Goal: Task Accomplishment & Management: Complete application form

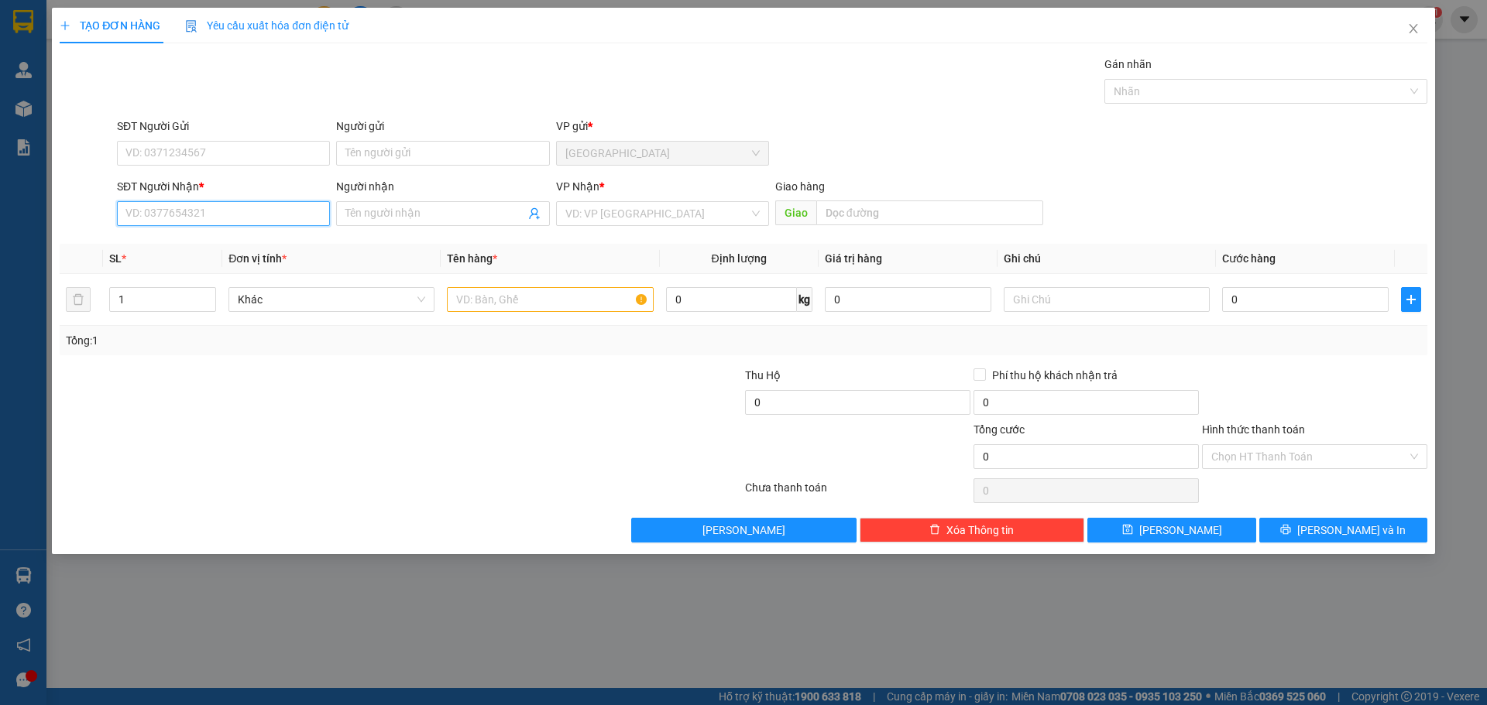
click at [233, 213] on input "SĐT Người Nhận *" at bounding box center [223, 213] width 213 height 25
drag, startPoint x: 537, startPoint y: 283, endPoint x: 544, endPoint y: 304, distance: 23.0
click at [536, 283] on td at bounding box center [550, 300] width 218 height 52
click at [544, 304] on input "text" at bounding box center [550, 299] width 206 height 25
type input "3 BAO"
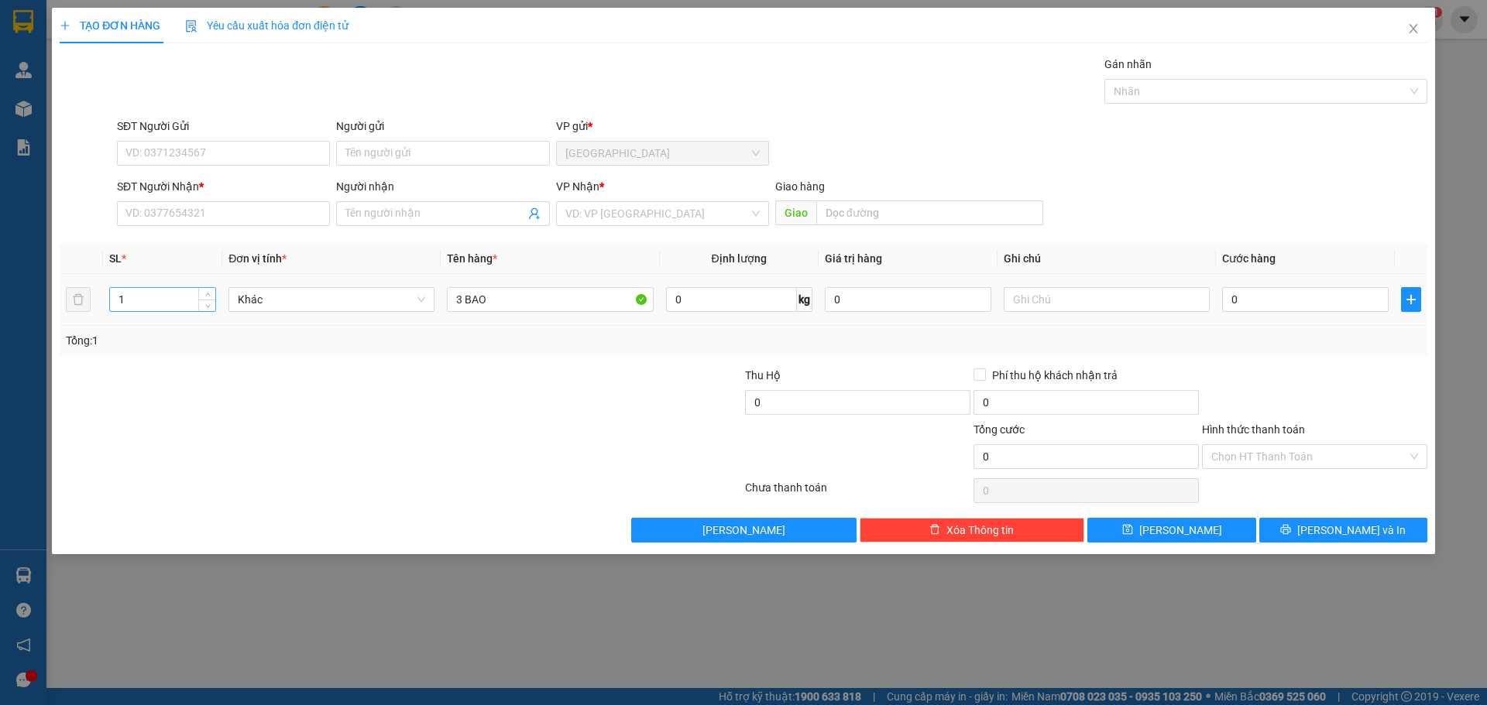
drag, startPoint x: 181, startPoint y: 317, endPoint x: 120, endPoint y: 290, distance: 66.9
click at [120, 290] on td "1" at bounding box center [162, 300] width 119 height 52
click at [168, 307] on input "1" at bounding box center [162, 299] width 105 height 23
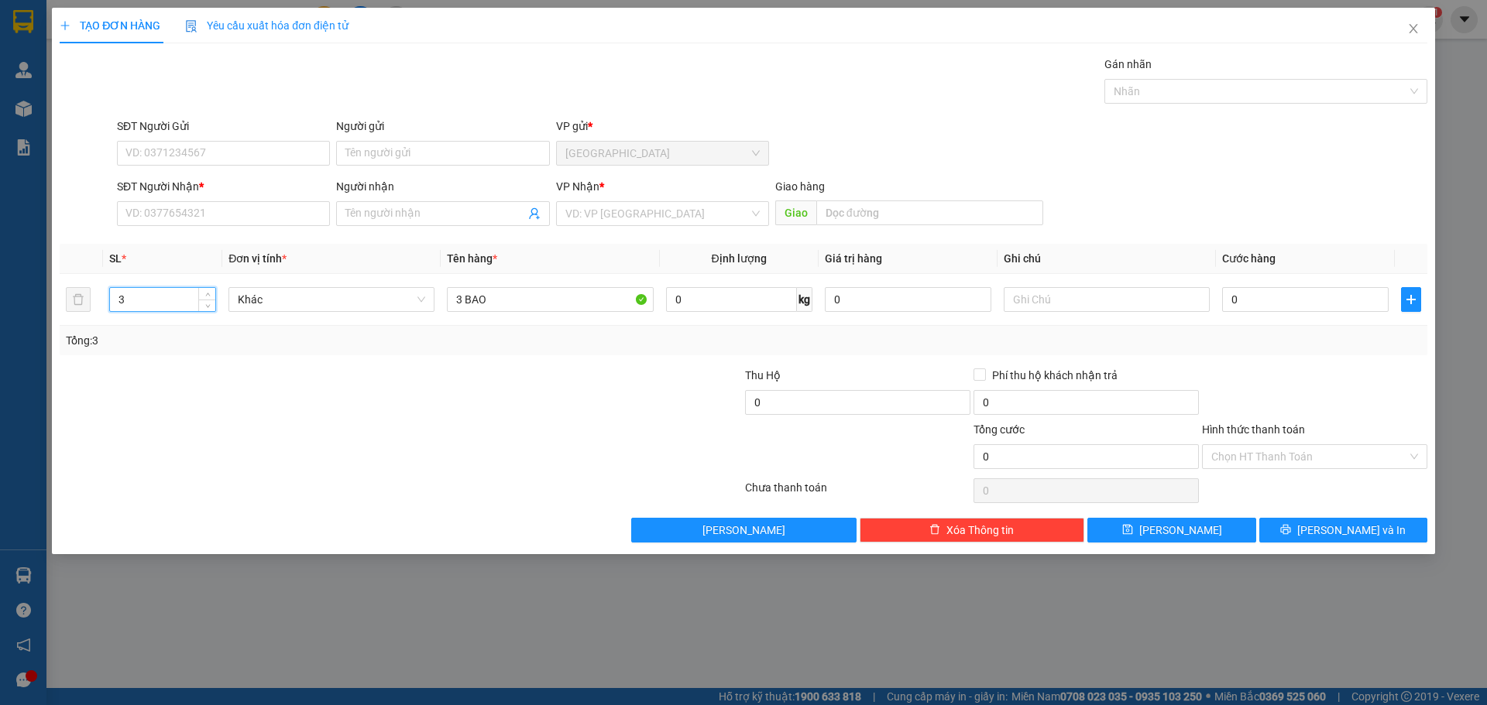
type input "3"
click at [320, 385] on div at bounding box center [286, 394] width 457 height 54
click at [247, 212] on input "SĐT Người Nhận *" at bounding box center [223, 213] width 213 height 25
drag, startPoint x: 242, startPoint y: 215, endPoint x: 331, endPoint y: 222, distance: 88.6
click at [256, 215] on input "SĐT Người Nhận *" at bounding box center [223, 213] width 213 height 25
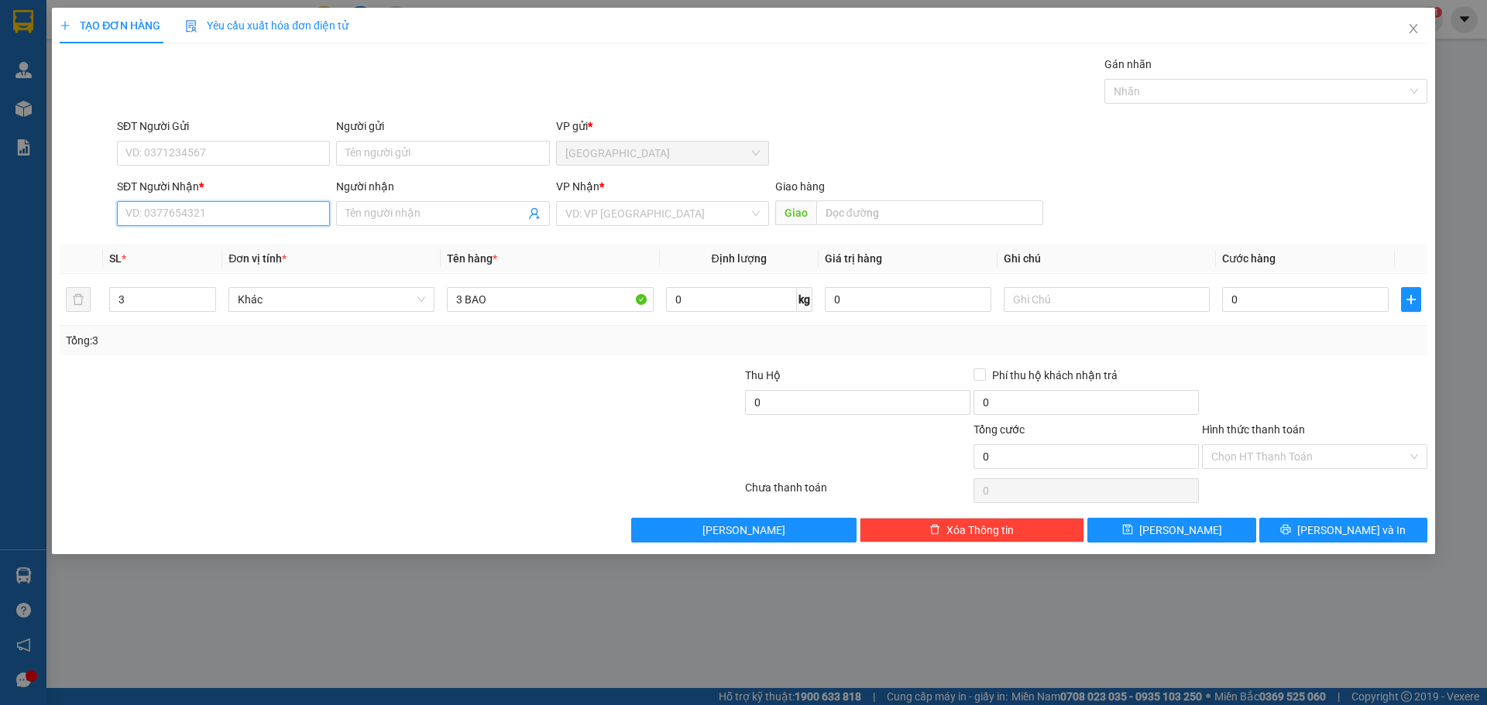
click at [278, 208] on input "SĐT Người Nhận *" at bounding box center [223, 213] width 213 height 25
click at [290, 230] on div "SĐT Người Nhận * VD: 0377654321" at bounding box center [223, 205] width 213 height 54
drag, startPoint x: 290, startPoint y: 224, endPoint x: 310, endPoint y: 216, distance: 21.6
click at [310, 216] on input "SĐT Người Nhận *" at bounding box center [223, 213] width 213 height 25
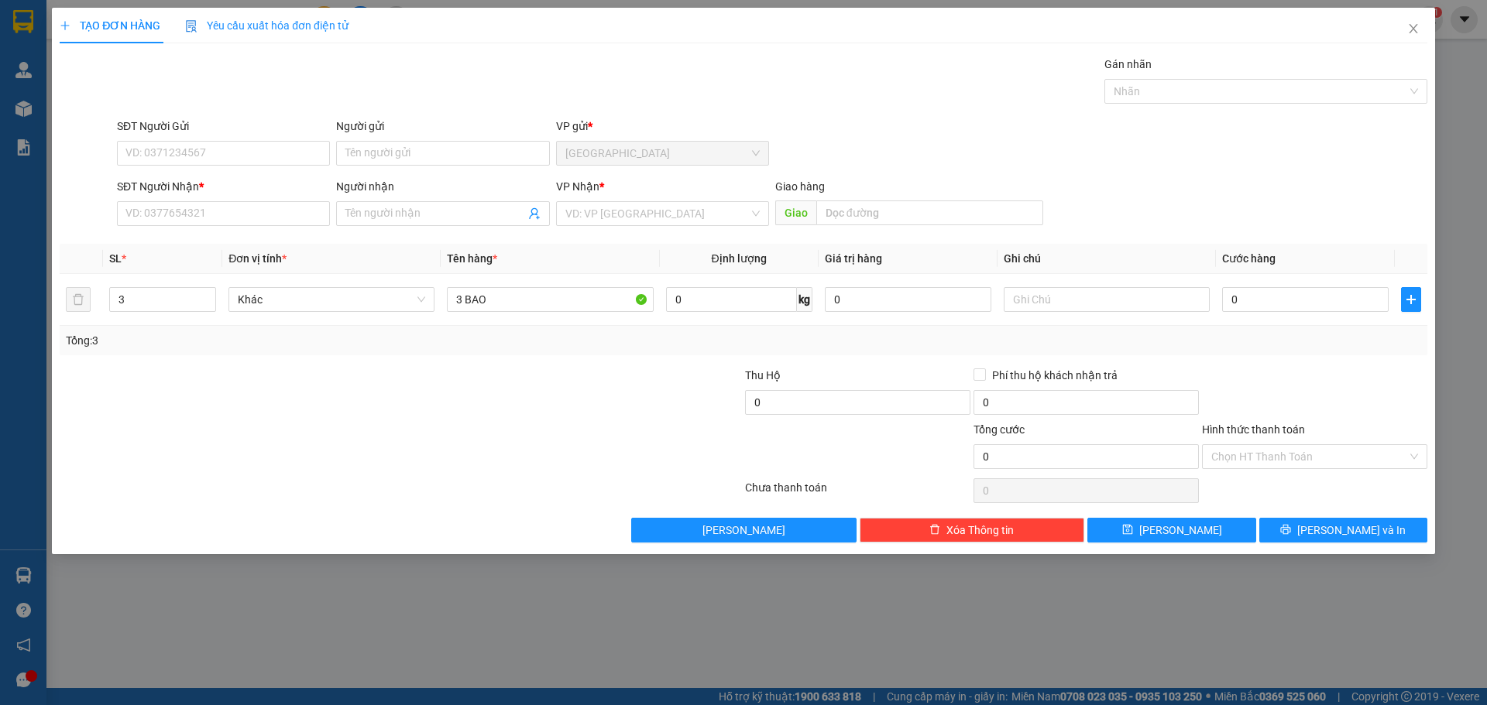
click at [433, 197] on div "Người nhận" at bounding box center [442, 189] width 213 height 23
click at [427, 211] on input "Người nhận" at bounding box center [434, 213] width 179 height 17
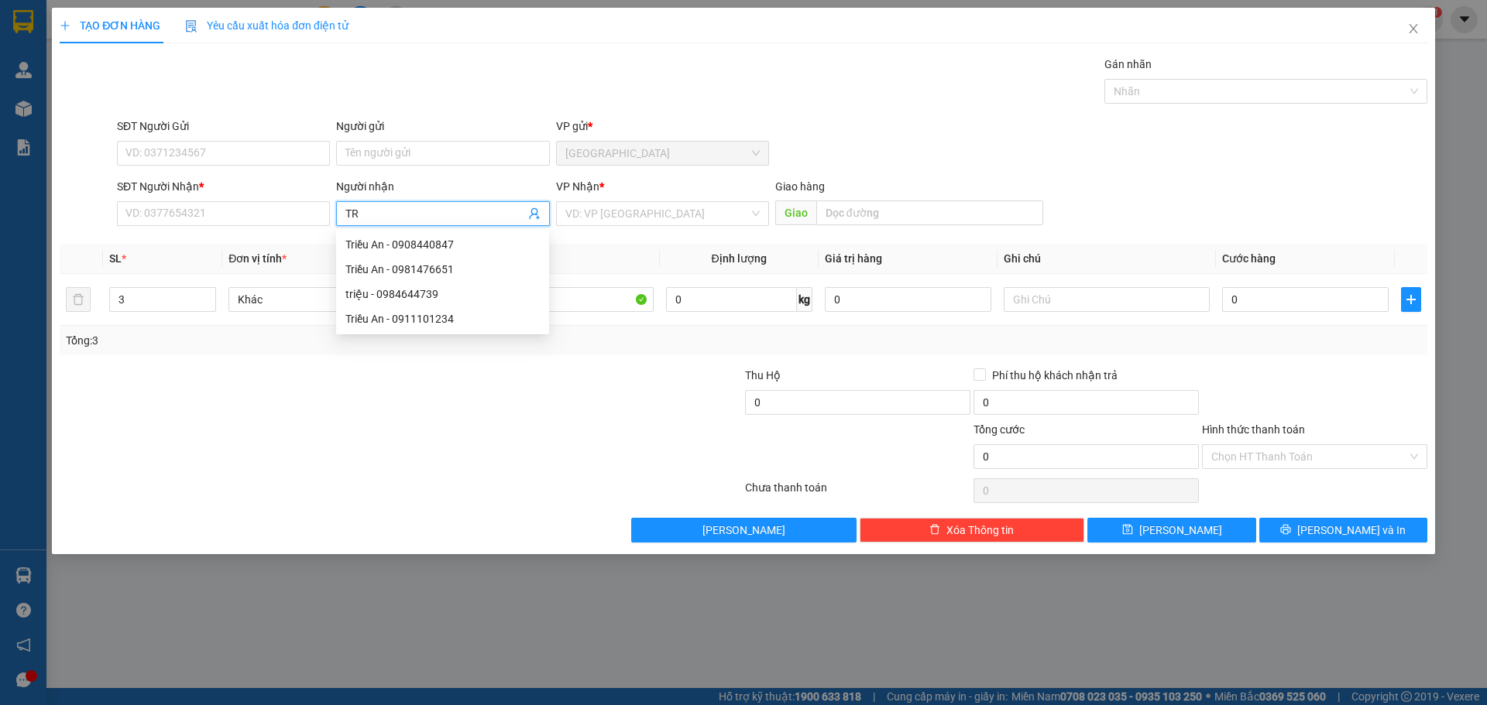
type input "T"
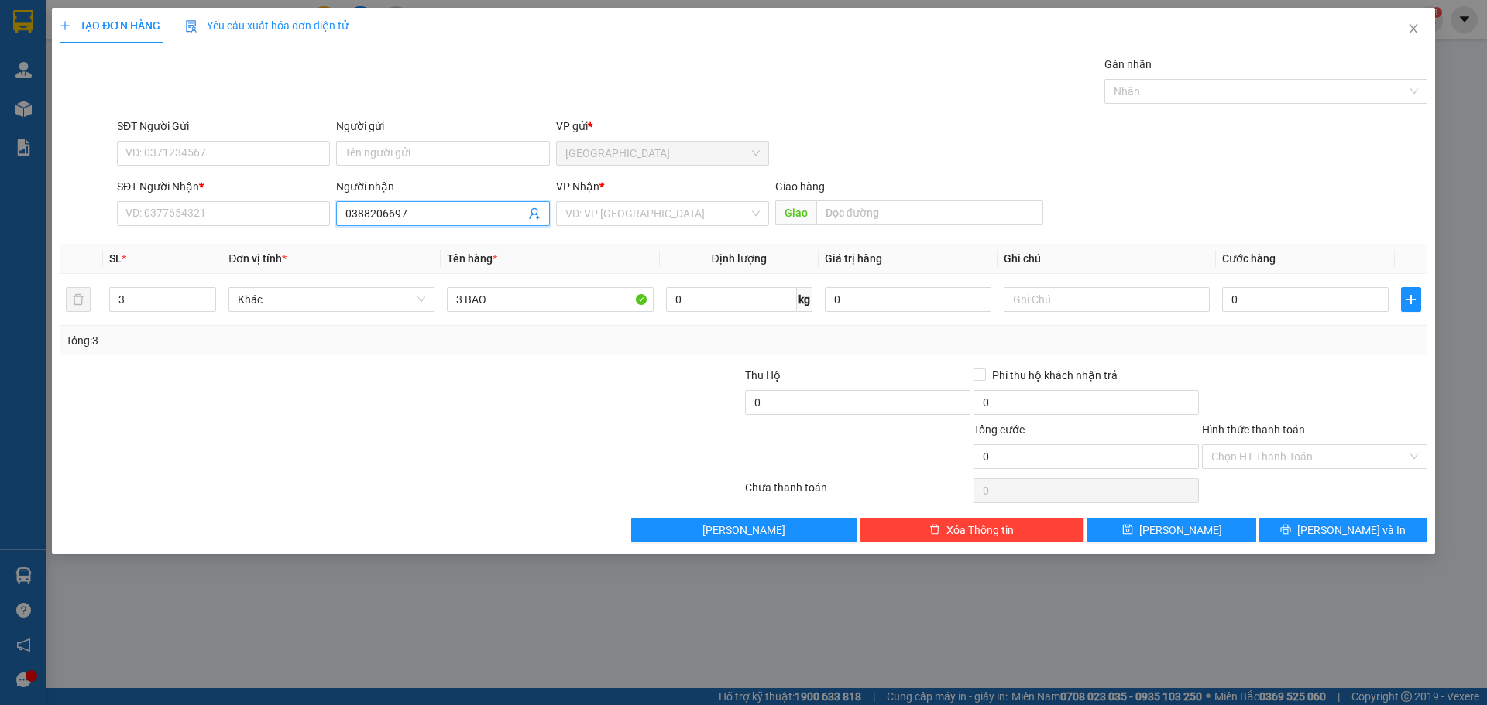
type input "0388206697"
click at [245, 226] on div "SĐT Người Nhận * VD: 0377654321" at bounding box center [223, 205] width 213 height 54
click at [246, 216] on input "SĐT Người Nhận *" at bounding box center [223, 213] width 213 height 25
paste input "0388206697"
click at [219, 211] on input "0388206697" at bounding box center [223, 213] width 213 height 25
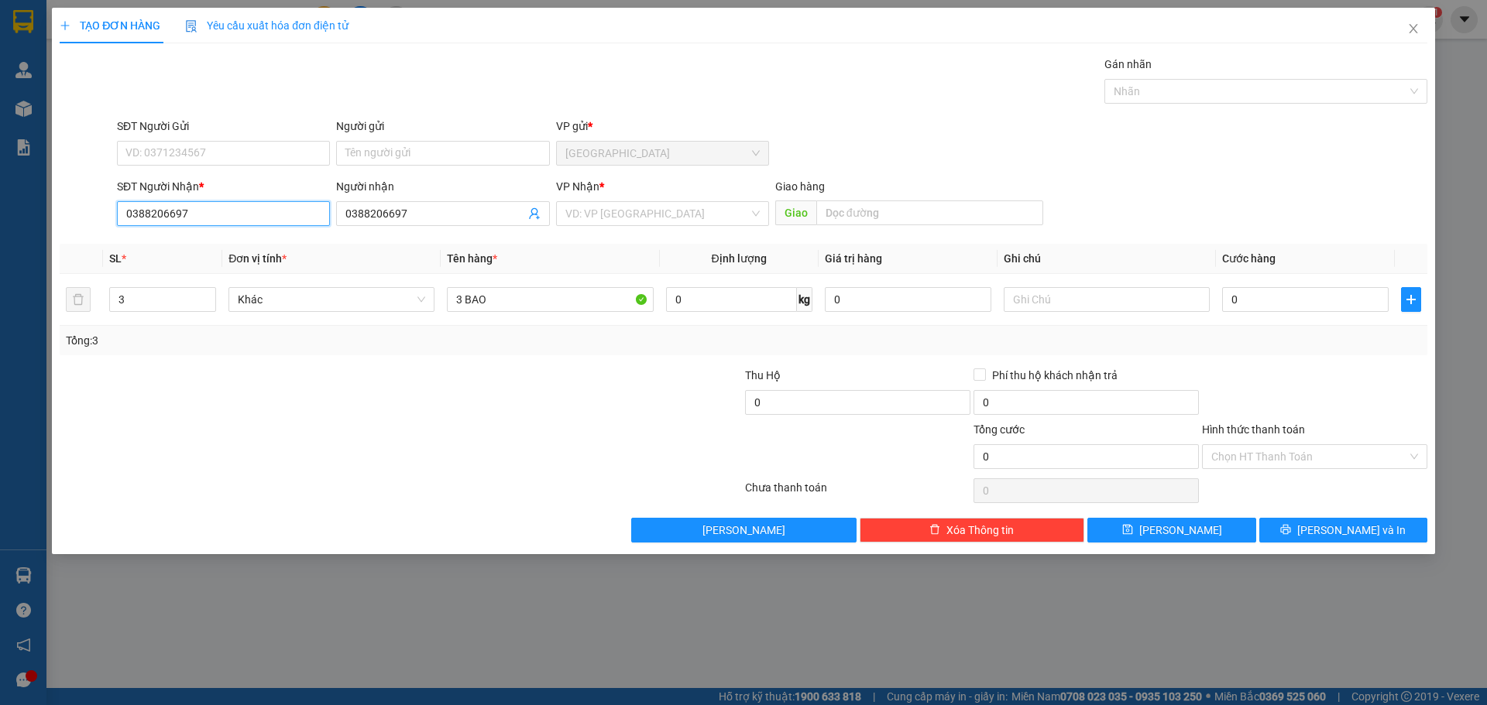
click at [219, 211] on input "0388206697" at bounding box center [223, 213] width 213 height 25
type input "0388206697"
click at [472, 208] on input "0388206697" at bounding box center [434, 213] width 179 height 17
click at [287, 216] on input "0388206697" at bounding box center [223, 213] width 213 height 25
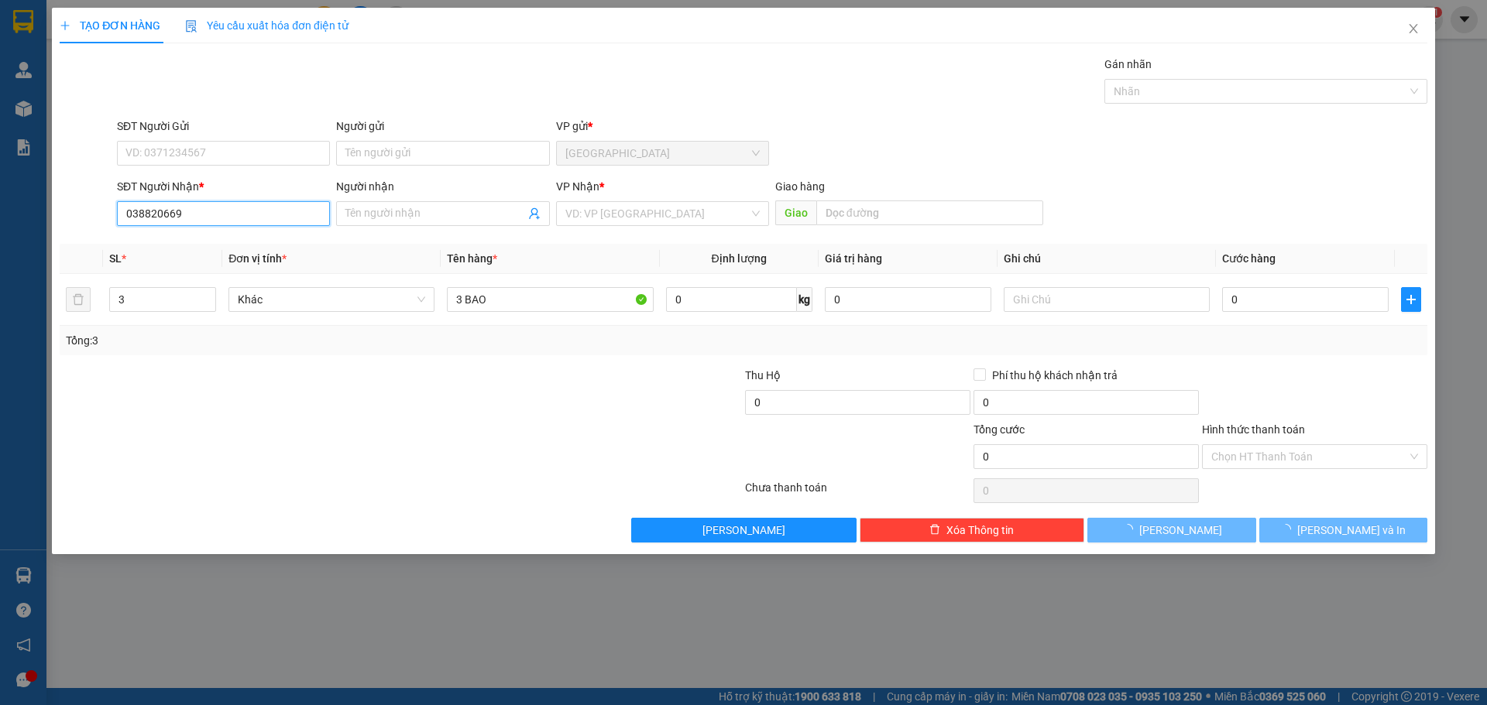
type input "0388206697"
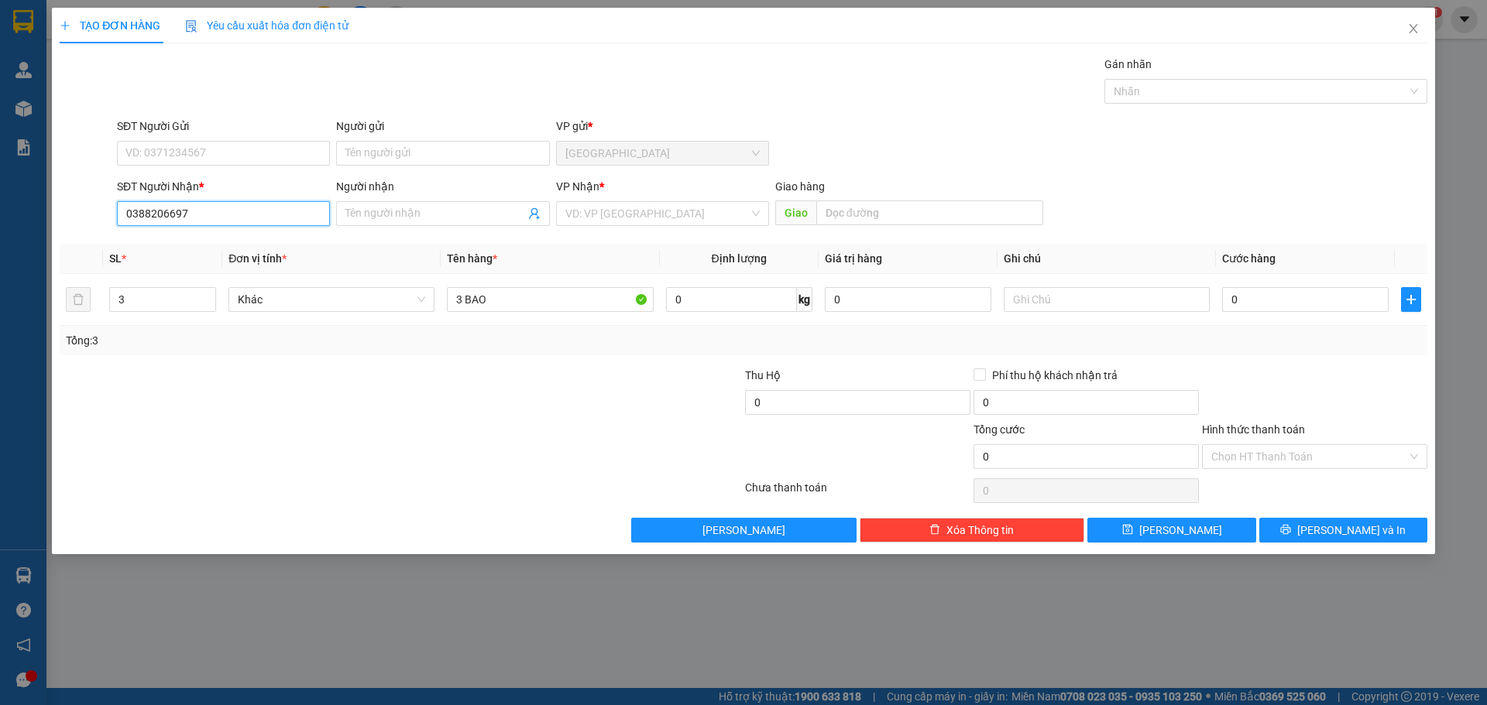
click at [208, 215] on input "0388206697" at bounding box center [223, 213] width 213 height 25
click at [410, 213] on input "Người nhận" at bounding box center [434, 213] width 179 height 17
click at [245, 216] on input "0388206697" at bounding box center [223, 213] width 213 height 25
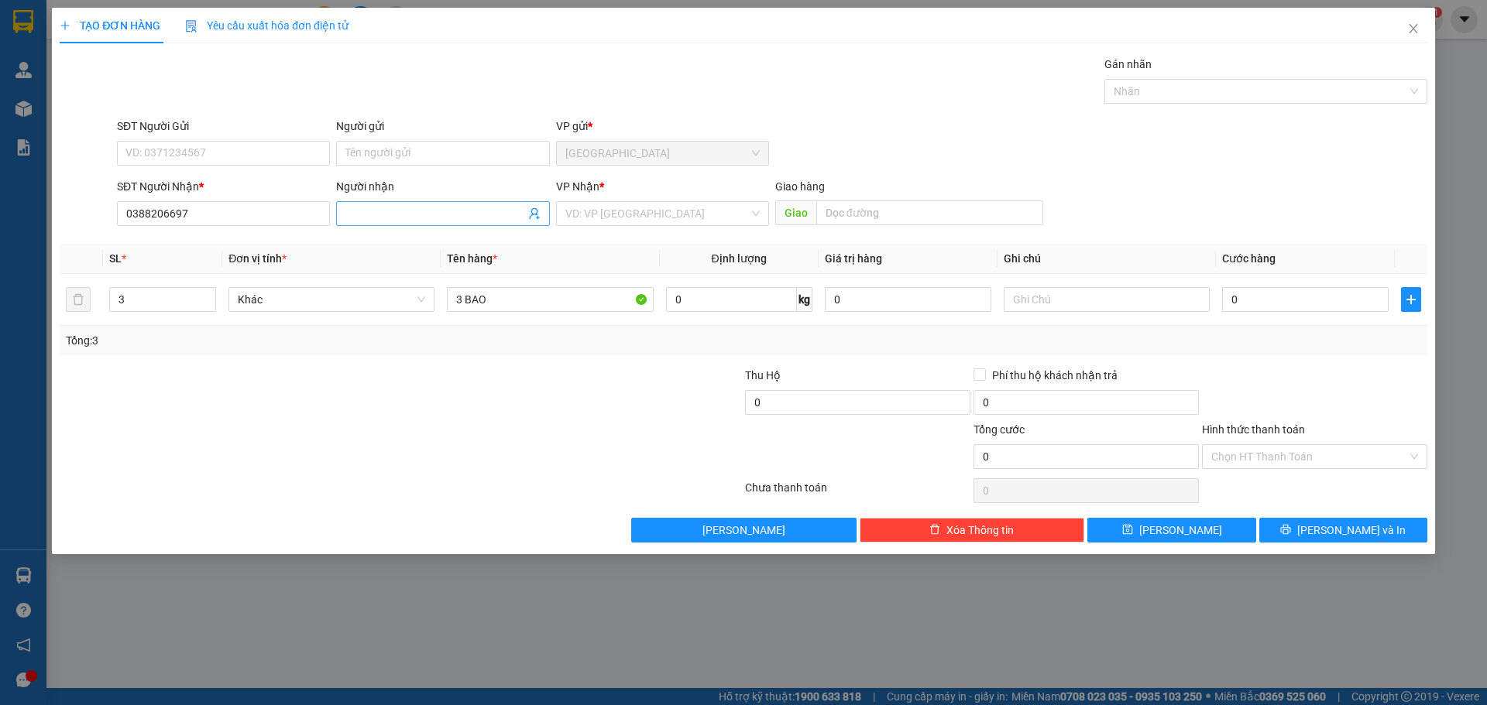
click at [393, 216] on input "Người nhận" at bounding box center [434, 213] width 179 height 17
click at [657, 206] on input "search" at bounding box center [657, 213] width 184 height 23
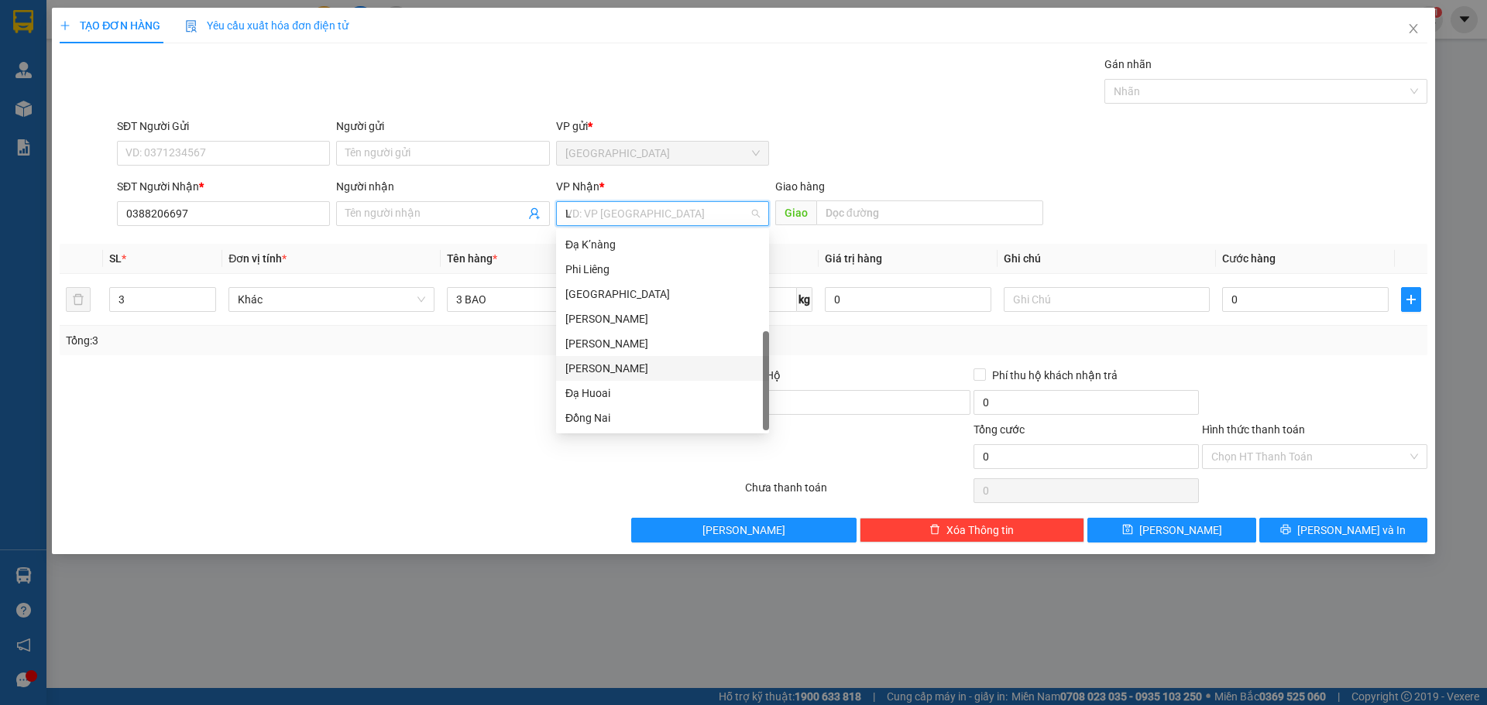
type input "LI"
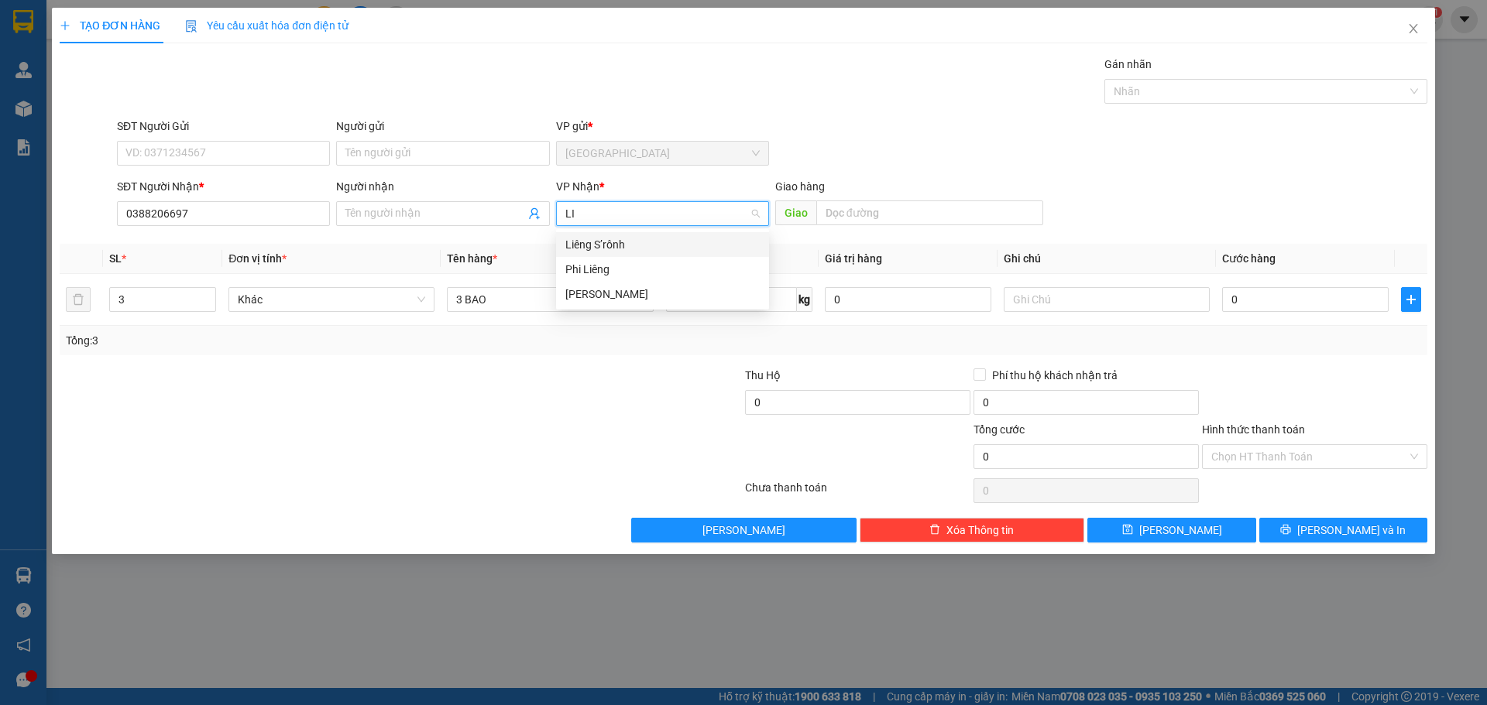
click at [643, 247] on div "Liêng S’rônh" at bounding box center [662, 244] width 194 height 17
click at [454, 225] on span at bounding box center [442, 213] width 213 height 25
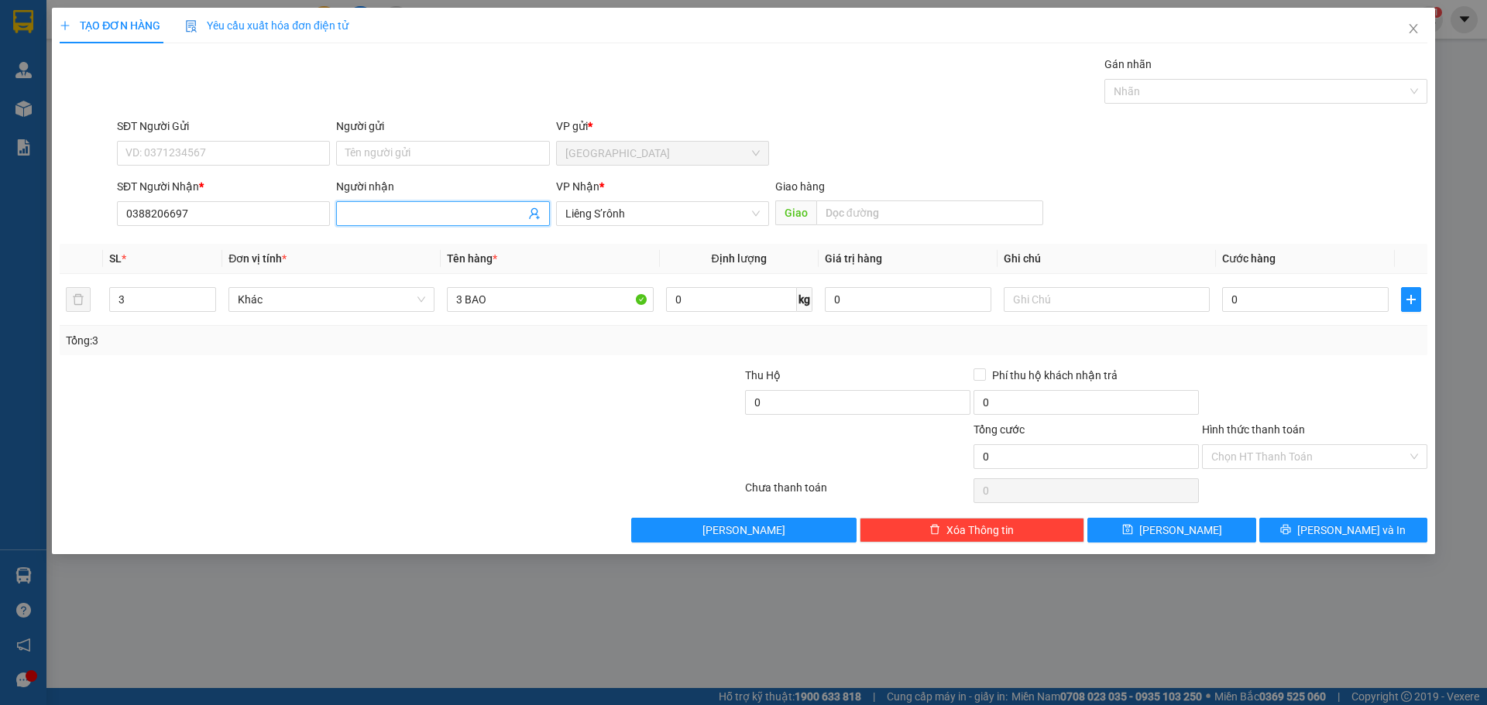
click at [448, 222] on span at bounding box center [442, 213] width 213 height 25
click at [447, 222] on span at bounding box center [442, 213] width 213 height 25
click at [1312, 297] on input "0" at bounding box center [1305, 299] width 166 height 25
click at [359, 225] on span at bounding box center [442, 213] width 213 height 25
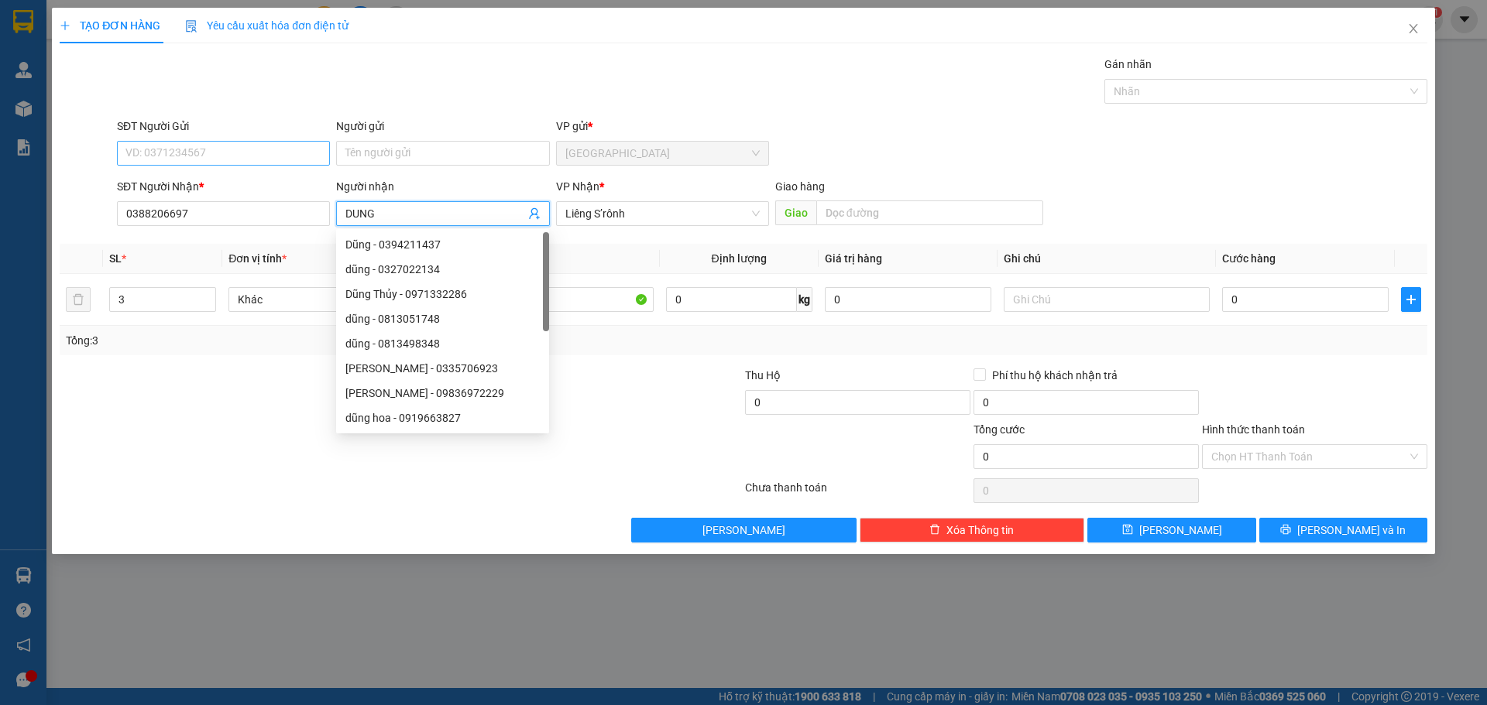
type input "DUNG"
click at [179, 142] on input "SĐT Người Gửi" at bounding box center [223, 153] width 213 height 25
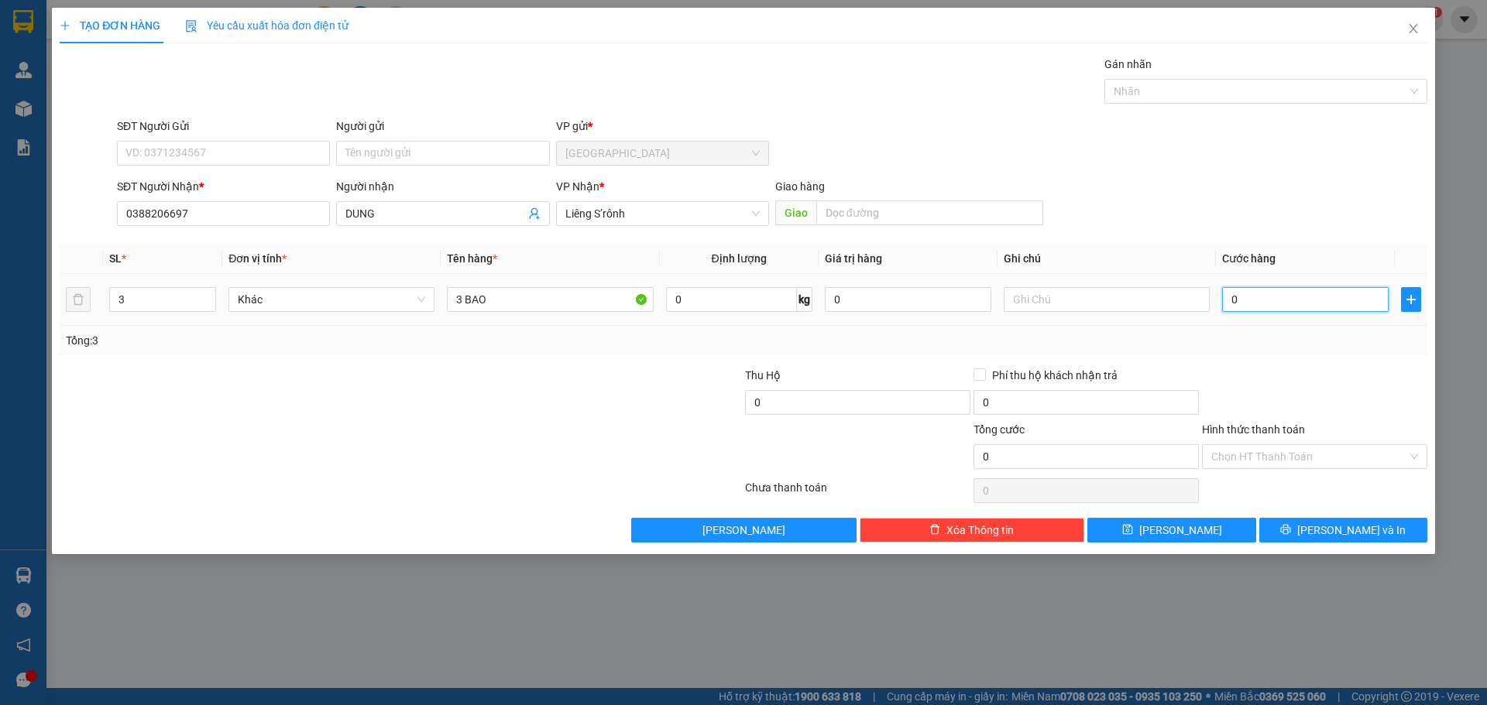
click at [1285, 300] on input "0" at bounding box center [1305, 299] width 166 height 25
type input "3"
type input "30"
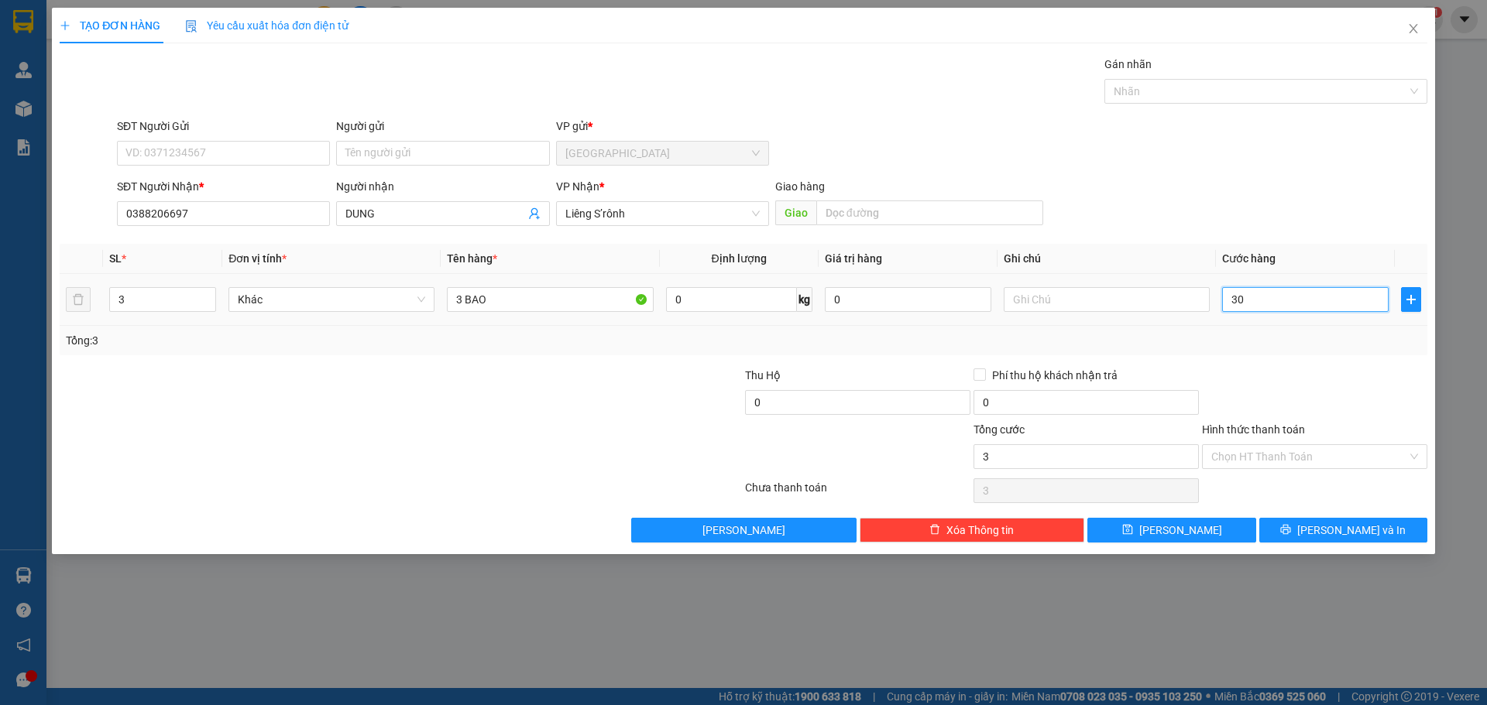
type input "30"
type input "300"
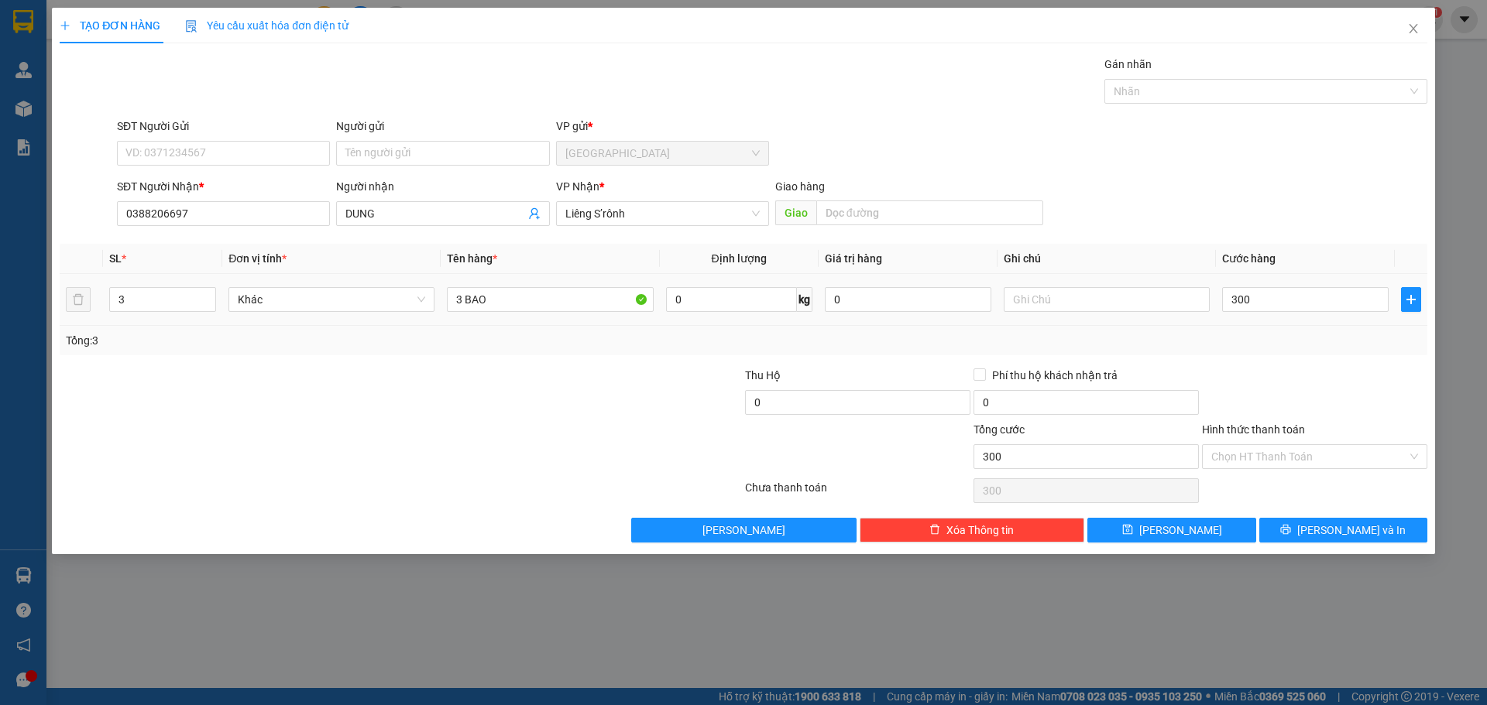
type input "300.000"
click at [1361, 171] on div "SĐT Người Gửi VD: 0371234567 Người gửi Tên người gửi VP gửi * [GEOGRAPHIC_DATA]" at bounding box center [772, 145] width 1316 height 54
click at [1351, 544] on div "TẠO ĐƠN HÀNG Yêu cầu xuất hóa đơn điện tử Transit Pickup Surcharge Ids Transit …" at bounding box center [743, 281] width 1383 height 547
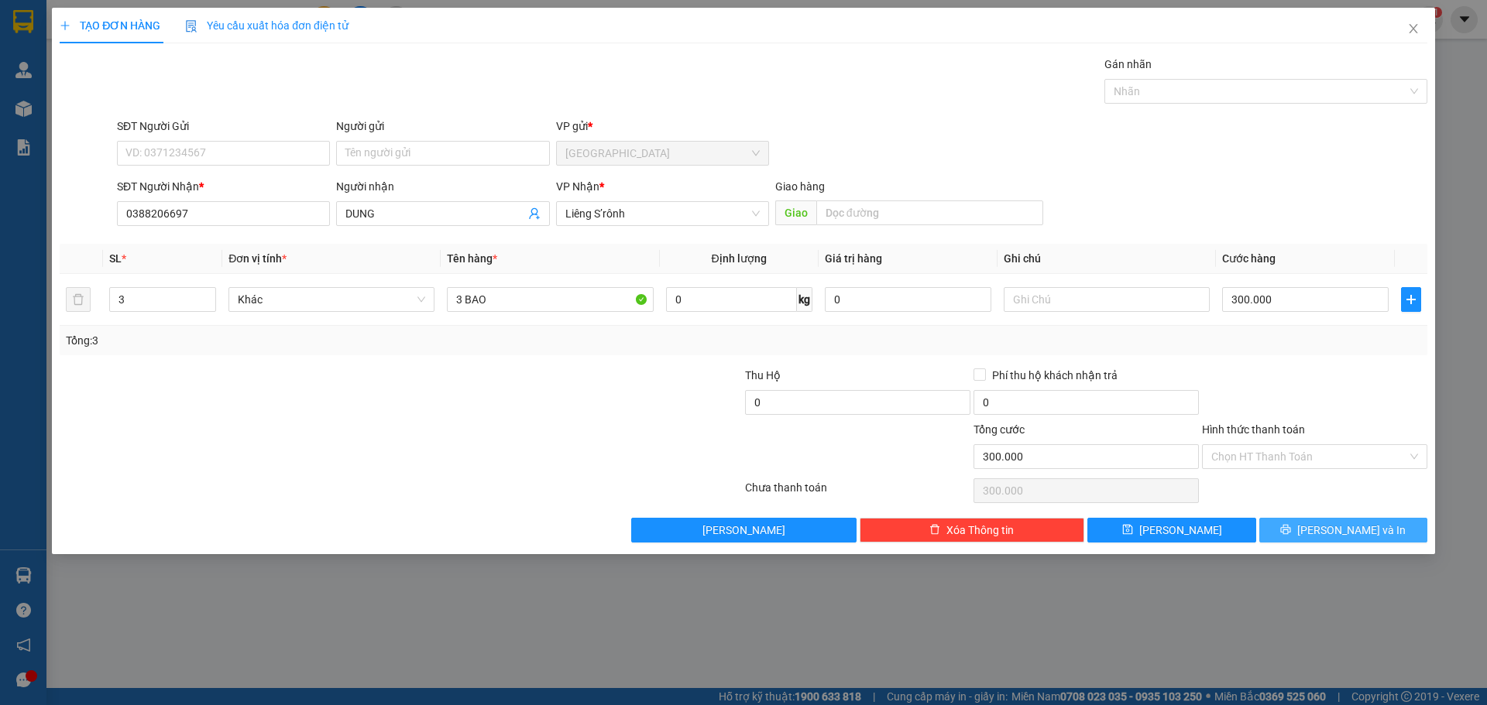
click at [1351, 541] on button "[PERSON_NAME] và In" at bounding box center [1343, 530] width 168 height 25
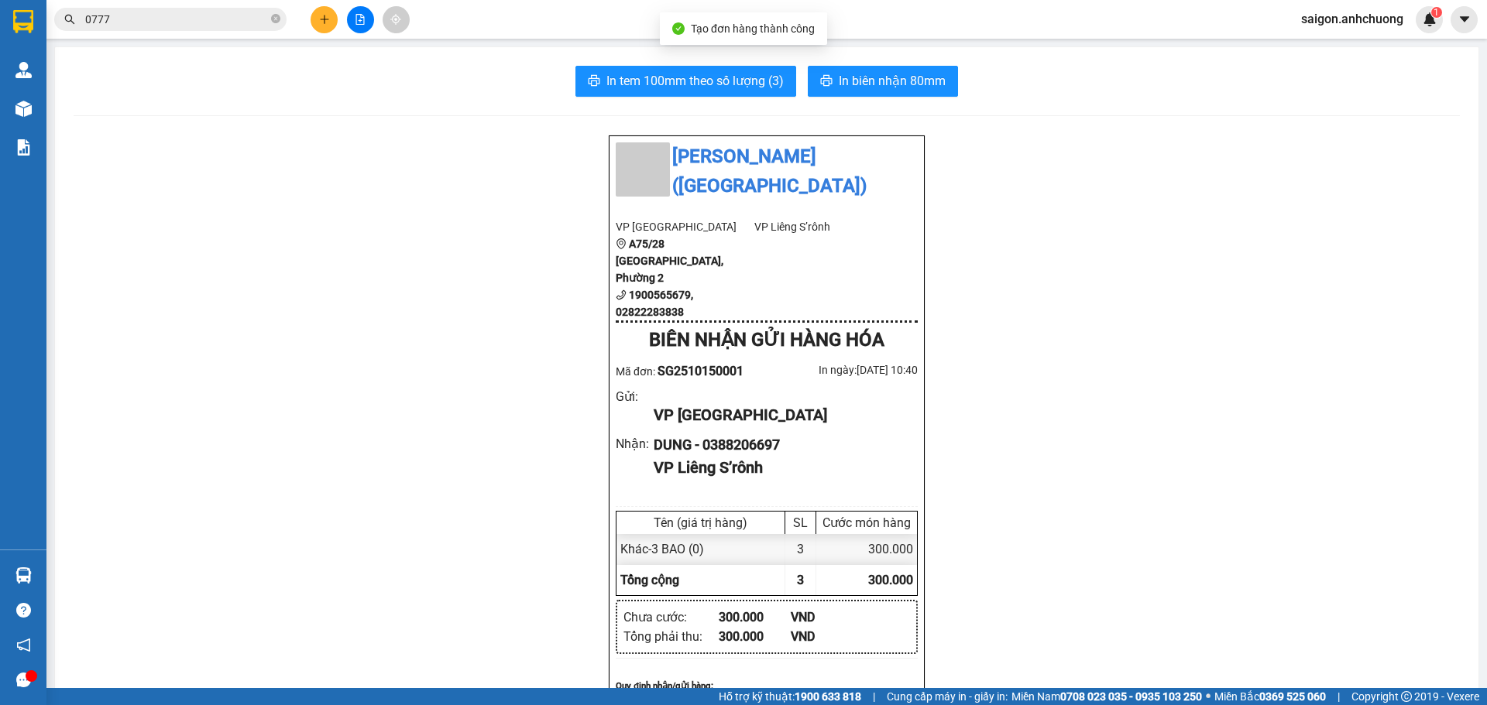
click at [697, 64] on div "In tem 100mm theo số lượng (3) In biên nhận 80mm Anh Chương ([GEOGRAPHIC_DATA])…" at bounding box center [766, 685] width 1423 height 1277
click at [700, 77] on span "In tem 100mm theo số lượng (3)" at bounding box center [694, 80] width 177 height 19
click at [905, 79] on span "In biên nhận 80mm" at bounding box center [892, 80] width 107 height 19
click at [321, 21] on icon "plus" at bounding box center [324, 19] width 11 height 11
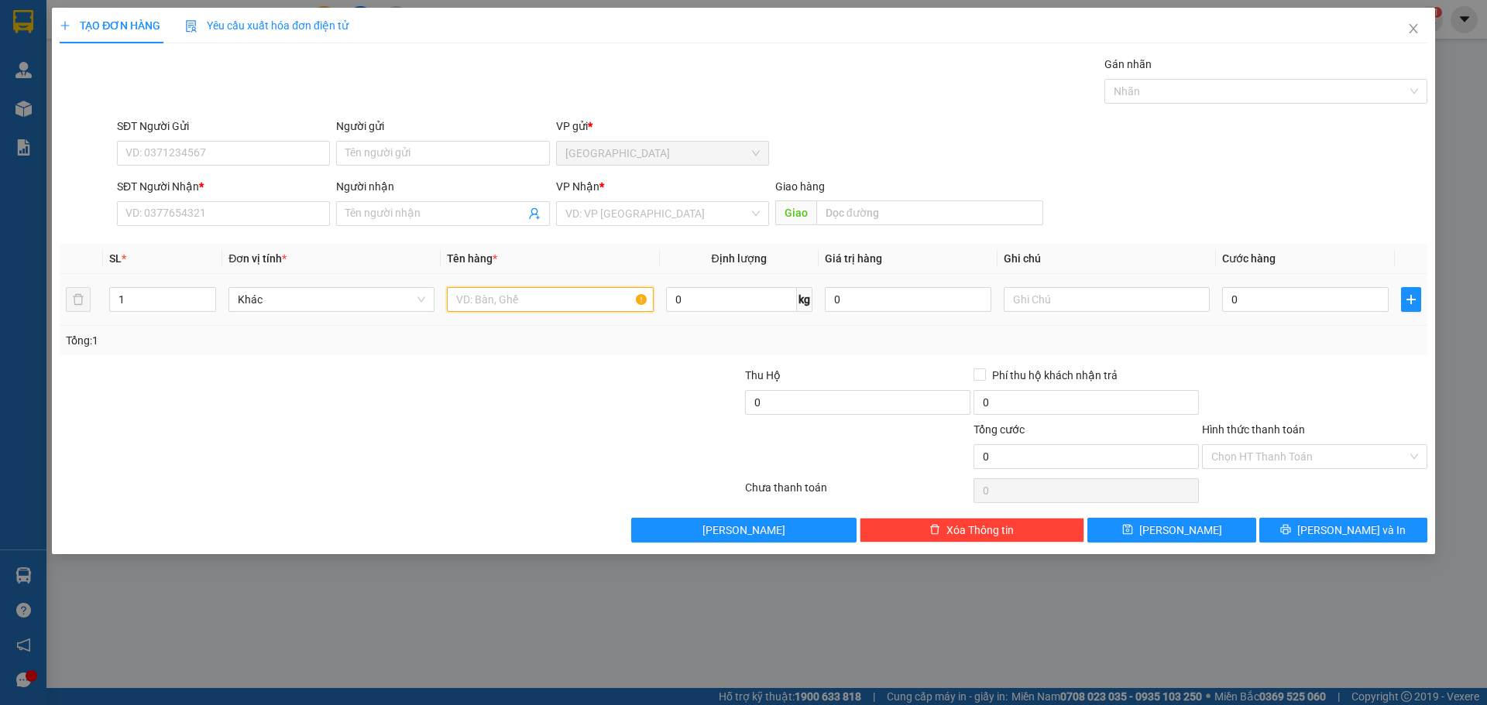
click at [515, 299] on input "text" at bounding box center [550, 299] width 206 height 25
type input "1"
type input "2 THÙNG 1 KIỆN"
drag, startPoint x: 77, startPoint y: 302, endPoint x: 0, endPoint y: 300, distance: 77.5
click at [0, 302] on div "TẠO ĐƠN HÀNG Yêu cầu xuất hóa đơn điện tử Transit Pickup Surcharge Ids Transit …" at bounding box center [743, 352] width 1487 height 705
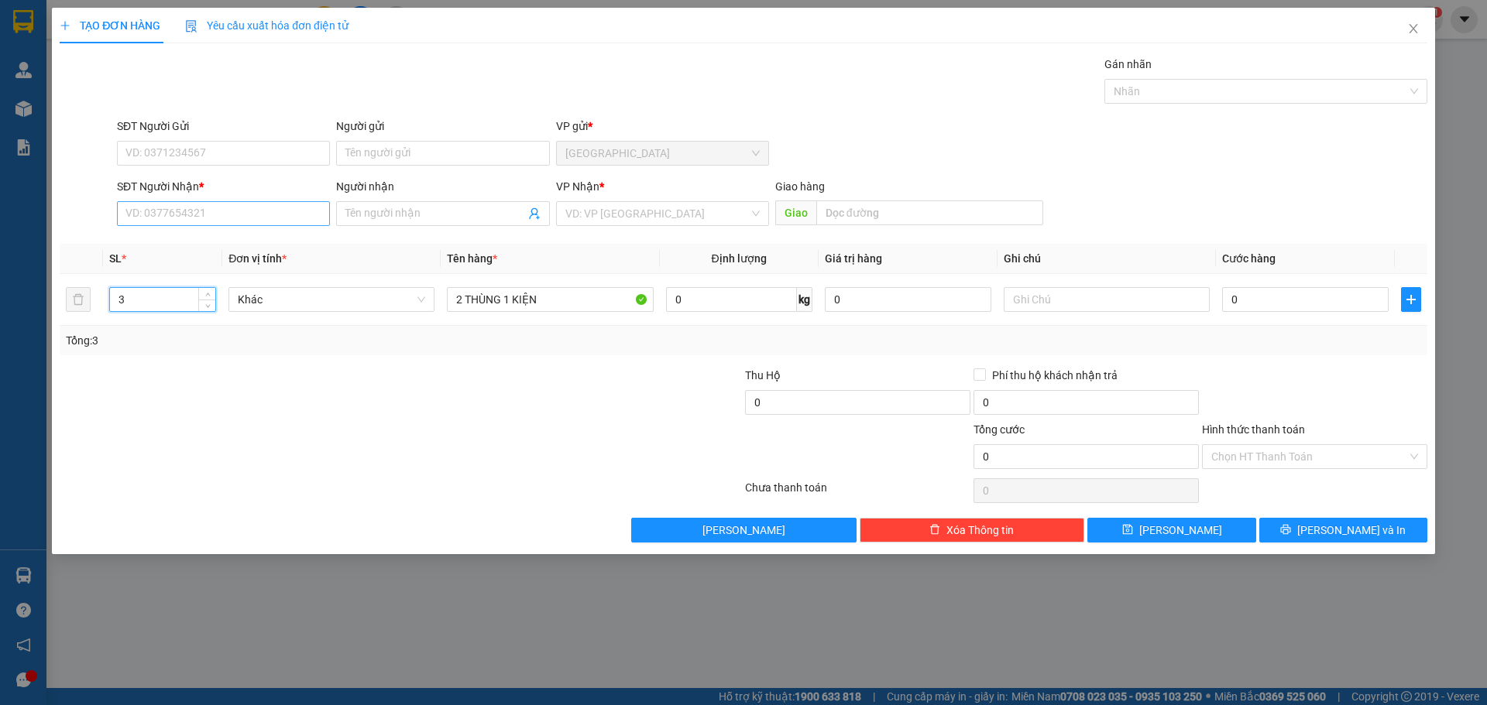
type input "3"
click at [247, 204] on input "SĐT Người Nhận *" at bounding box center [223, 213] width 213 height 25
click at [206, 247] on div "0911416979 - [PERSON_NAME]" at bounding box center [223, 244] width 194 height 17
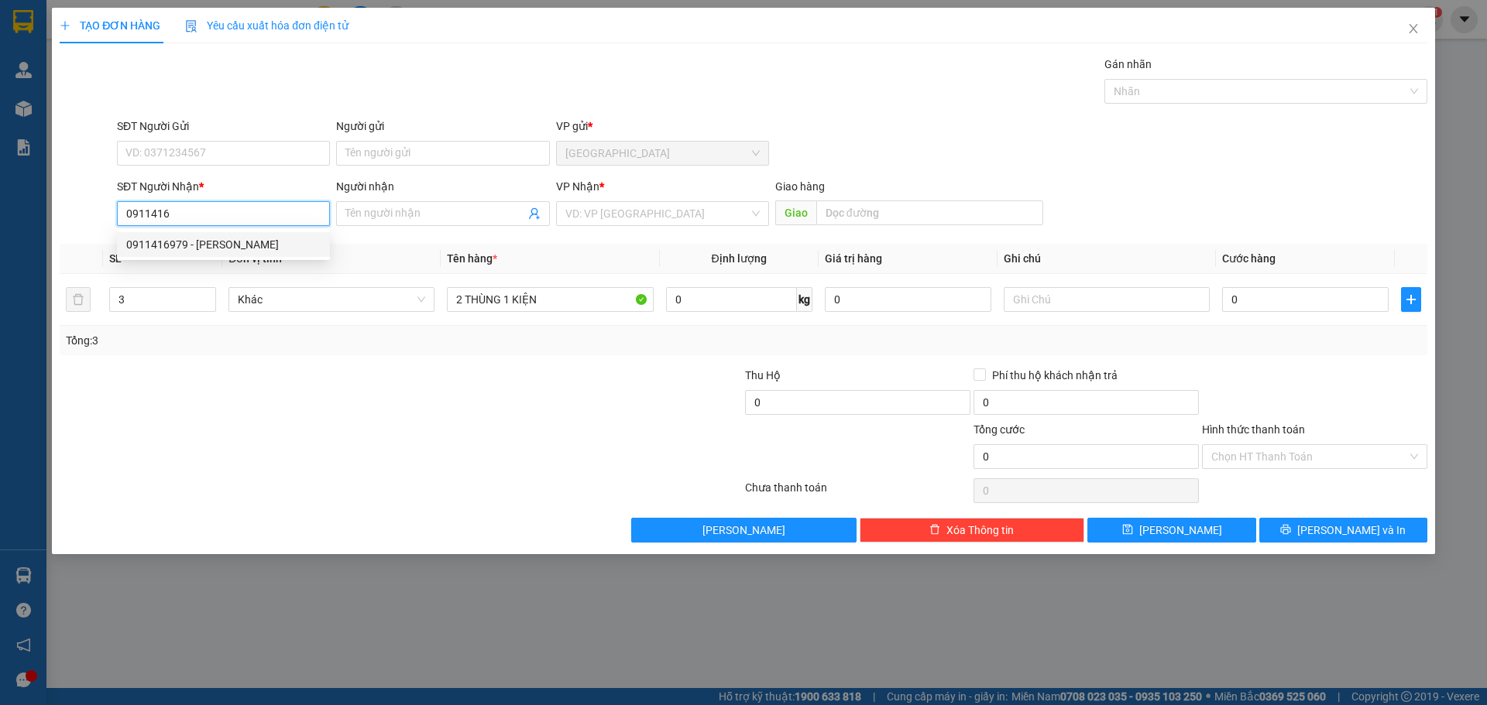
type input "0911416979"
type input "[PERSON_NAME]"
type input "bang lang"
click at [657, 215] on span "Krông Nô" at bounding box center [662, 213] width 194 height 23
type input "0911416979"
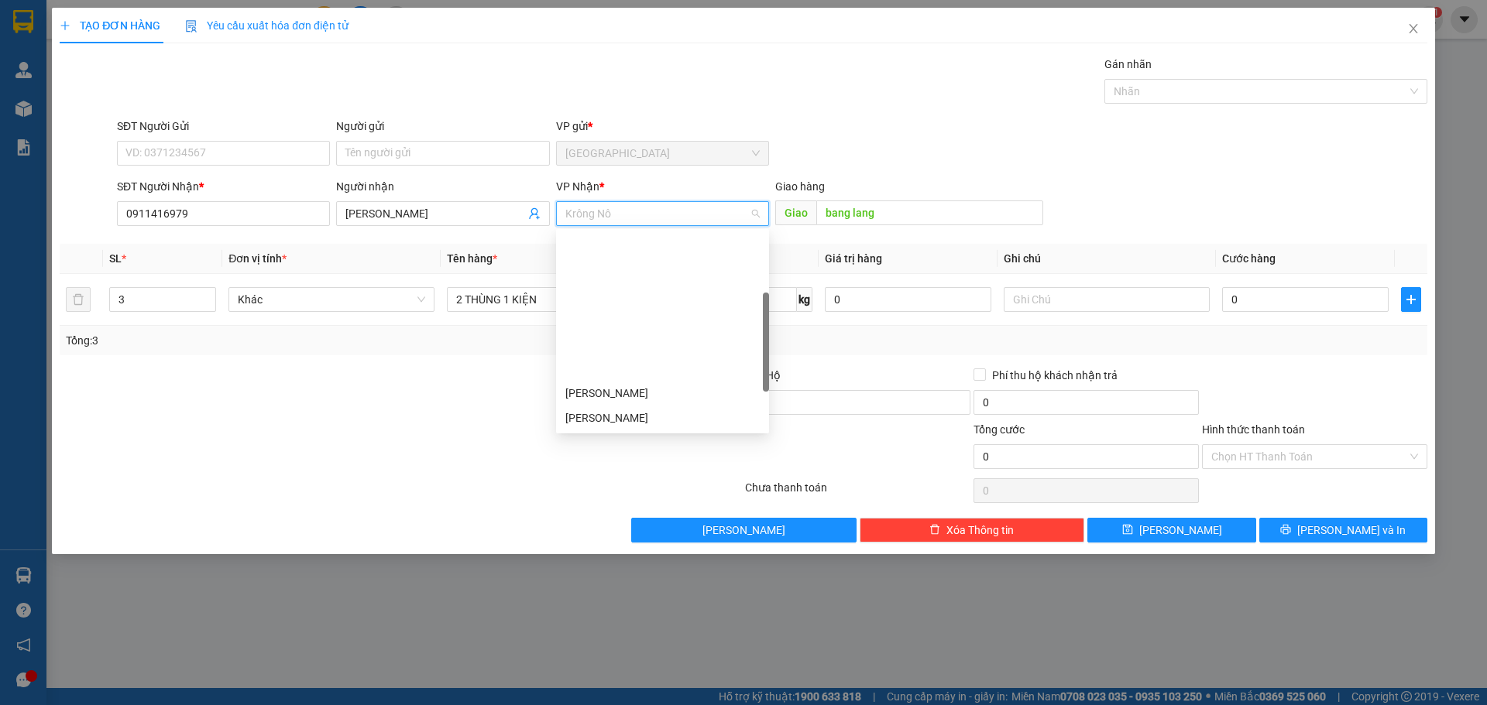
scroll to position [155, 0]
click at [630, 311] on div "Bằng Lăng" at bounding box center [662, 312] width 194 height 17
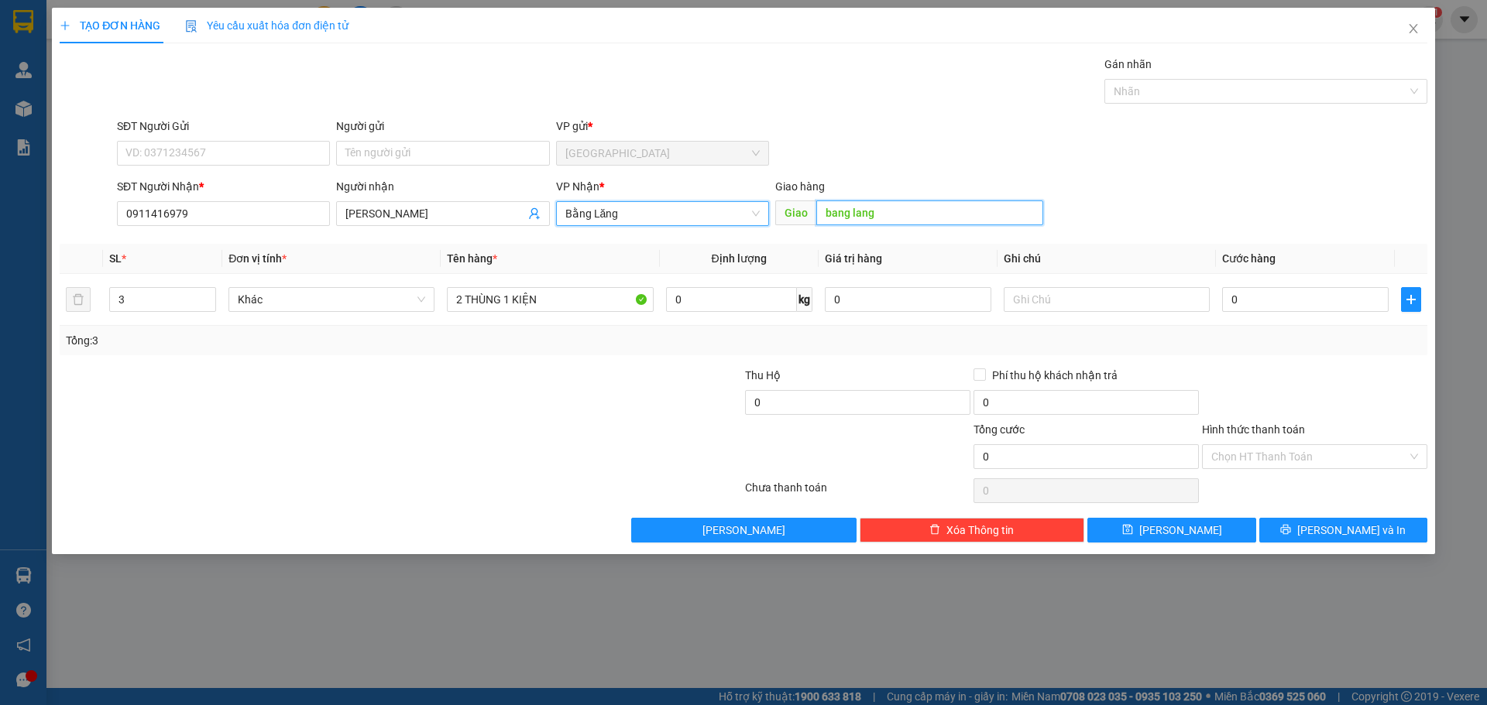
click at [893, 211] on input "bang lang" at bounding box center [929, 213] width 227 height 25
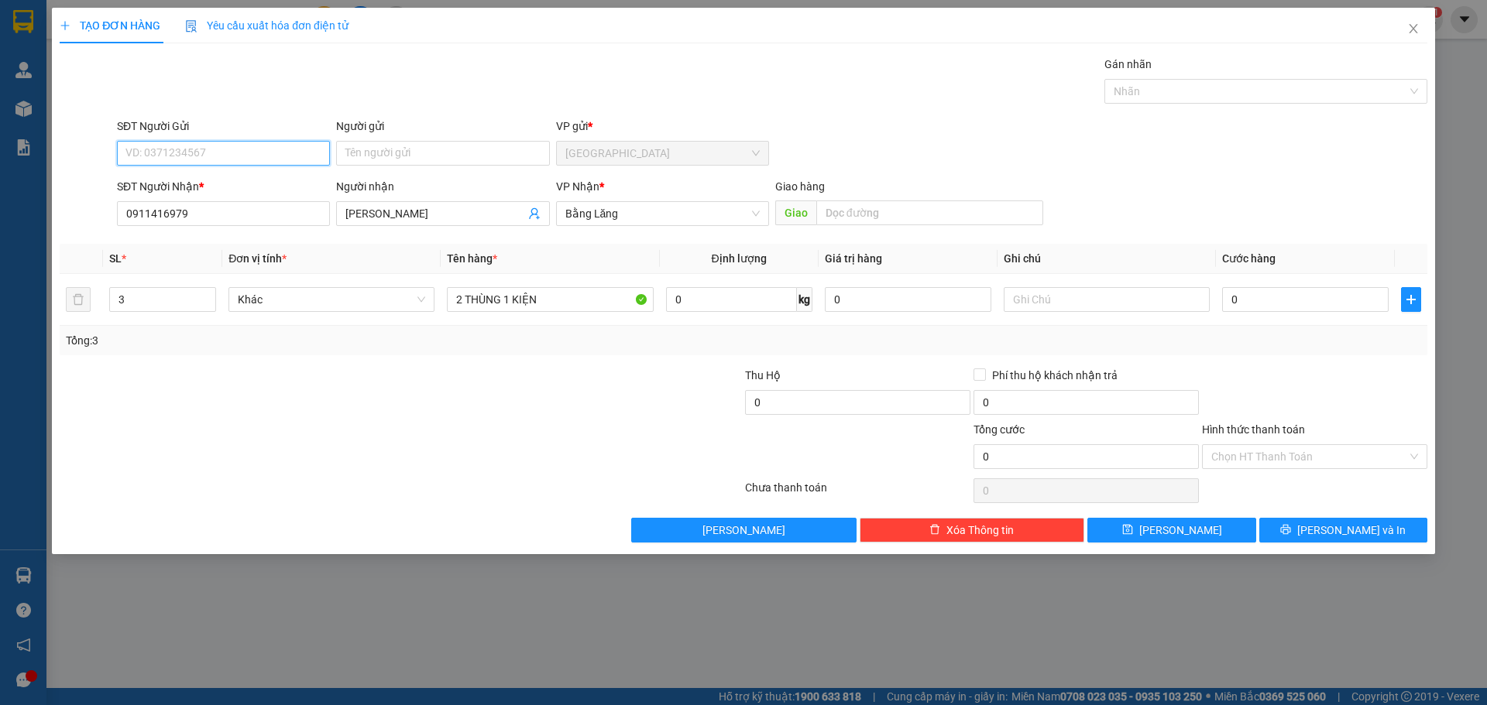
click at [270, 143] on input "SĐT Người Gửi" at bounding box center [223, 153] width 213 height 25
click at [144, 154] on input "0393003031" at bounding box center [223, 153] width 213 height 25
type input "0393003031"
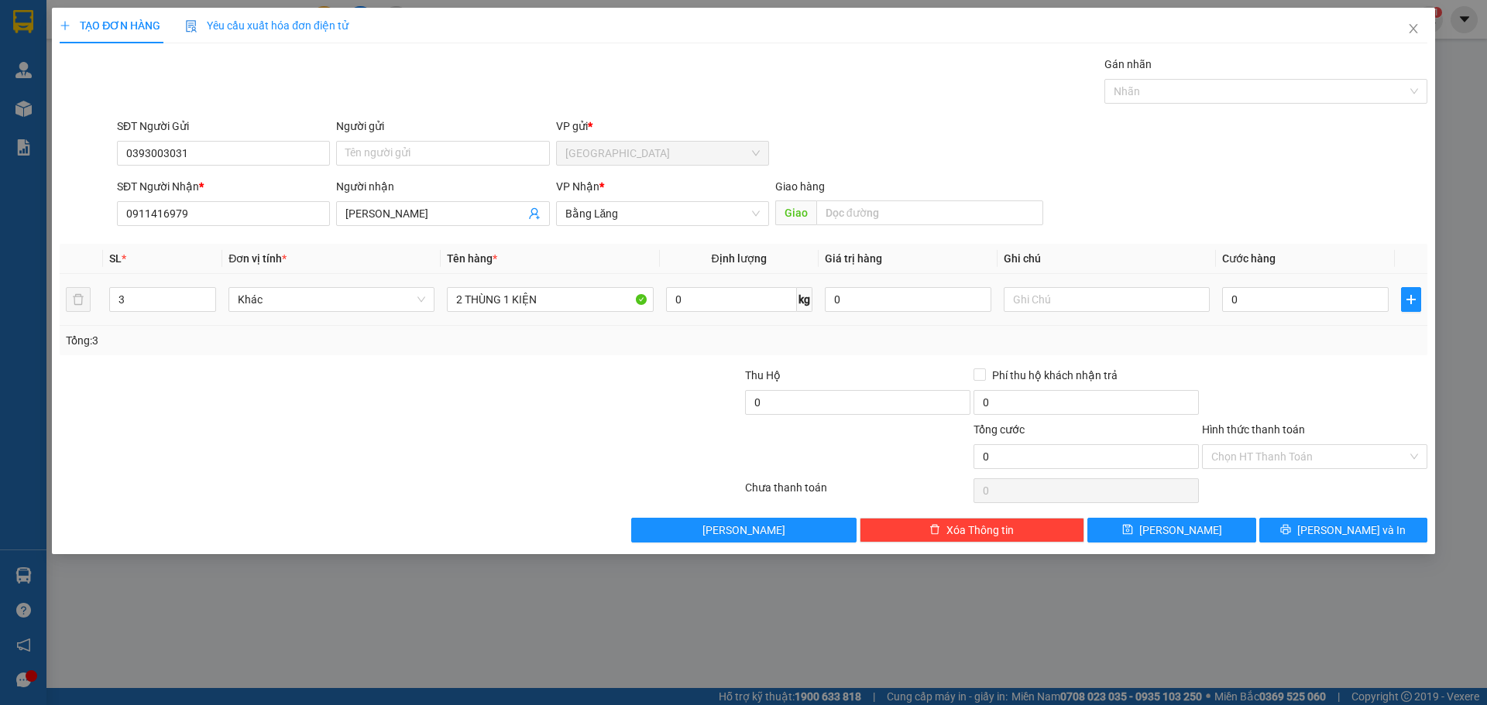
click at [1287, 314] on div "0" at bounding box center [1305, 299] width 166 height 31
click at [1289, 297] on input "0" at bounding box center [1305, 299] width 166 height 25
type input "1"
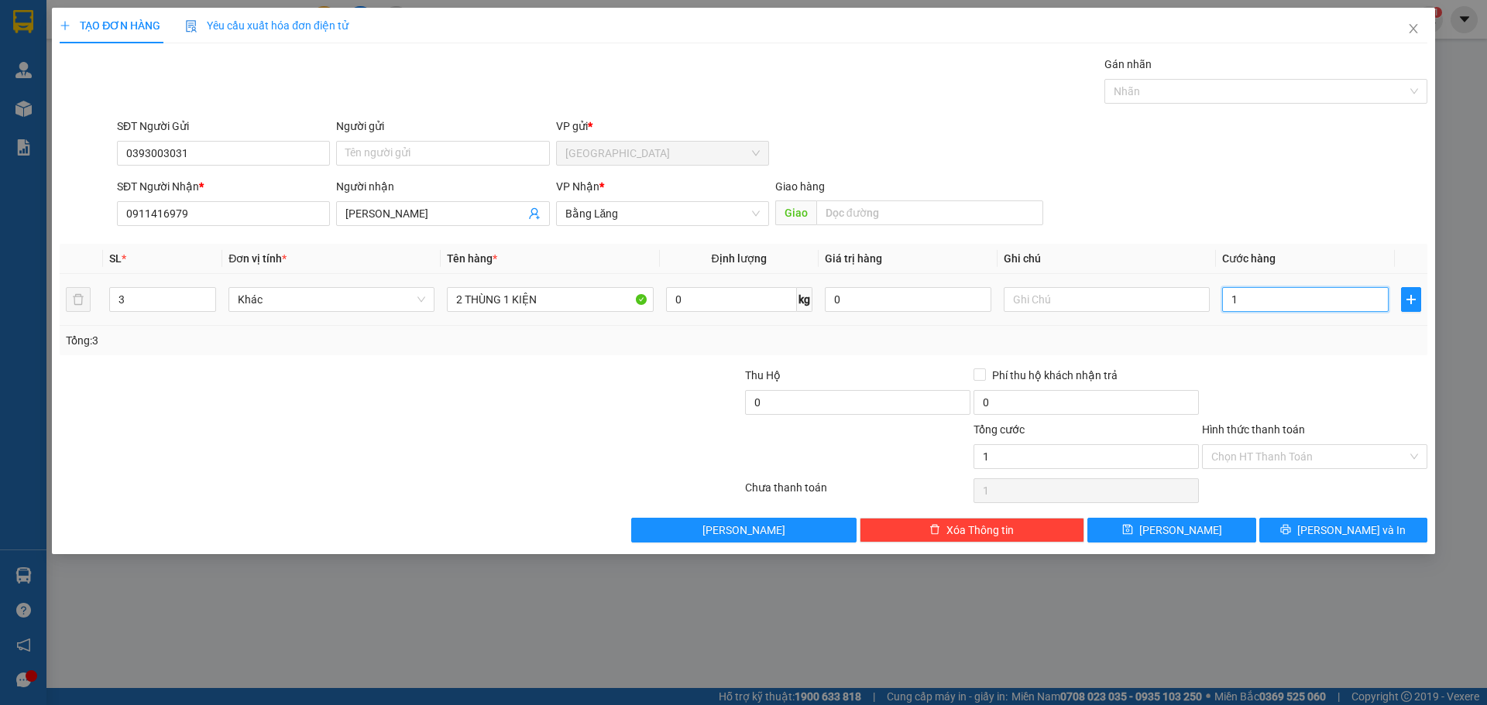
type input "15"
type input "150"
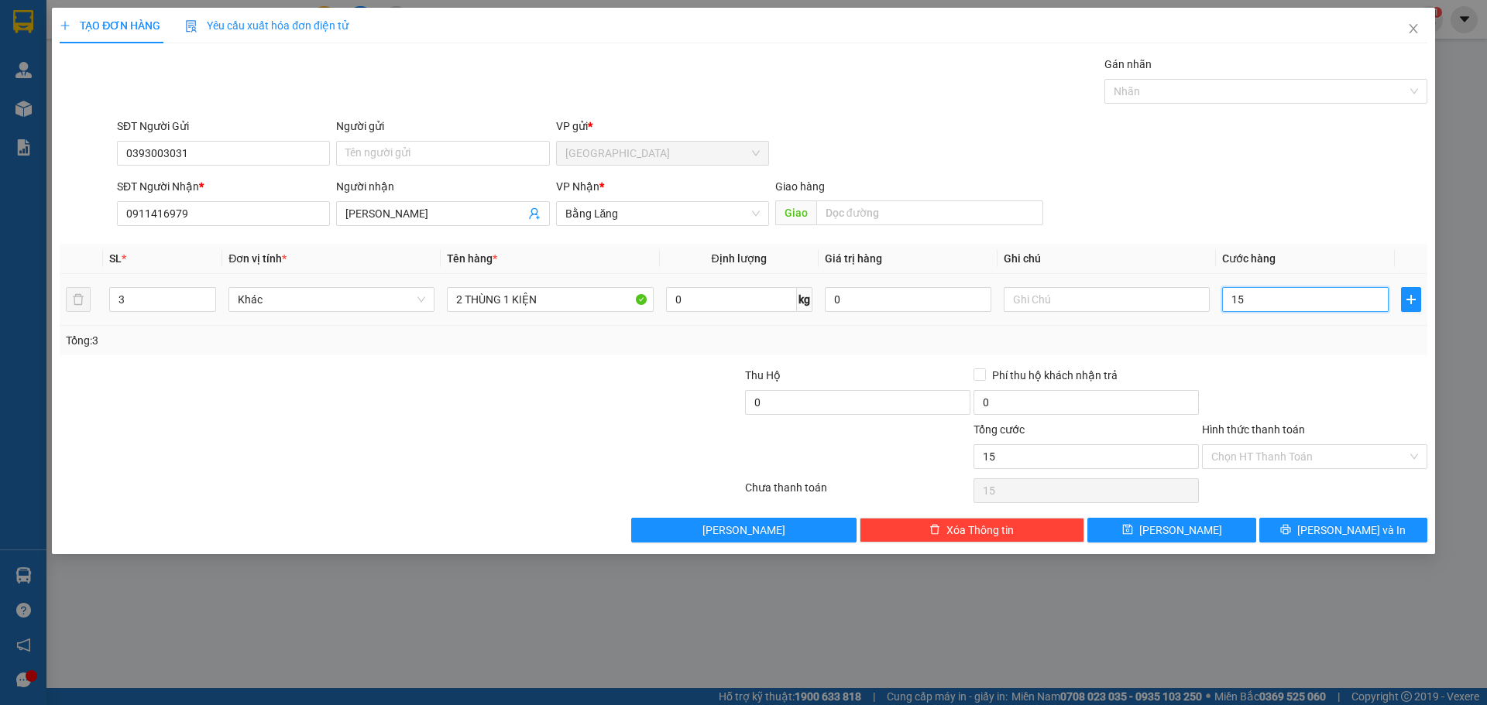
type input "150"
click at [1327, 193] on div "SĐT Người Nhận * 0911416979 Người nhận [PERSON_NAME] VP Nhận * Bằng Lăng Giao h…" at bounding box center [772, 205] width 1316 height 54
type input "150.000"
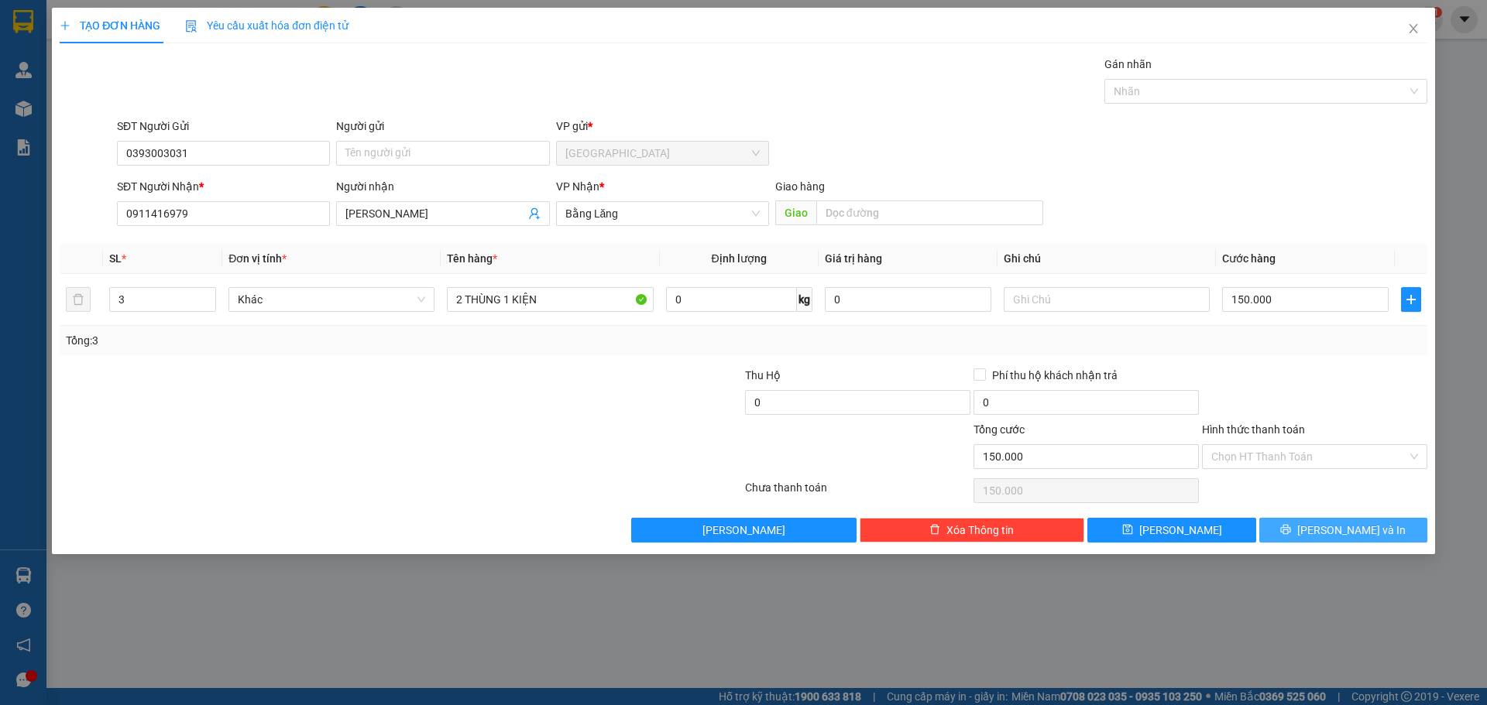
click at [1338, 532] on span "[PERSON_NAME] và In" at bounding box center [1351, 530] width 108 height 17
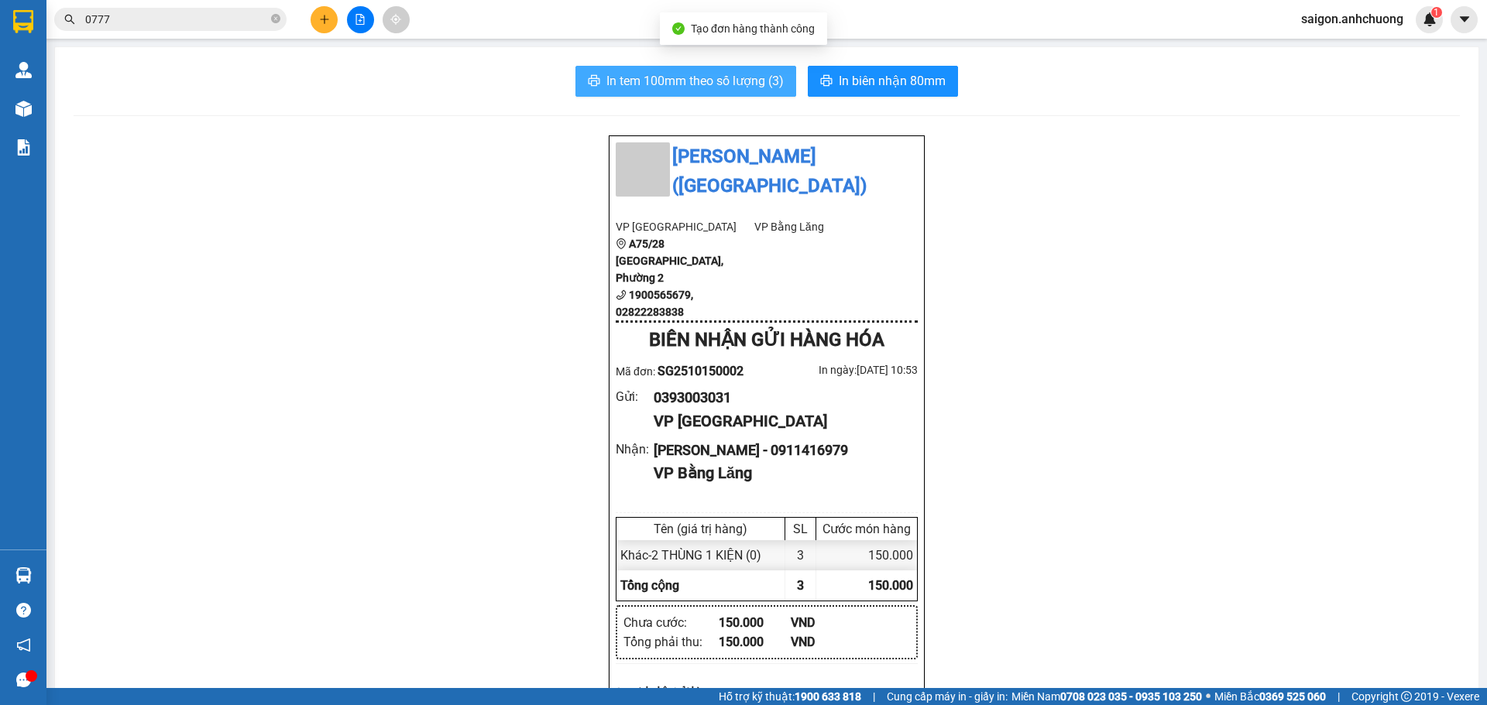
click at [706, 70] on button "In tem 100mm theo số lượng (3)" at bounding box center [685, 81] width 221 height 31
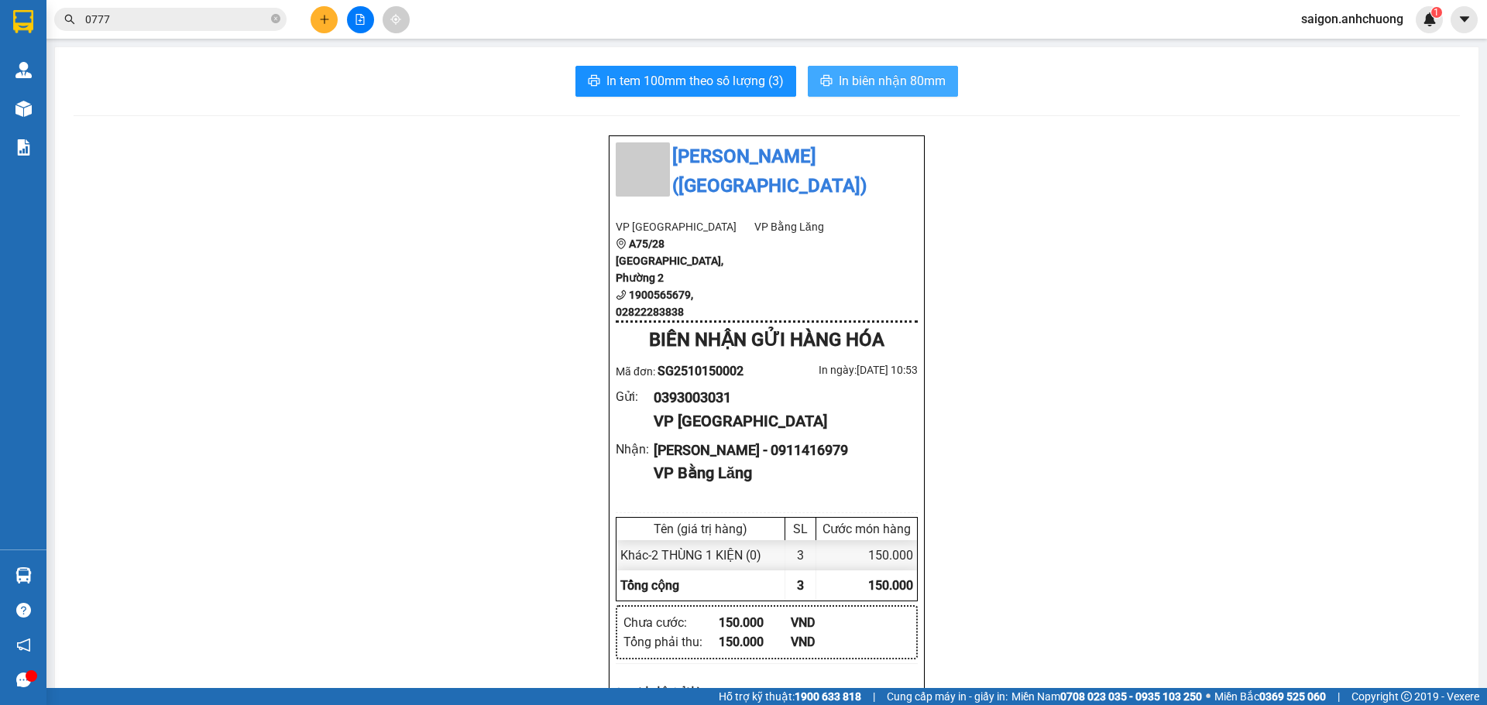
click at [929, 68] on button "In biên nhận 80mm" at bounding box center [883, 81] width 150 height 31
click at [329, 19] on icon "plus" at bounding box center [324, 19] width 11 height 11
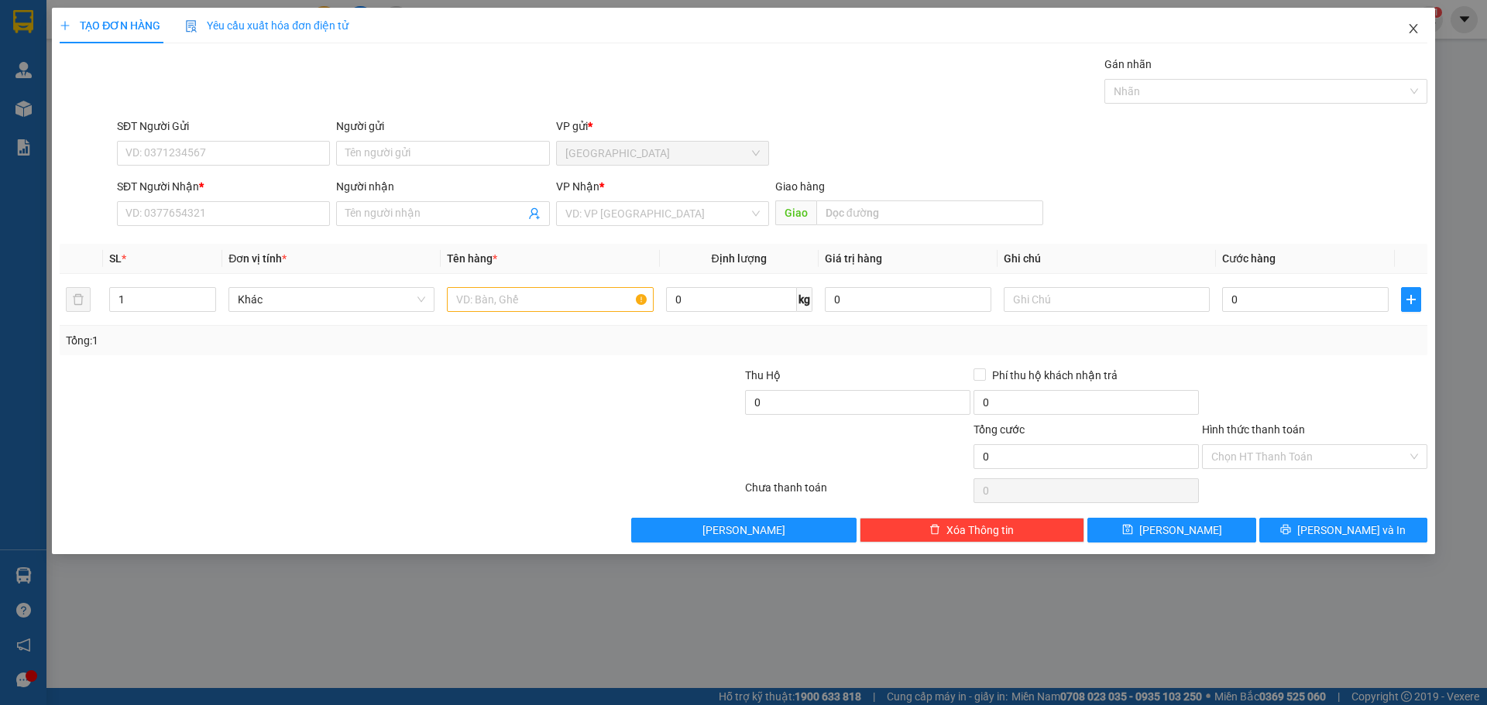
click at [1417, 20] on span "Close" at bounding box center [1413, 29] width 43 height 43
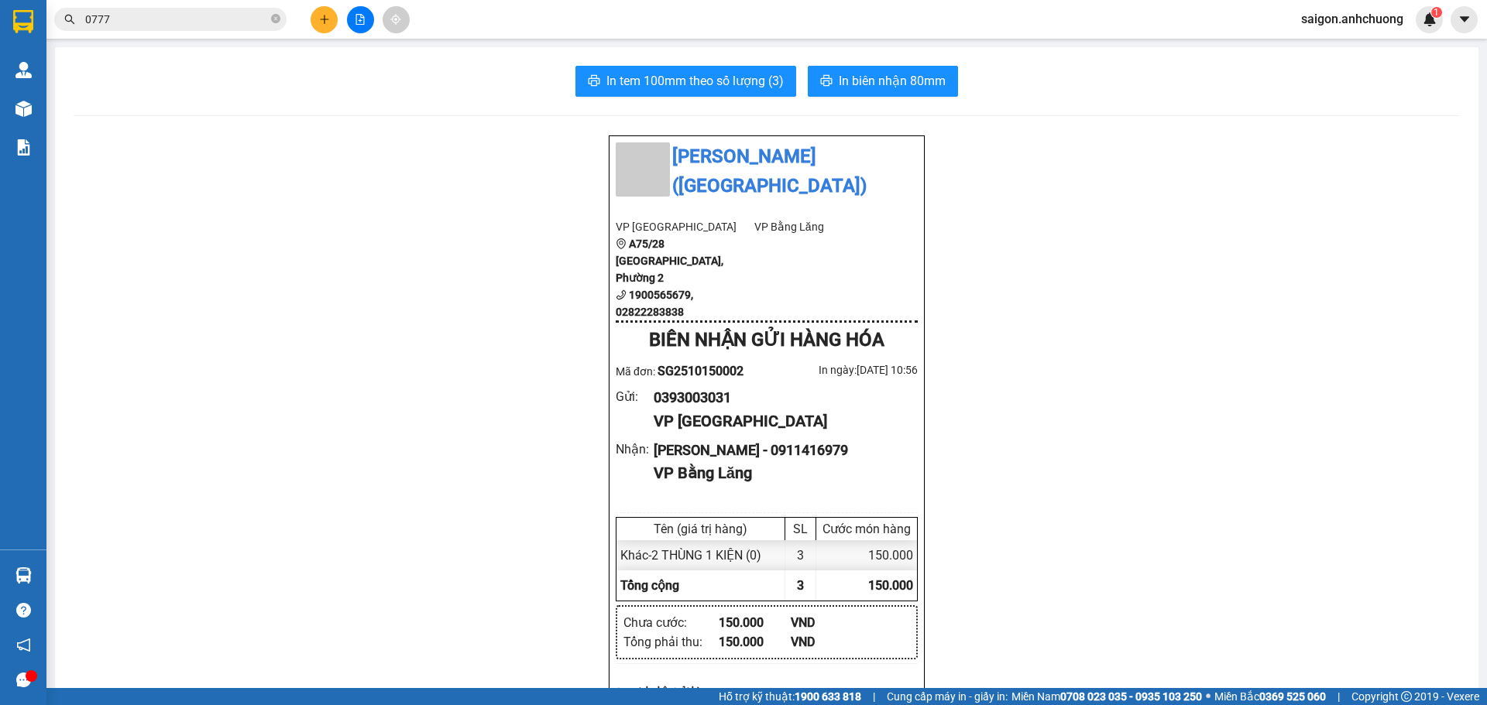
click at [319, 19] on icon "plus" at bounding box center [324, 19] width 11 height 11
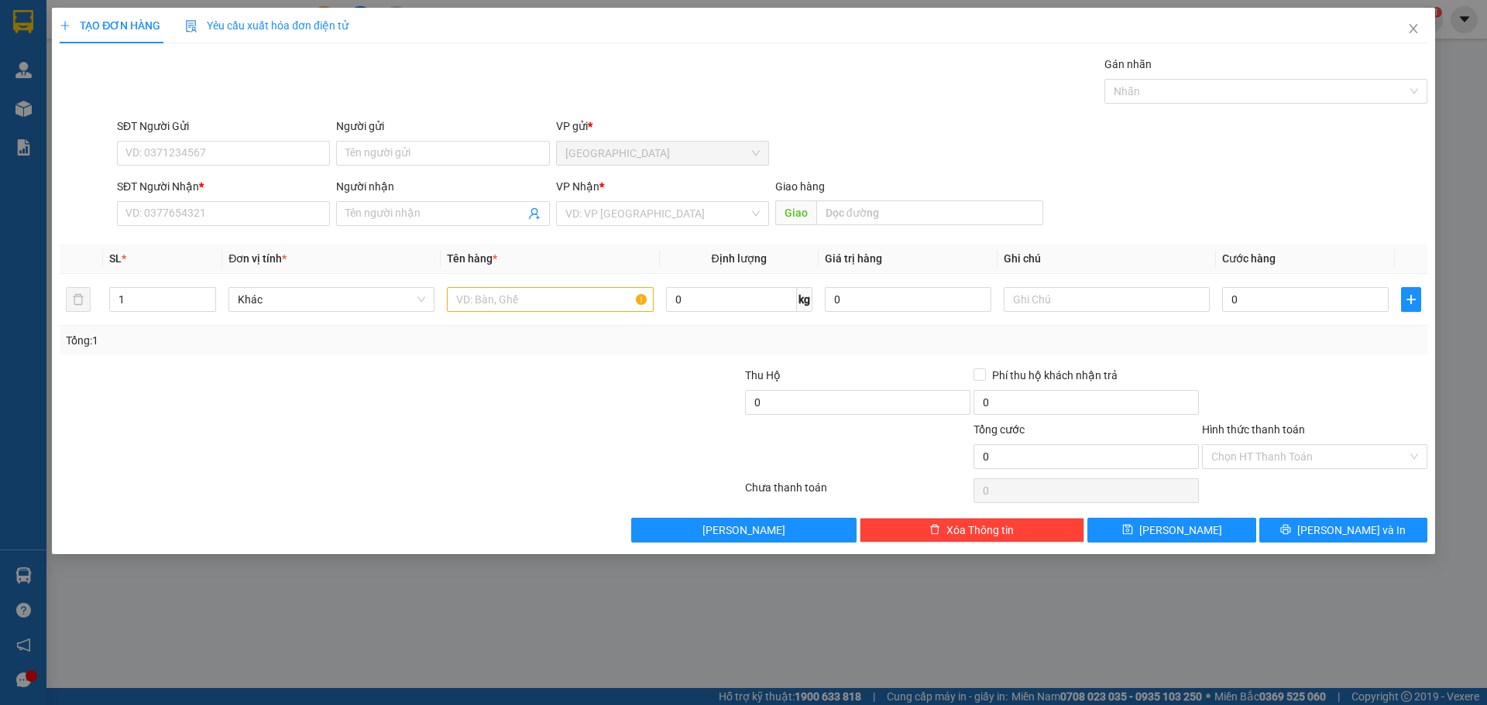
click at [245, 174] on form "SĐT Người Gửi VD: 0371234567 Người gửi Tên người gửi VP gửi * [GEOGRAPHIC_DATA]…" at bounding box center [744, 175] width 1368 height 115
click at [228, 209] on input "SĐT Người Nhận *" at bounding box center [223, 213] width 213 height 25
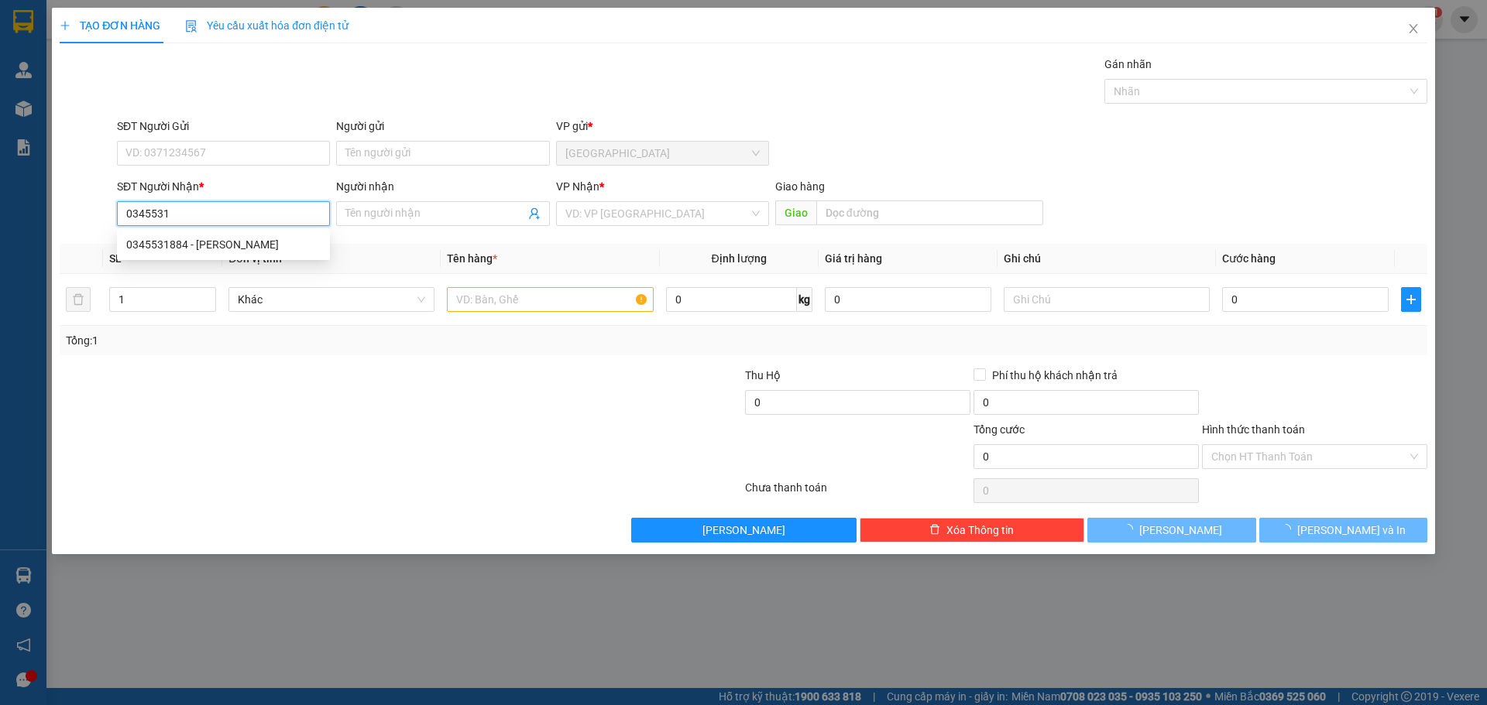
click at [258, 249] on div "0345531884 - [PERSON_NAME]" at bounding box center [223, 244] width 194 height 17
type input "0345531884"
type input "[PERSON_NAME]"
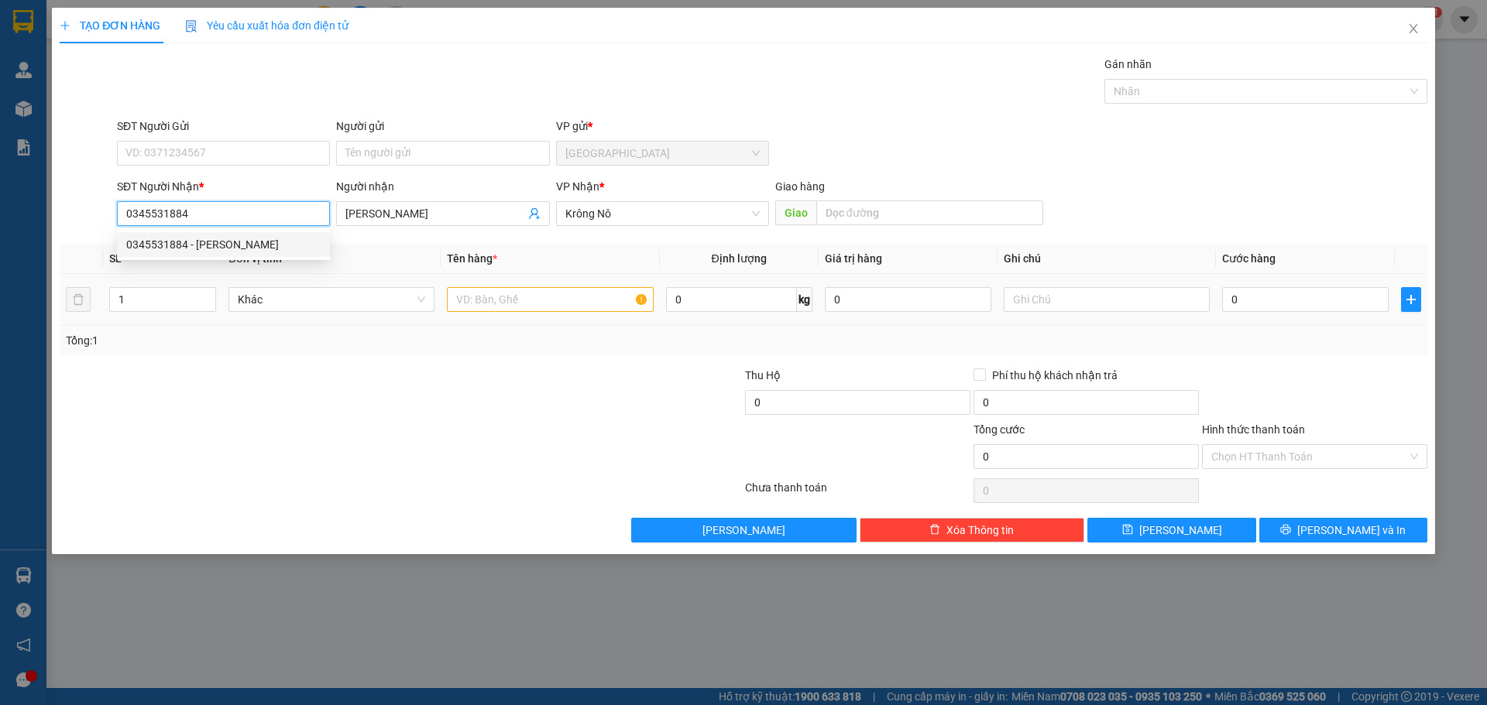
type input "0345531884"
click at [547, 317] on td at bounding box center [550, 300] width 218 height 52
click at [548, 306] on input "text" at bounding box center [550, 299] width 206 height 25
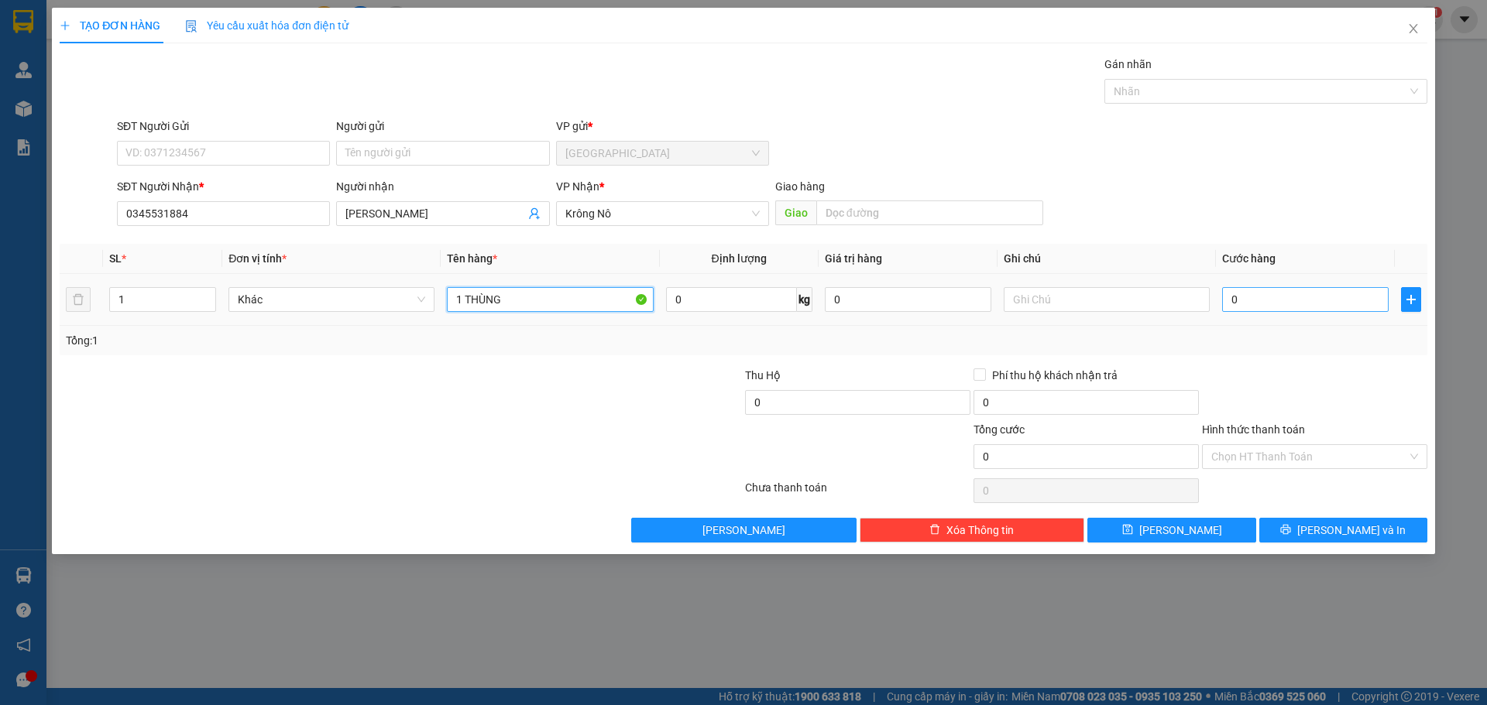
type input "1 THÙNG"
click at [1280, 298] on input "0" at bounding box center [1305, 299] width 166 height 25
type input "5"
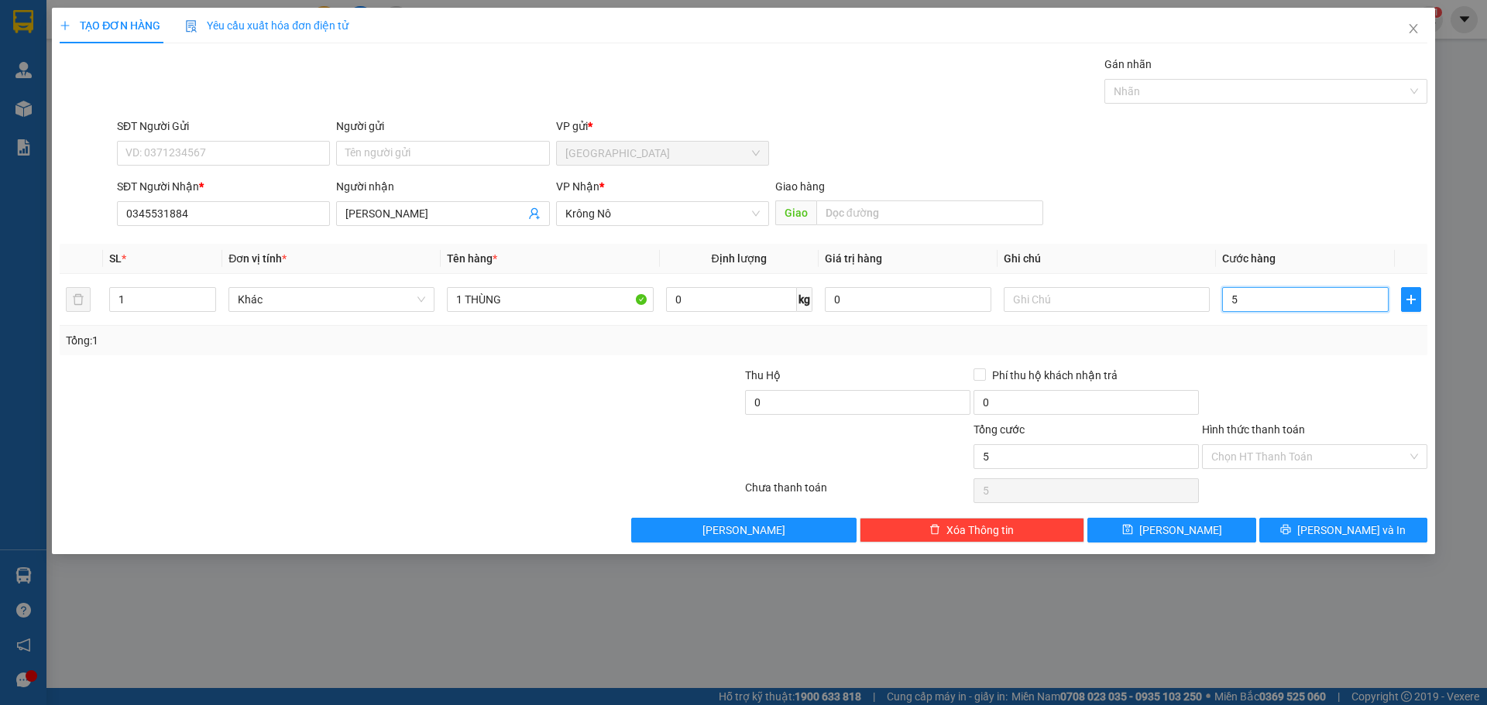
type input "50"
type input "50.000"
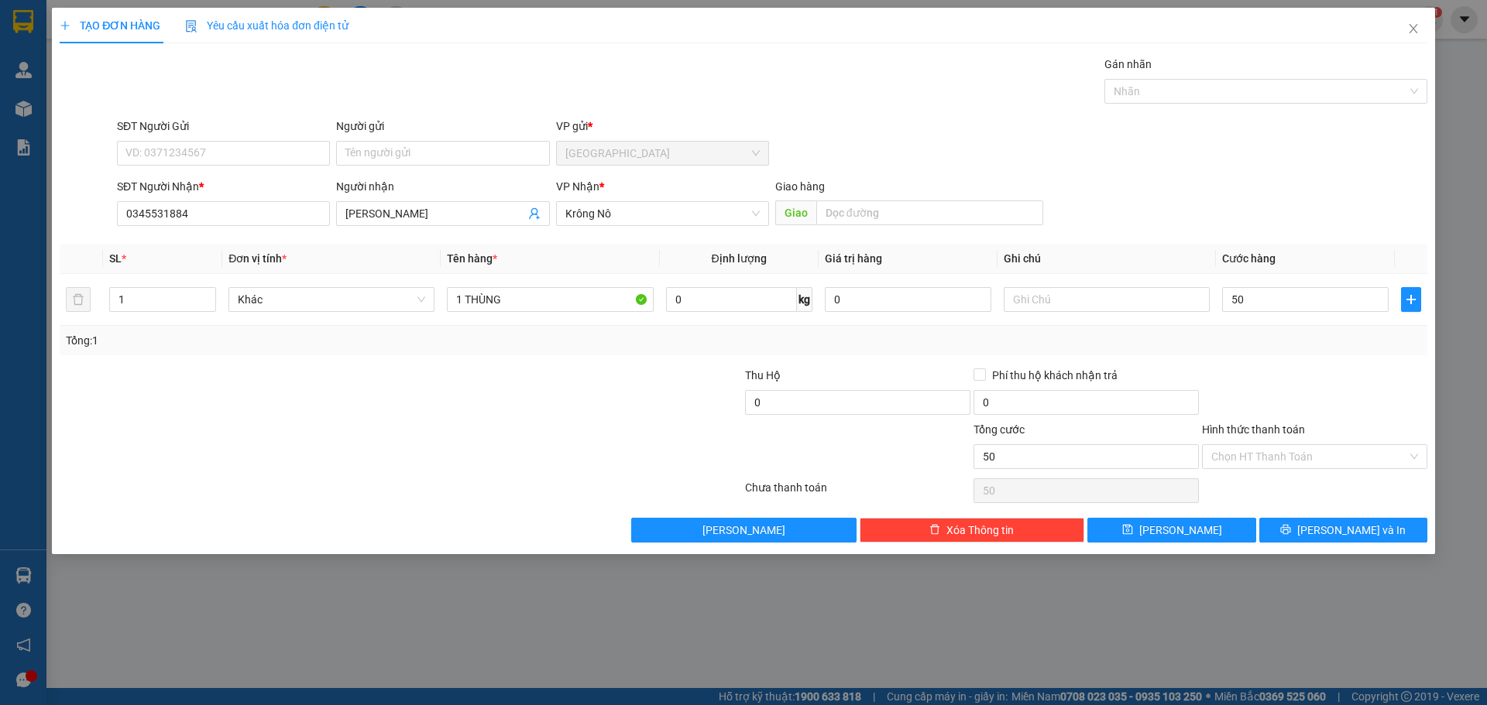
type input "50.000"
click at [1170, 189] on div "SĐT Người Nhận * 0345531884 Người nhận lương hồng dân VP Nhận * Krông Nô Giao h…" at bounding box center [772, 205] width 1316 height 54
click at [1348, 524] on span "[PERSON_NAME] và In" at bounding box center [1351, 530] width 108 height 17
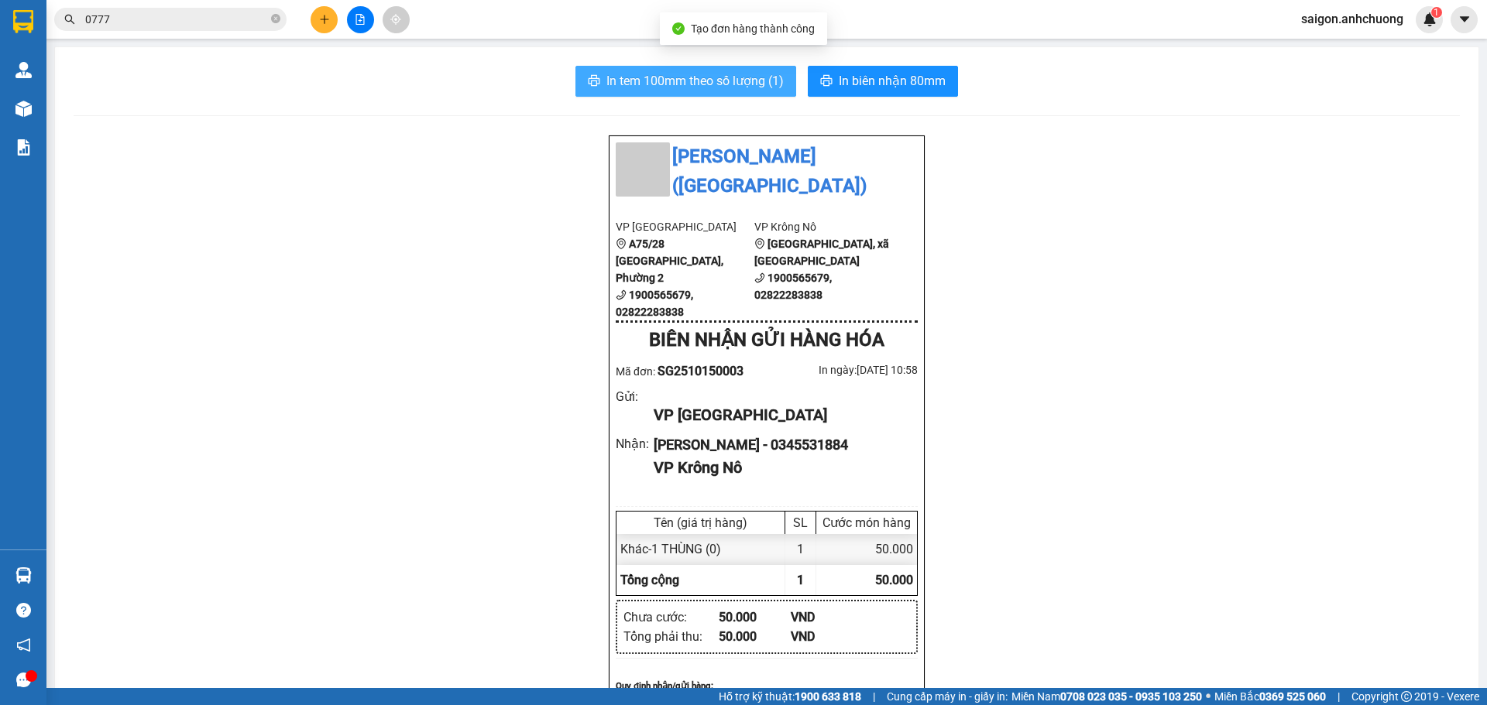
click at [664, 77] on span "In tem 100mm theo số lượng (1)" at bounding box center [694, 80] width 177 height 19
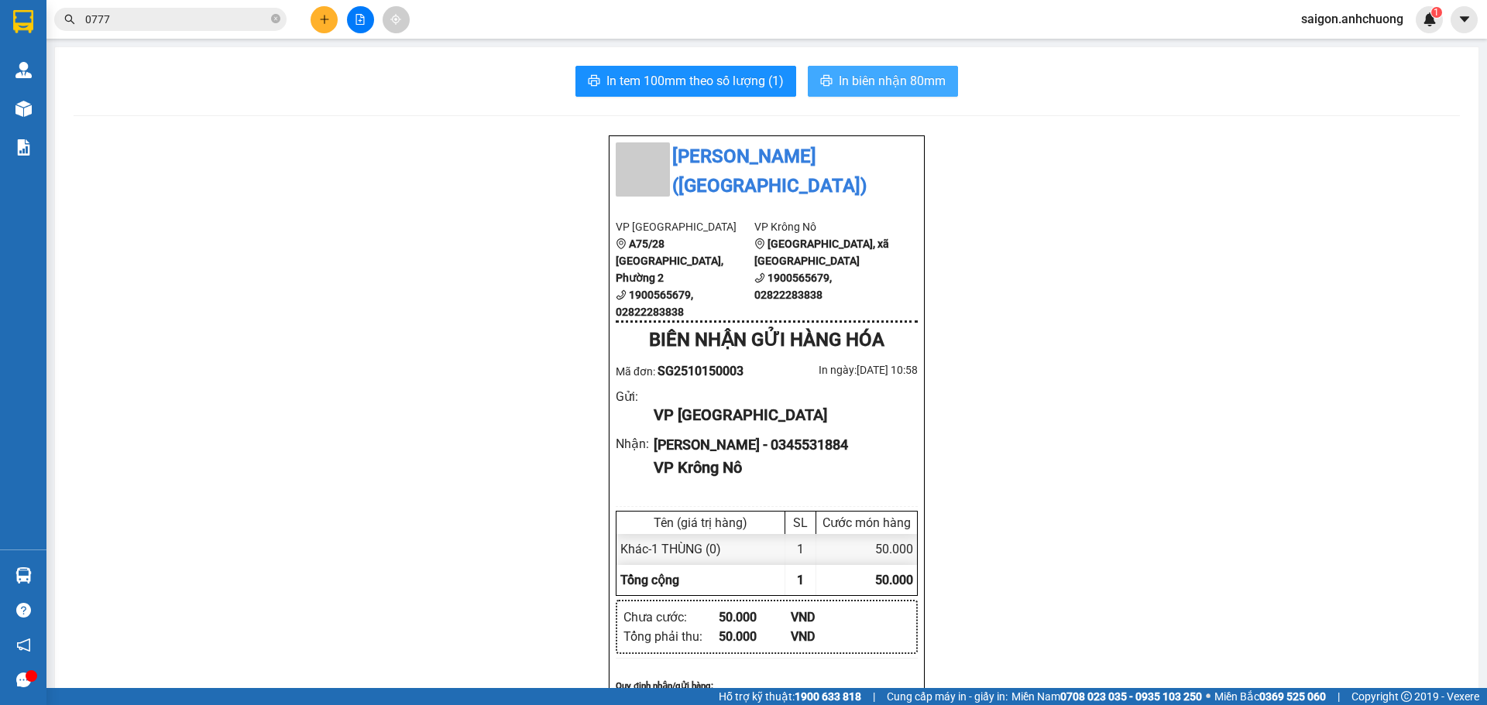
click at [889, 66] on button "In biên nhận 80mm" at bounding box center [883, 81] width 150 height 31
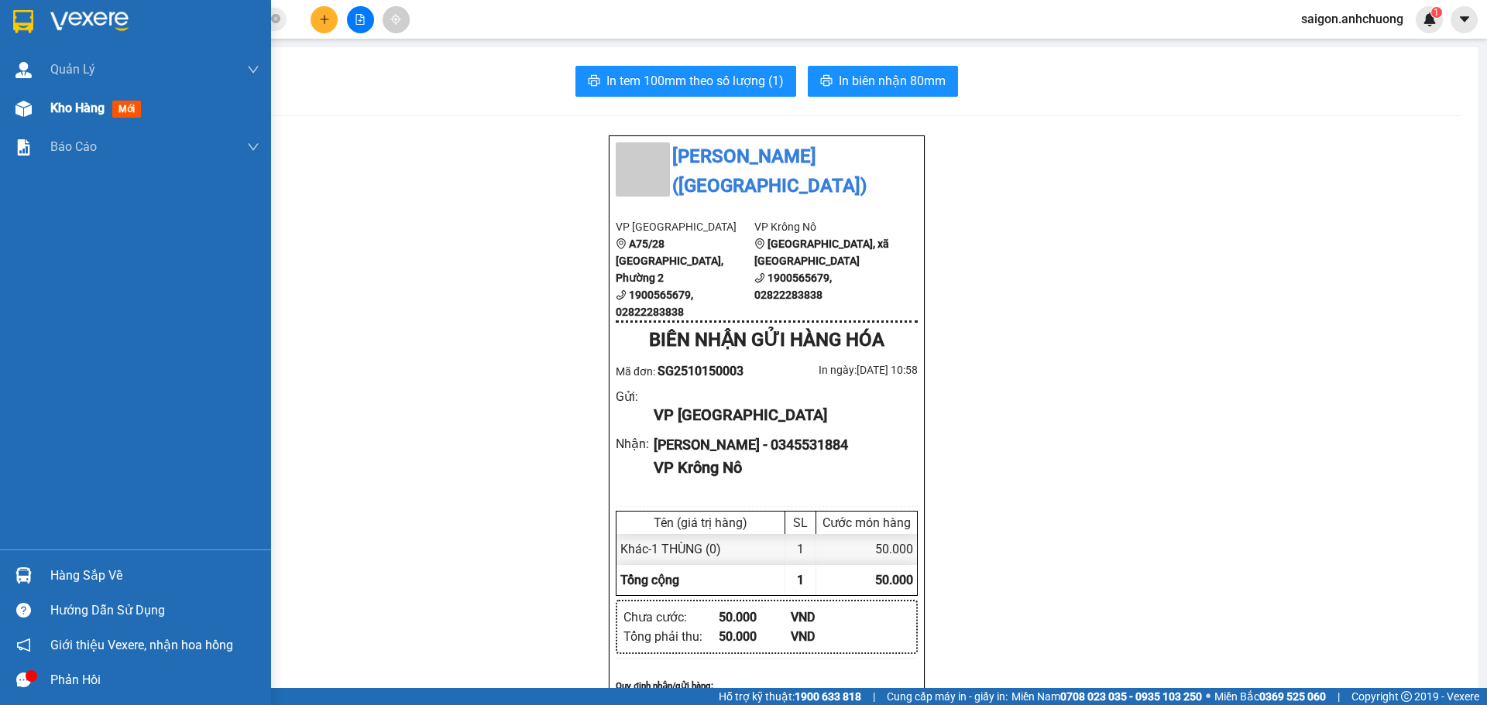
click at [93, 112] on span "Kho hàng" at bounding box center [77, 108] width 54 height 15
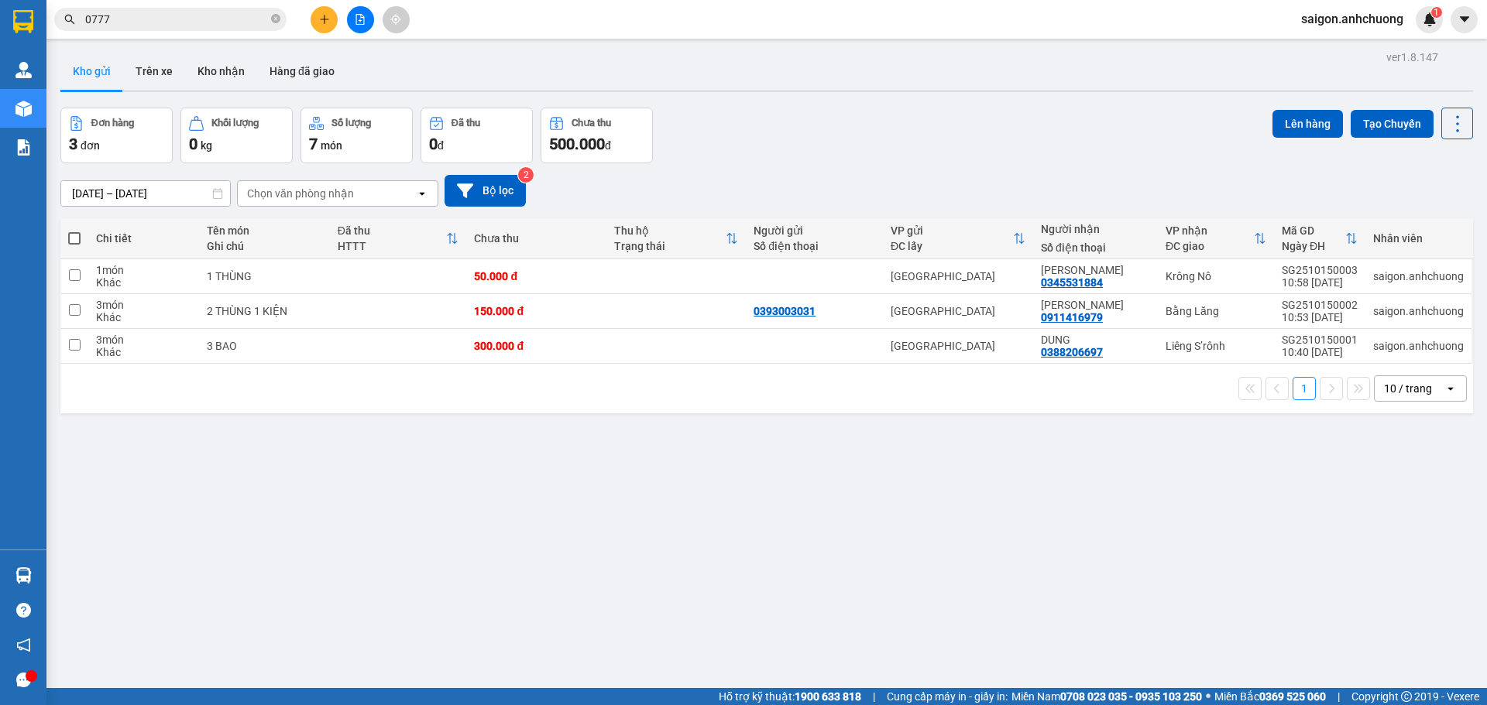
click at [335, 19] on button at bounding box center [324, 19] width 27 height 27
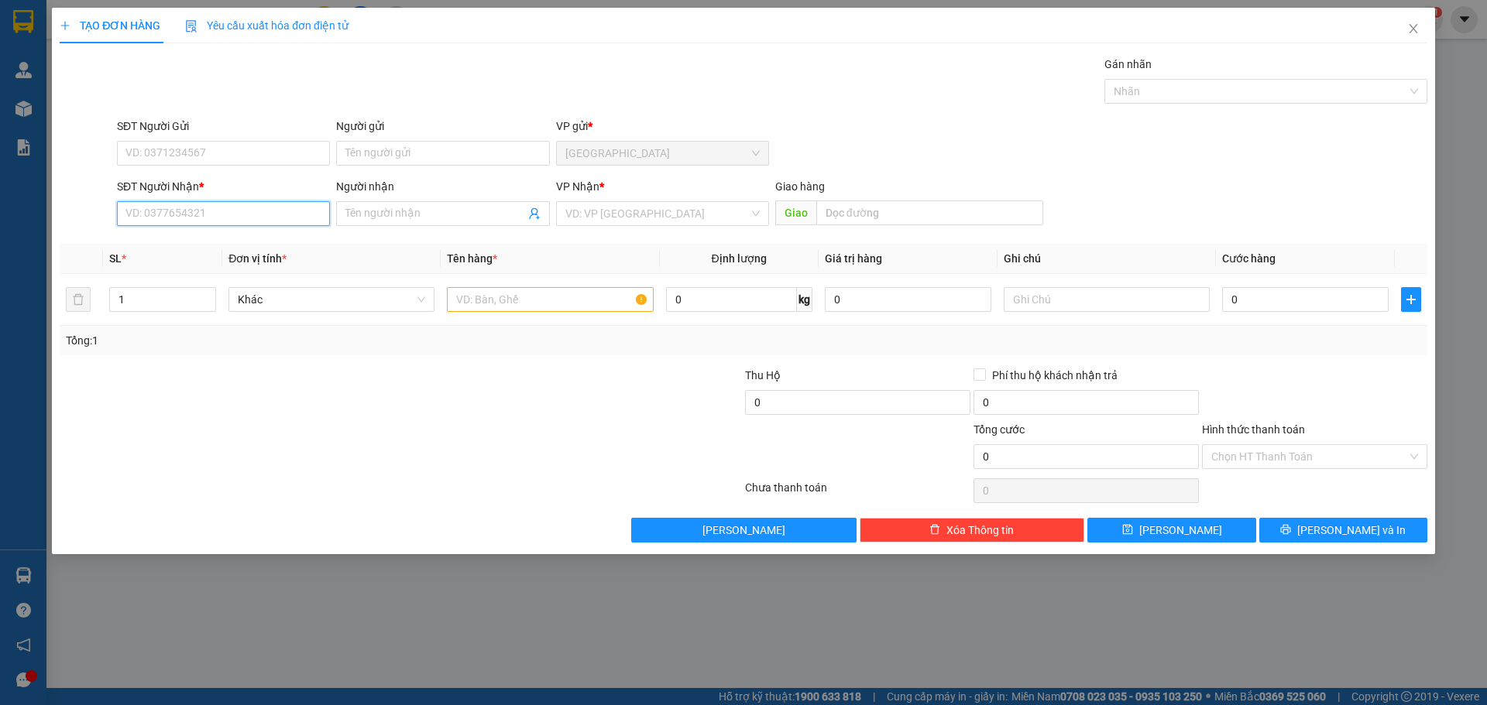
click at [273, 202] on input "SĐT Người Nhận *" at bounding box center [223, 213] width 213 height 25
type input "0377779257"
click at [228, 244] on div "0377779257 - Ha Char" at bounding box center [223, 244] width 194 height 17
type input "Ha Char"
type input "0377779257"
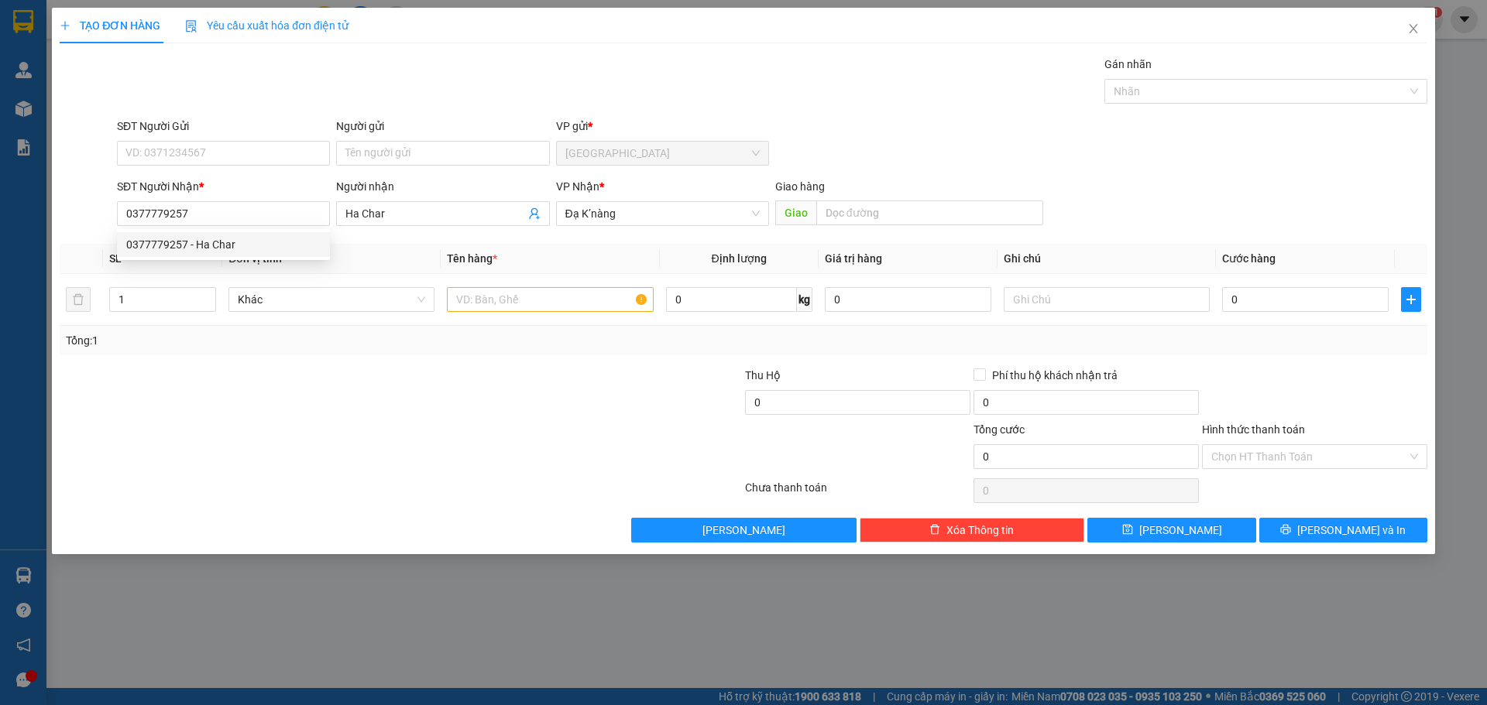
click at [208, 132] on div "SĐT Người Gửi" at bounding box center [223, 126] width 213 height 17
click at [208, 141] on input "SĐT Người Gửi" at bounding box center [223, 153] width 213 height 25
click at [218, 143] on input "SĐT Người Gửi" at bounding box center [223, 153] width 213 height 25
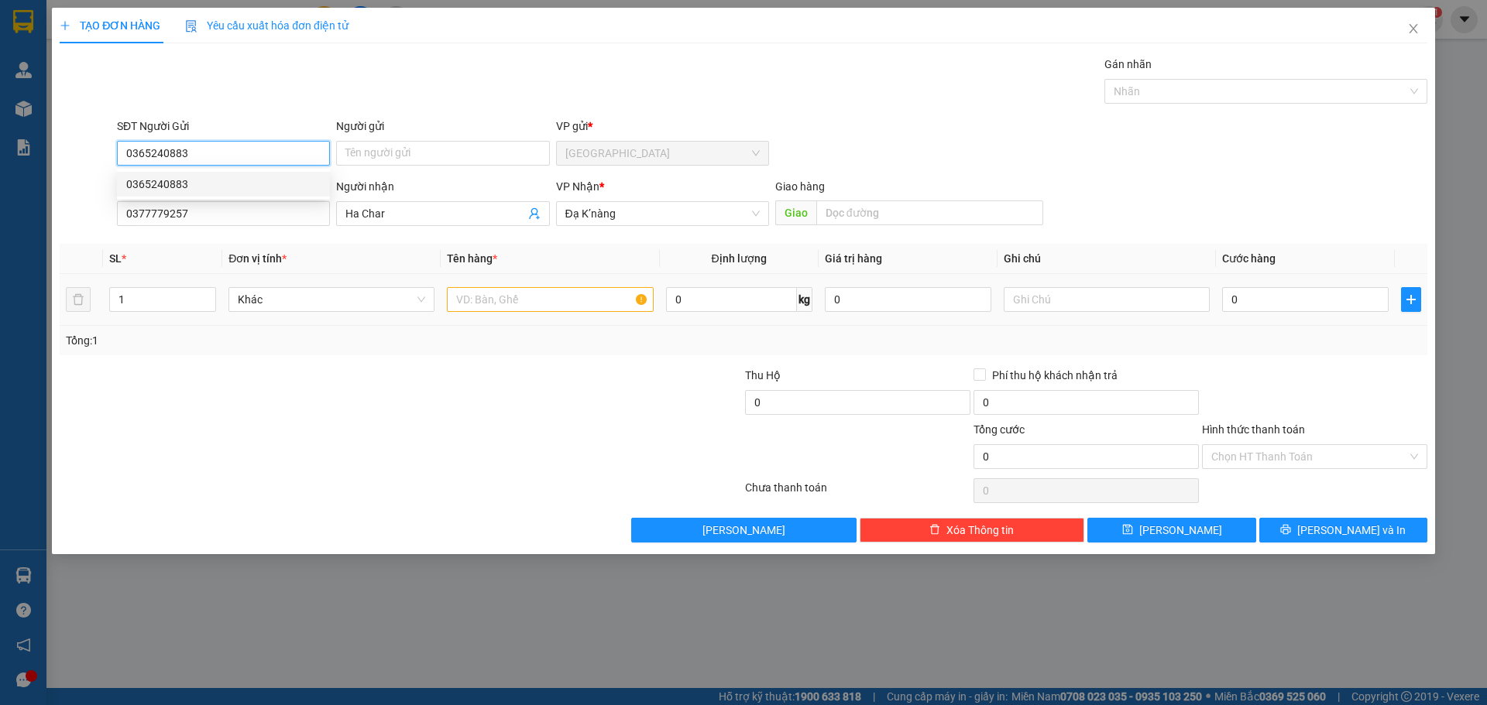
type input "0365240883"
click at [505, 310] on input "text" at bounding box center [550, 299] width 206 height 25
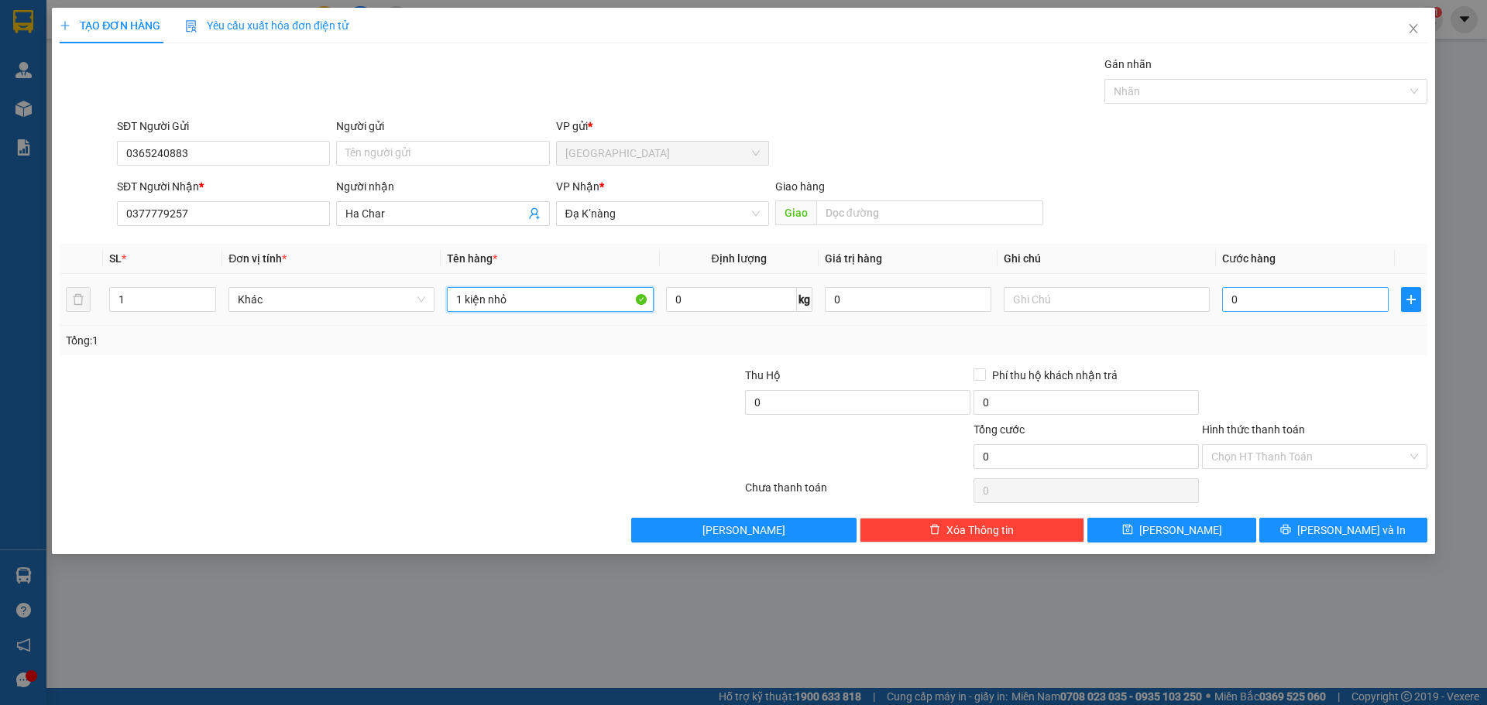
type input "1 kiện nhỏ"
click at [1300, 292] on input "0" at bounding box center [1305, 299] width 166 height 25
type input "3"
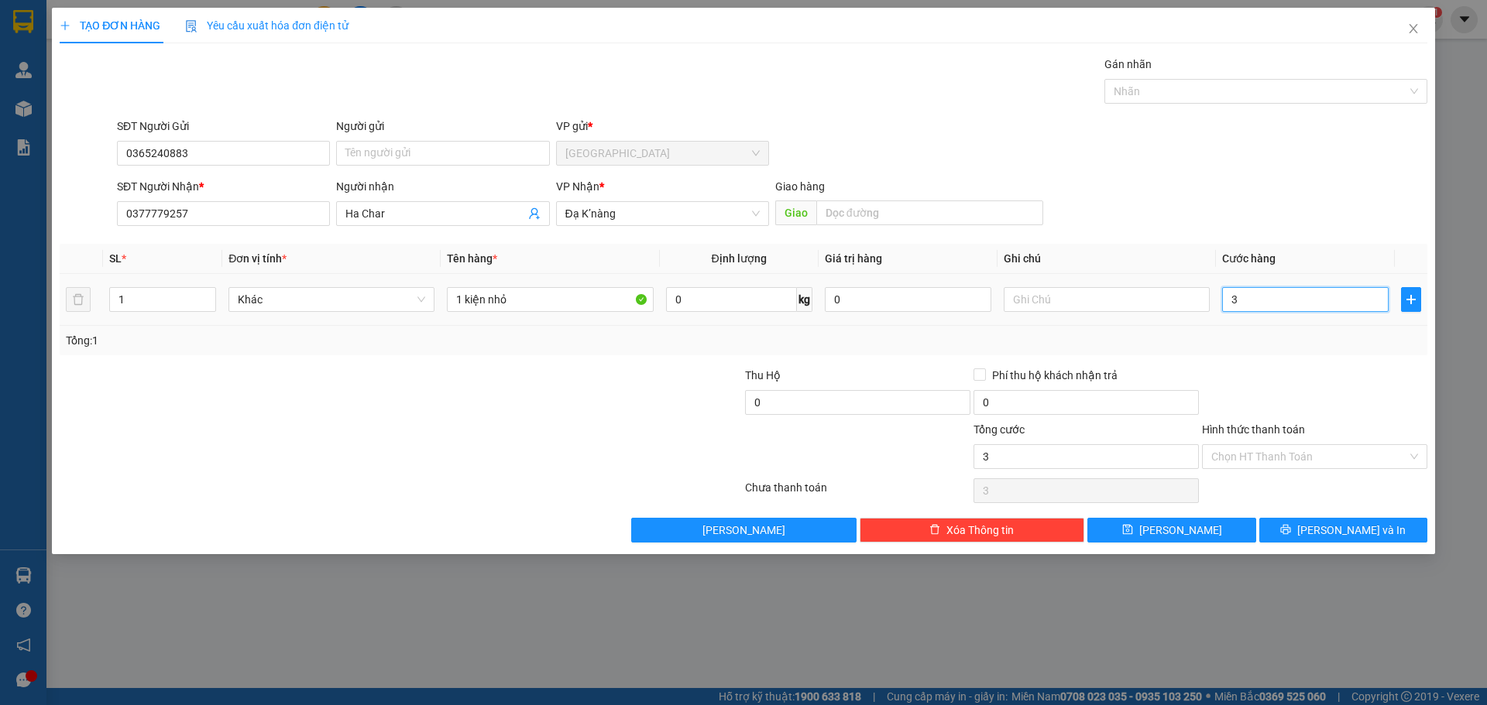
type input "30"
type input "30.000"
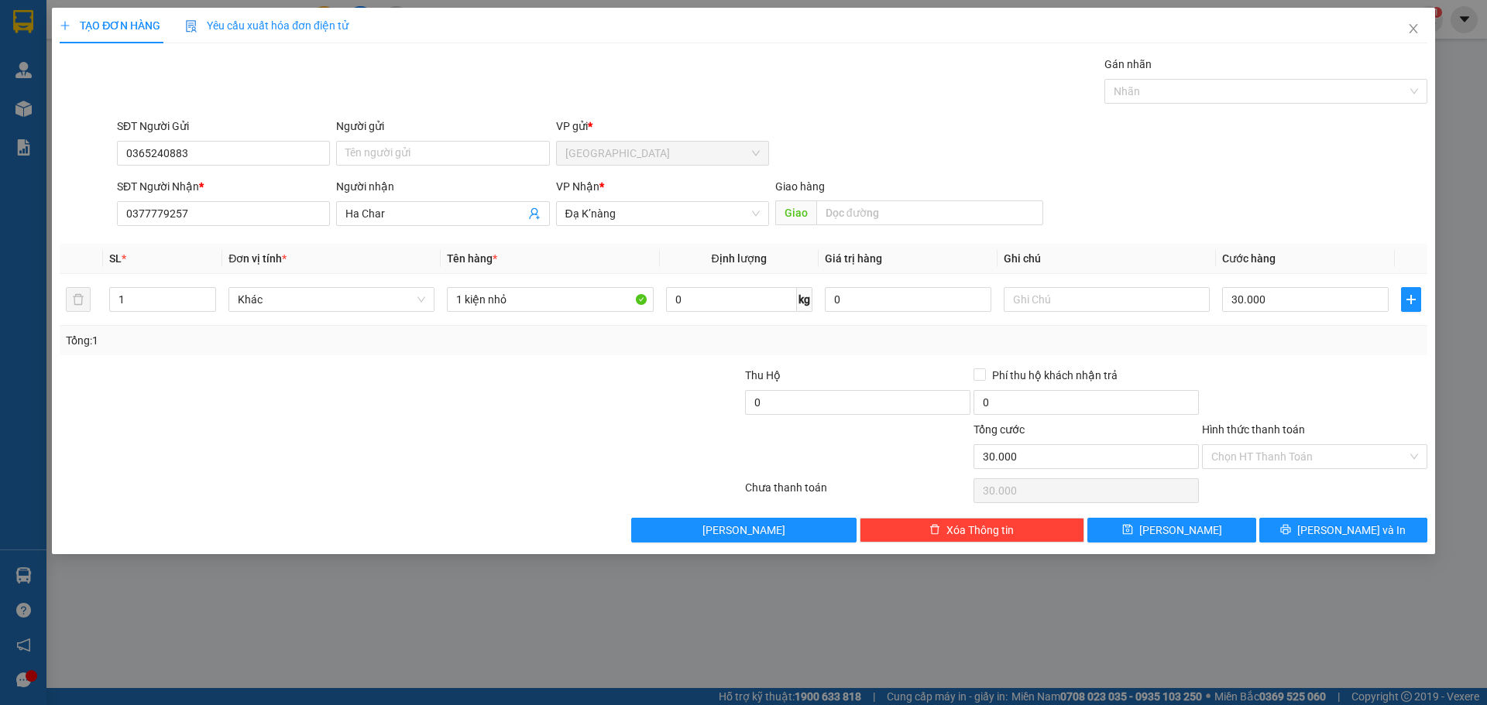
click at [1286, 202] on div "SĐT Người Nhận * 0377779257 Người nhận Ha Char VP Nhận * Đạ K’nàng Giao hàng Gi…" at bounding box center [772, 205] width 1316 height 54
click at [1278, 458] on input "Hình thức thanh toán" at bounding box center [1309, 456] width 196 height 23
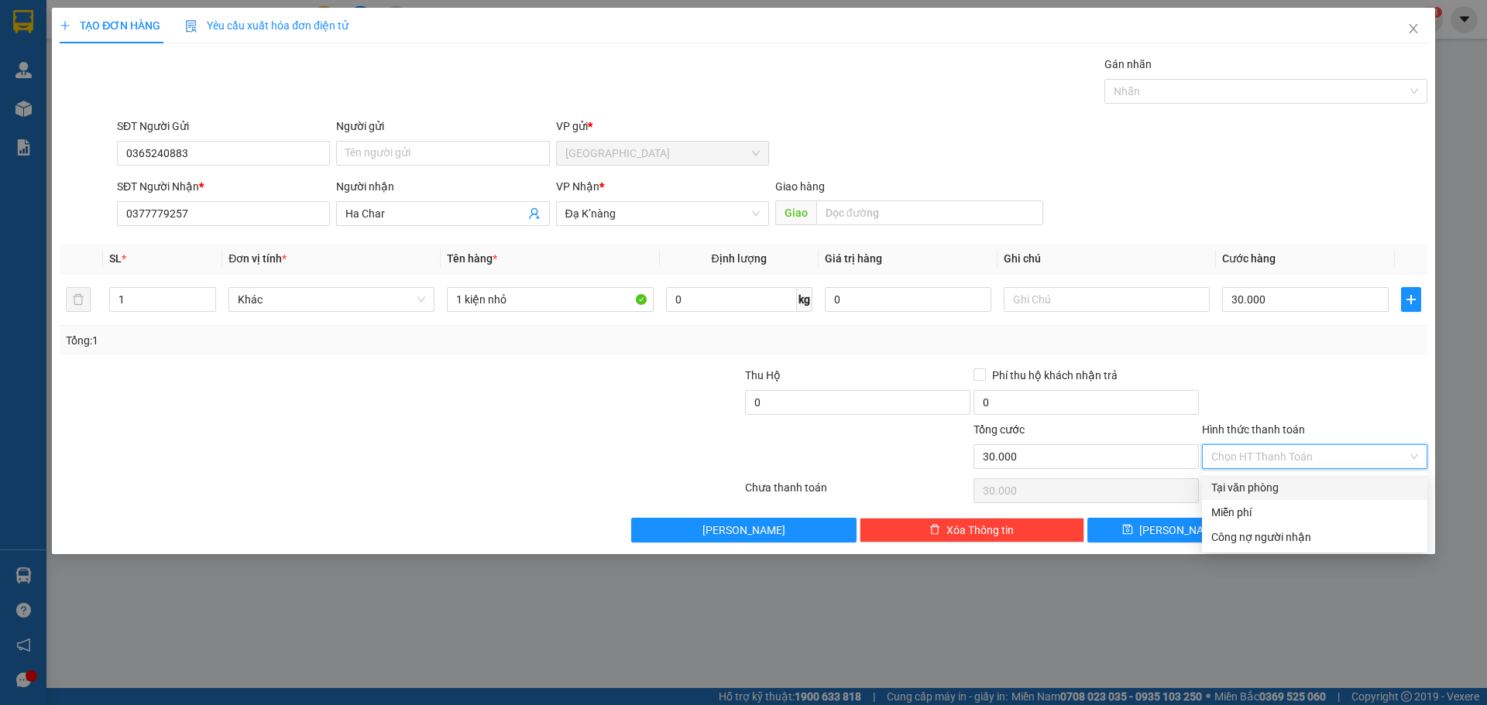
click at [1241, 487] on div "Tại văn phòng" at bounding box center [1314, 487] width 207 height 17
type input "0"
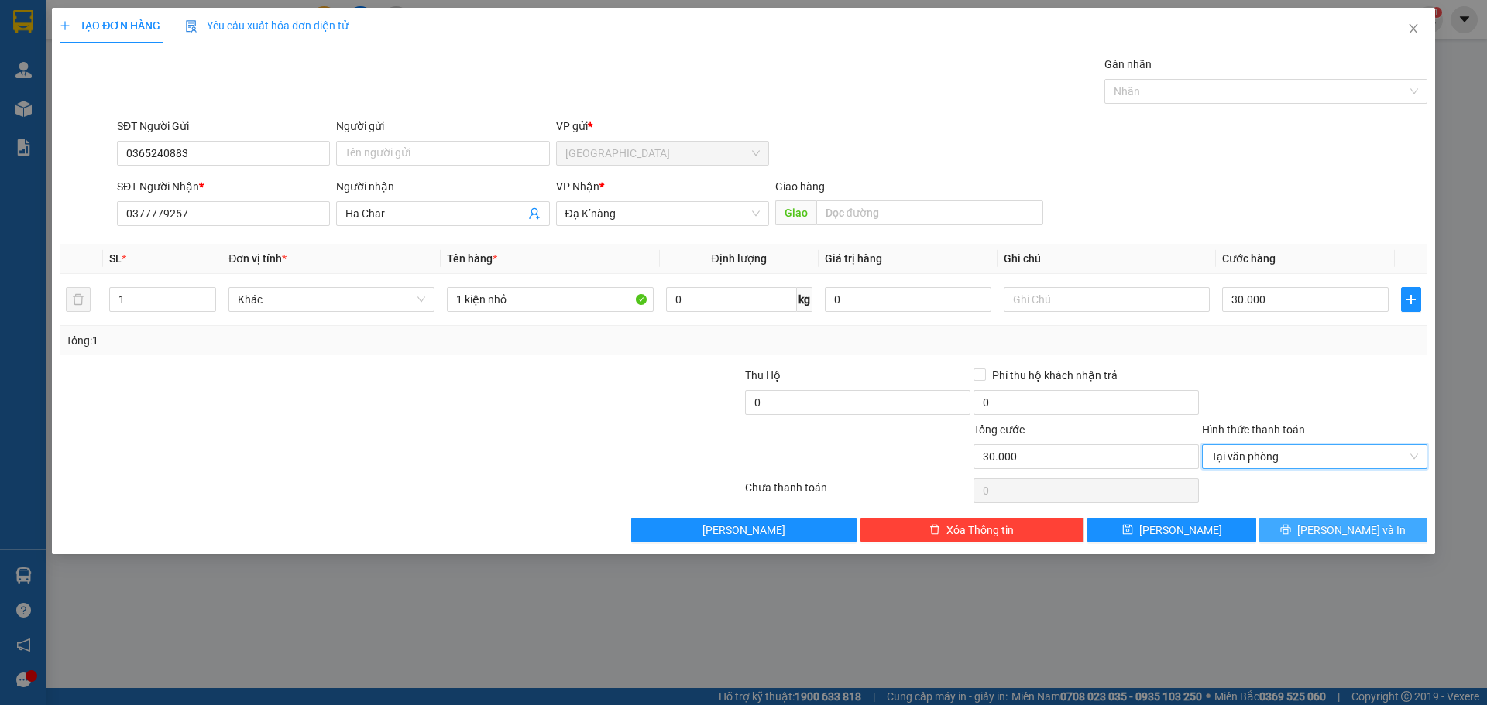
click at [1291, 525] on icon "printer" at bounding box center [1286, 530] width 10 height 10
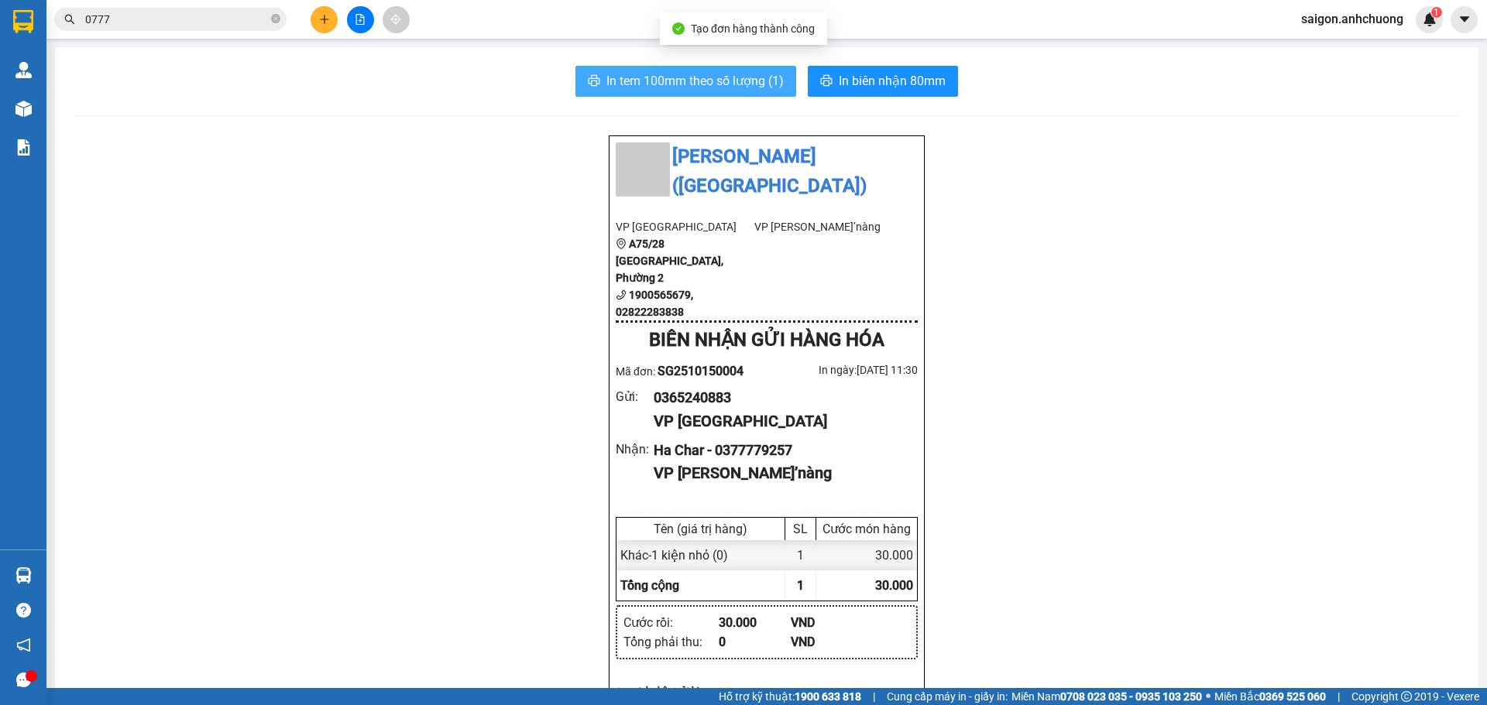
click at [647, 95] on button "In tem 100mm theo số lượng (1)" at bounding box center [685, 81] width 221 height 31
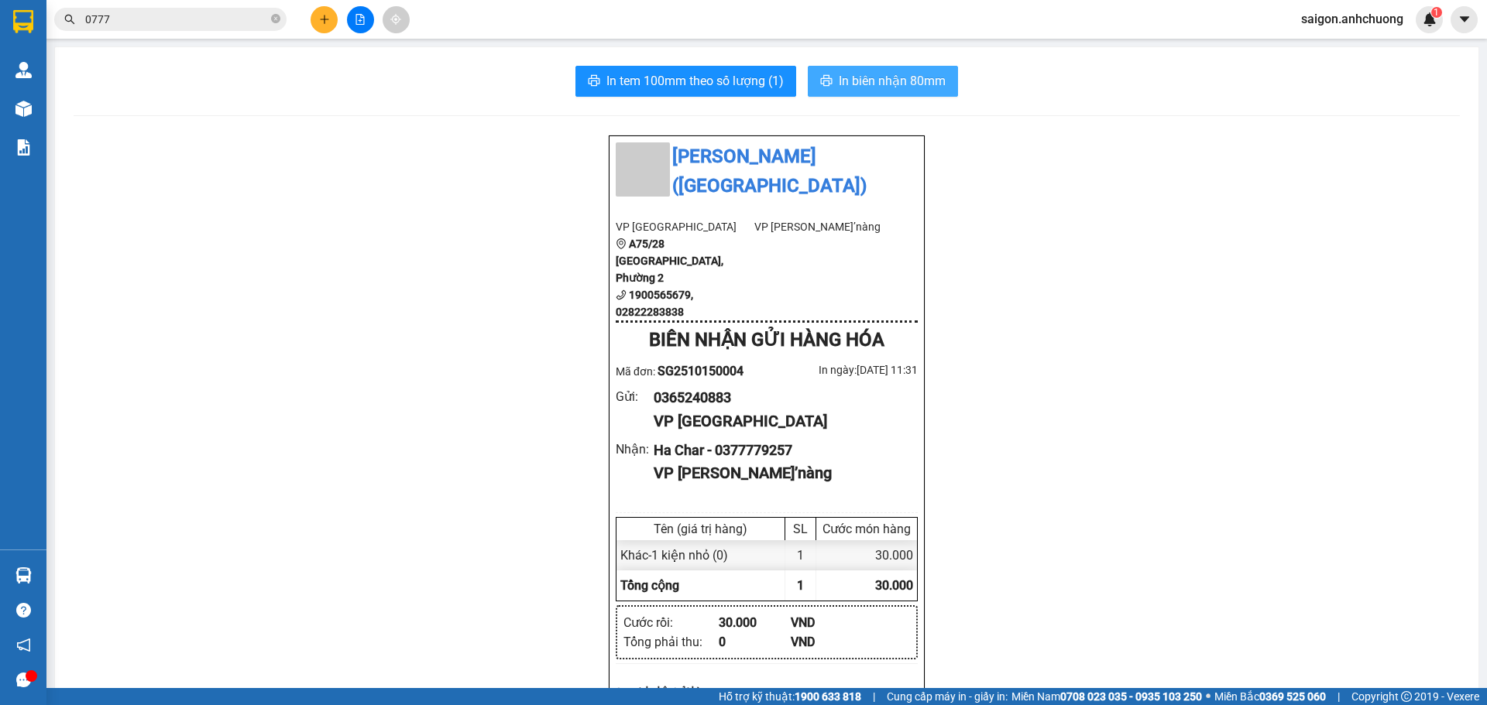
click at [883, 73] on span "In biên nhận 80mm" at bounding box center [892, 80] width 107 height 19
click at [328, 15] on icon "plus" at bounding box center [324, 19] width 11 height 11
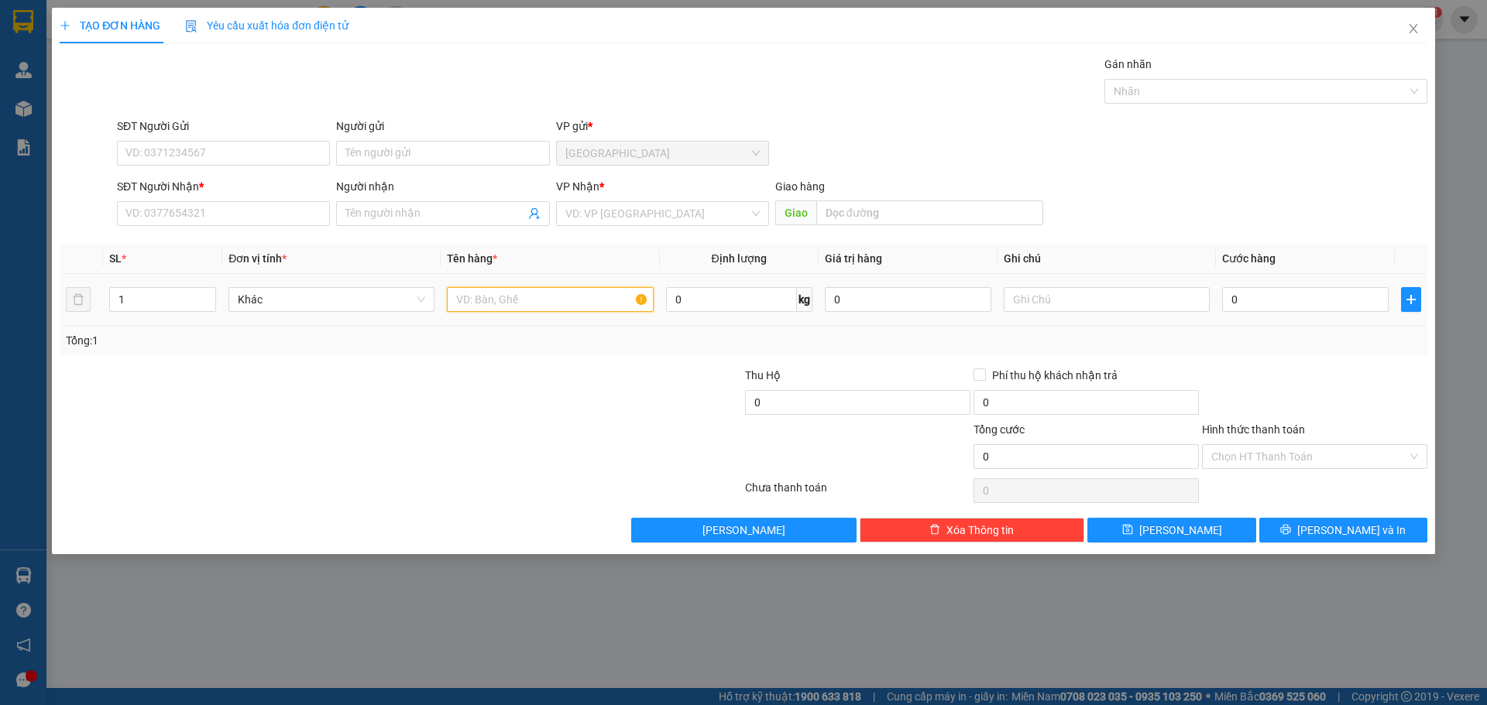
click at [503, 302] on input "text" at bounding box center [550, 299] width 206 height 25
type input "2 thùng"
drag, startPoint x: 157, startPoint y: 298, endPoint x: 0, endPoint y: 298, distance: 157.2
click at [0, 298] on div "TẠO ĐƠN HÀNG Yêu cầu xuất hóa đơn điện tử Transit Pickup Surcharge Ids Transit …" at bounding box center [743, 352] width 1487 height 705
type input "2"
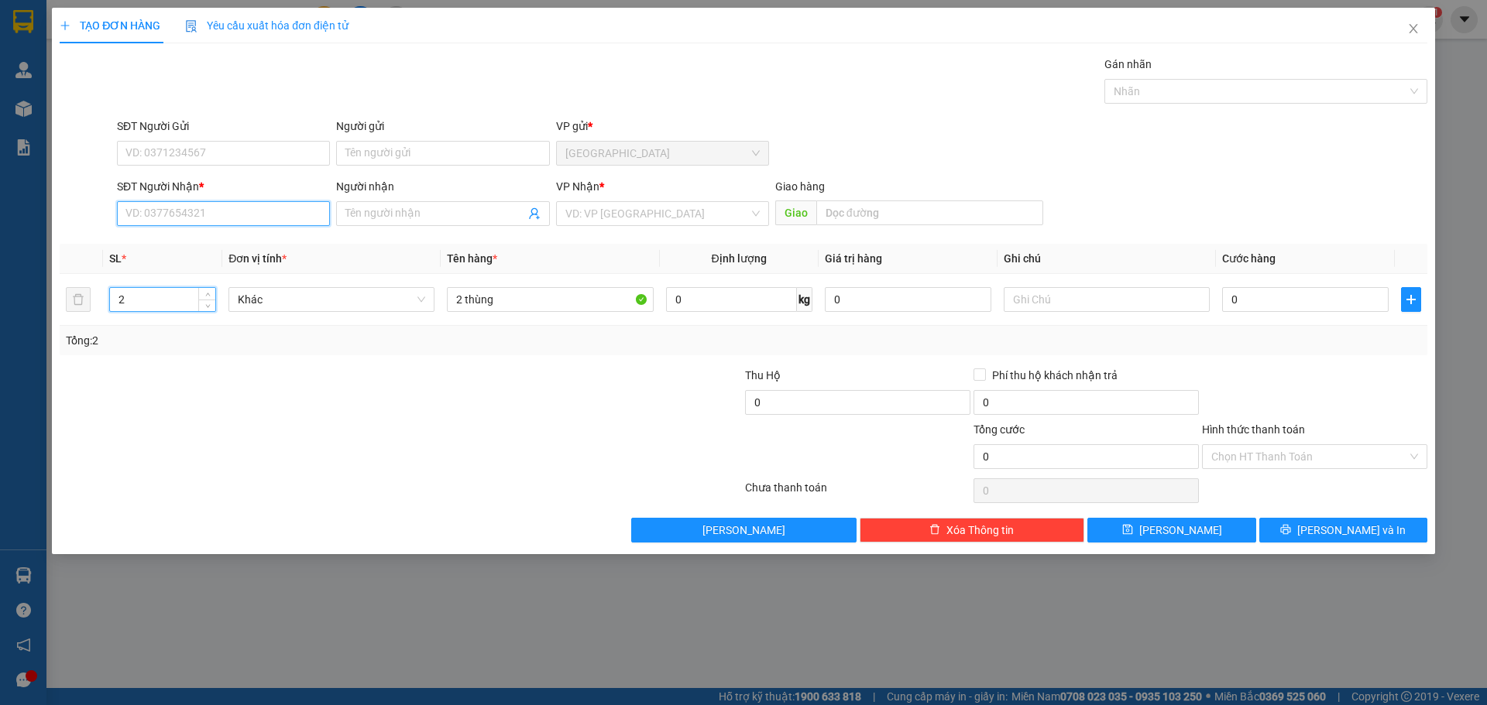
click at [222, 208] on input "SĐT Người Nhận *" at bounding box center [223, 213] width 213 height 25
type input "0919711818"
click at [256, 235] on div "0919711818 - phúc điện cơ" at bounding box center [223, 244] width 213 height 25
type input "phúc điện cơ"
type input "0919711818"
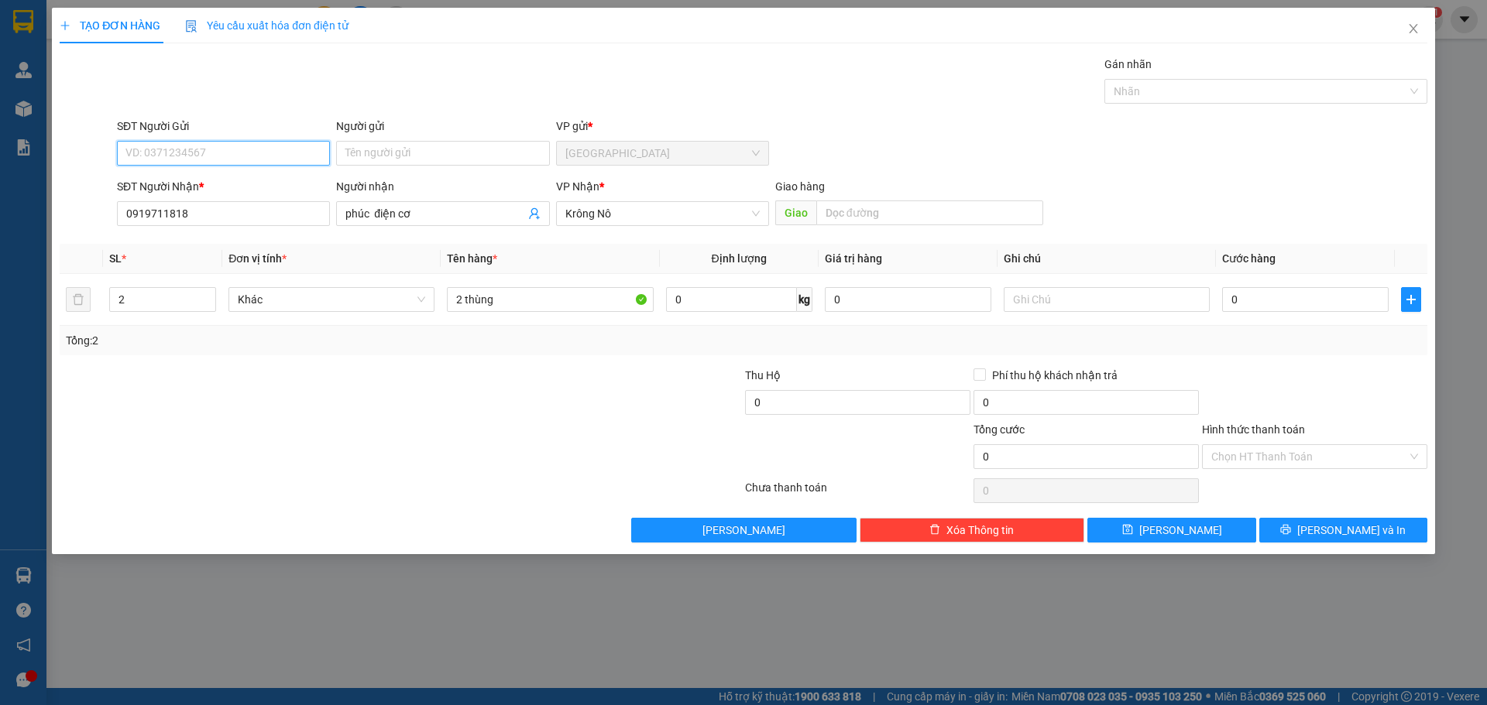
click at [227, 156] on input "SĐT Người Gửi" at bounding box center [223, 153] width 213 height 25
drag, startPoint x: 227, startPoint y: 156, endPoint x: 809, endPoint y: 236, distance: 587.8
click at [239, 152] on input "SĐT Người Gửi" at bounding box center [223, 153] width 213 height 25
type input "0905280858"
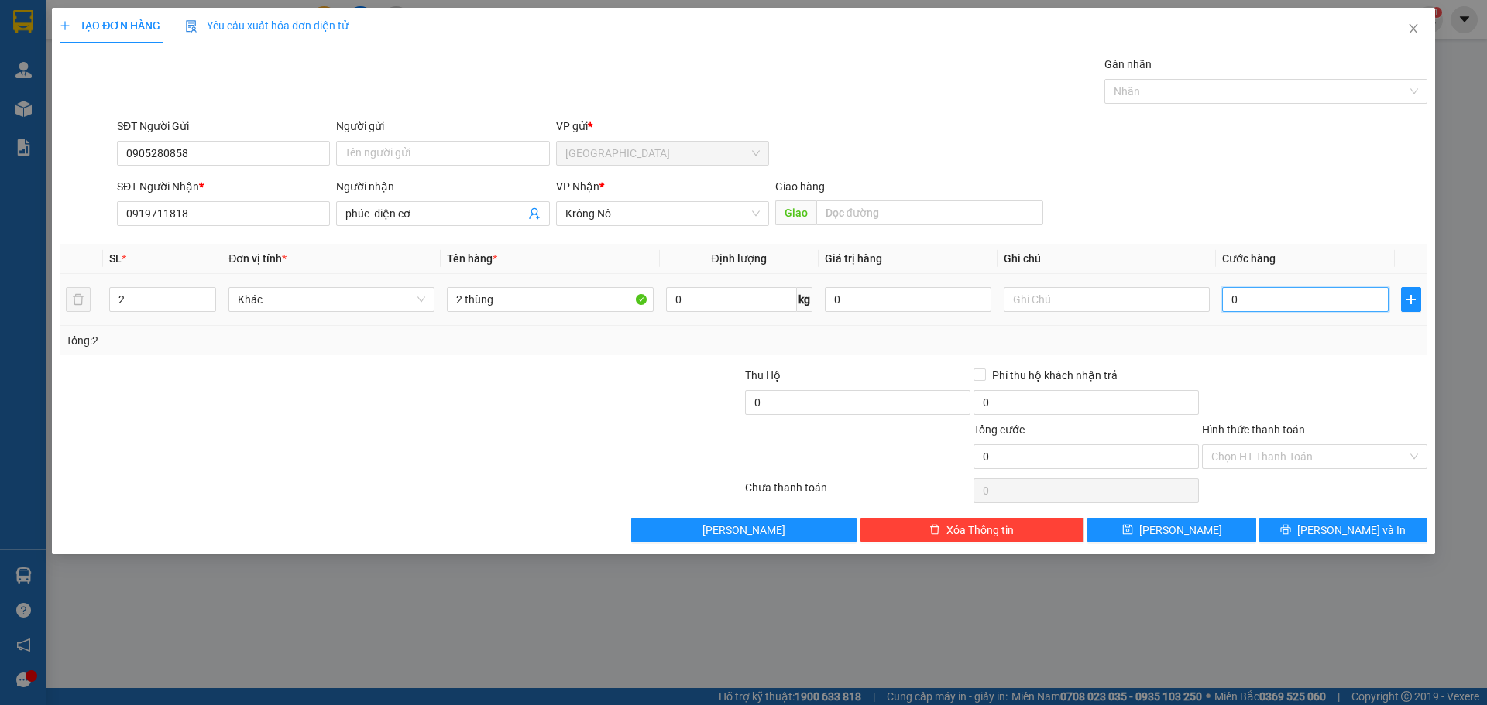
click at [1308, 290] on input "0" at bounding box center [1305, 299] width 166 height 25
type input "1"
type input "14"
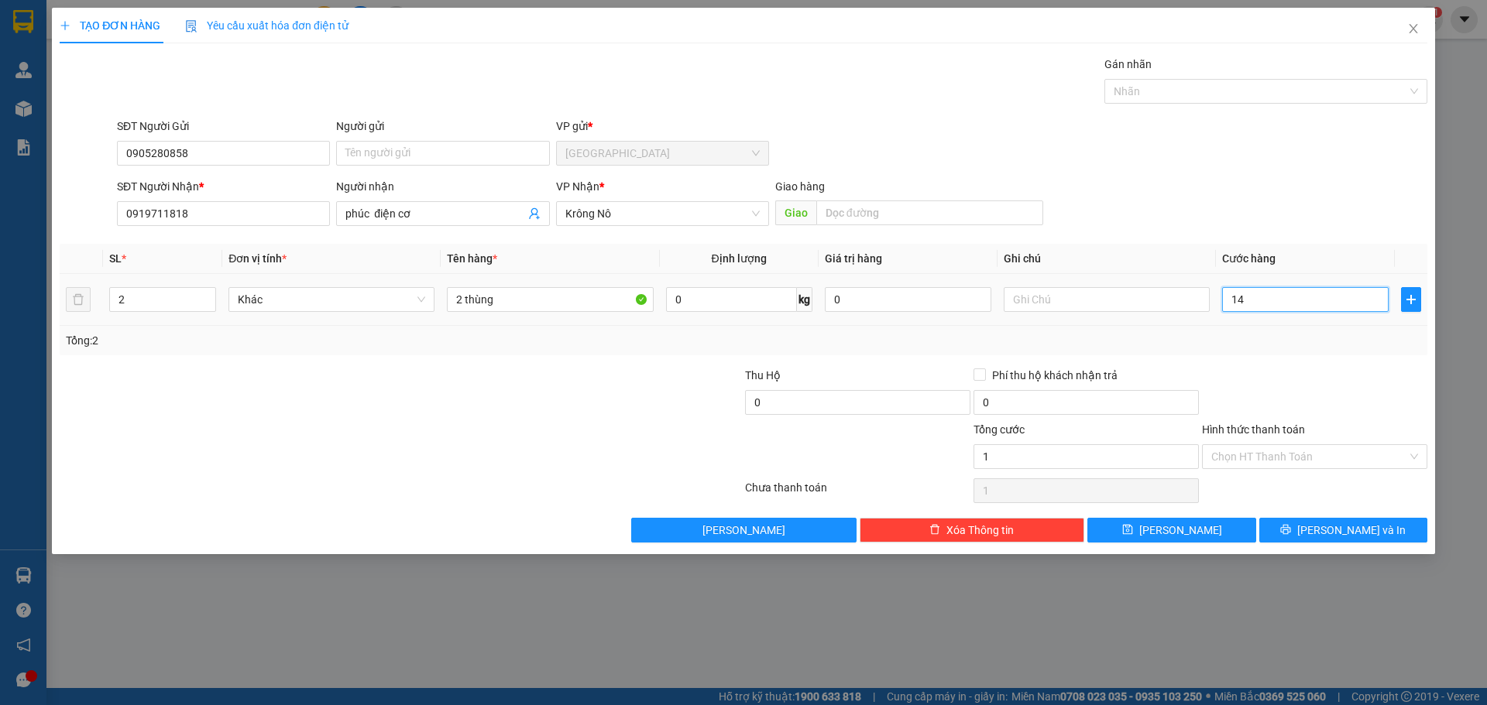
type input "14"
type input "140"
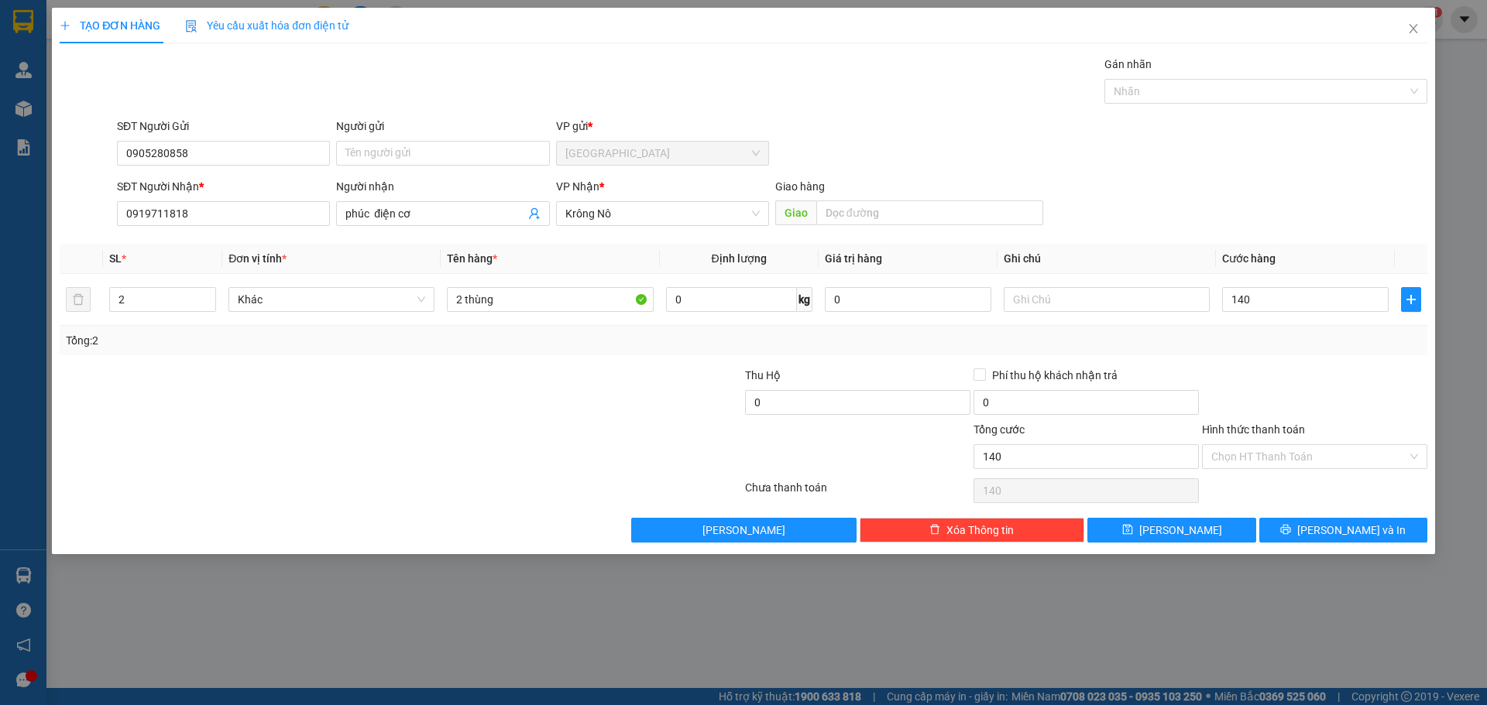
click at [1269, 194] on div "SĐT Người Nhận * 0919711818 Người nhận phúc điện cơ VP Nhận * Krông Nô Giao hàn…" at bounding box center [772, 205] width 1316 height 54
type input "140.000"
click at [1314, 541] on button "[PERSON_NAME] và In" at bounding box center [1343, 530] width 168 height 25
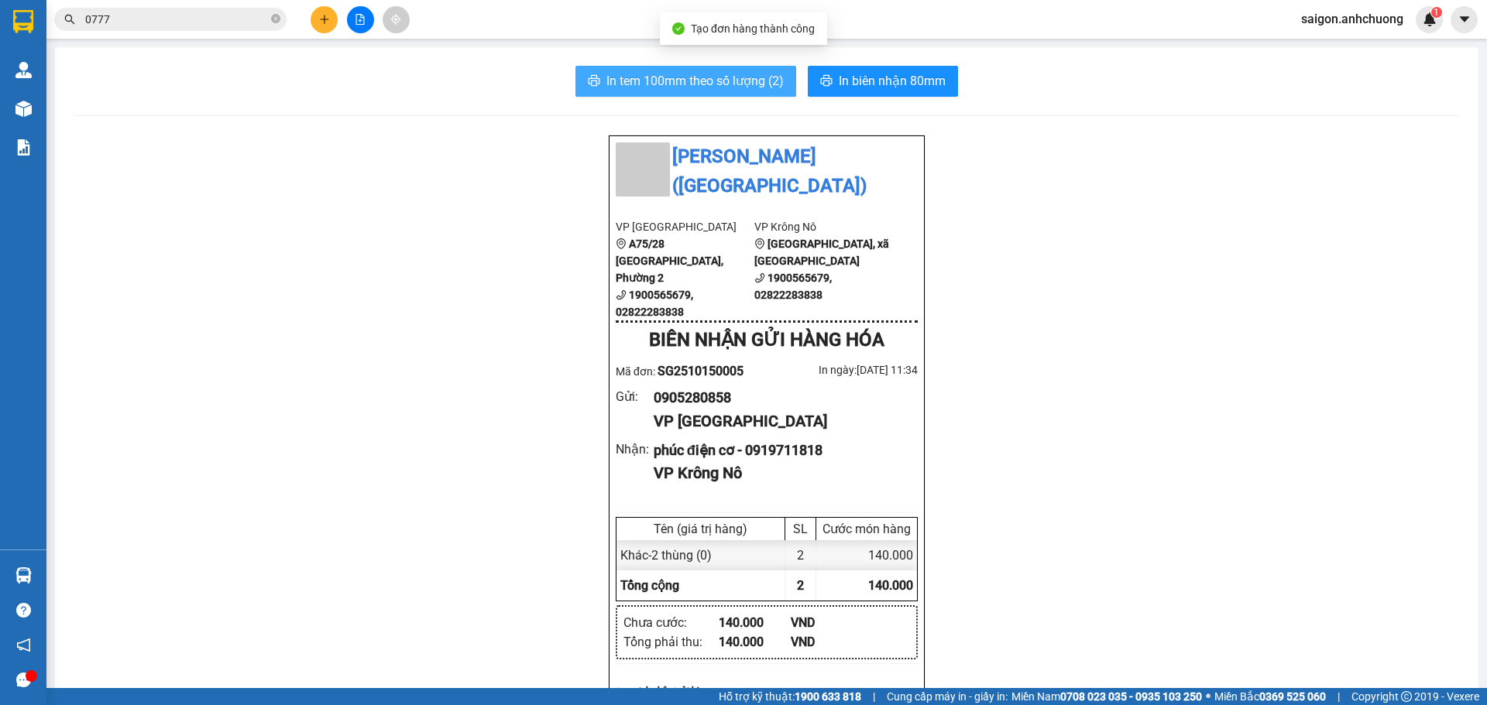
click at [765, 88] on span "In tem 100mm theo số lượng (2)" at bounding box center [694, 80] width 177 height 19
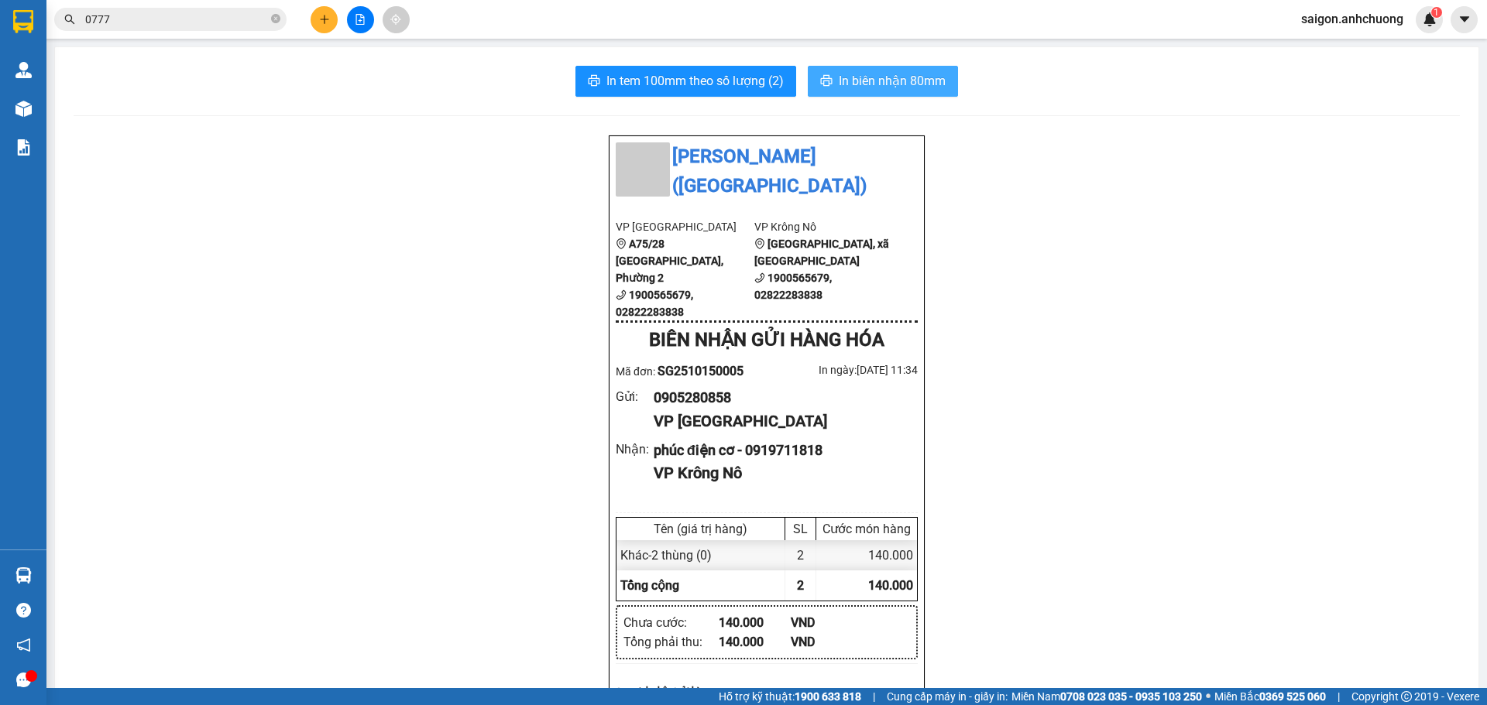
click at [880, 77] on span "In biên nhận 80mm" at bounding box center [892, 80] width 107 height 19
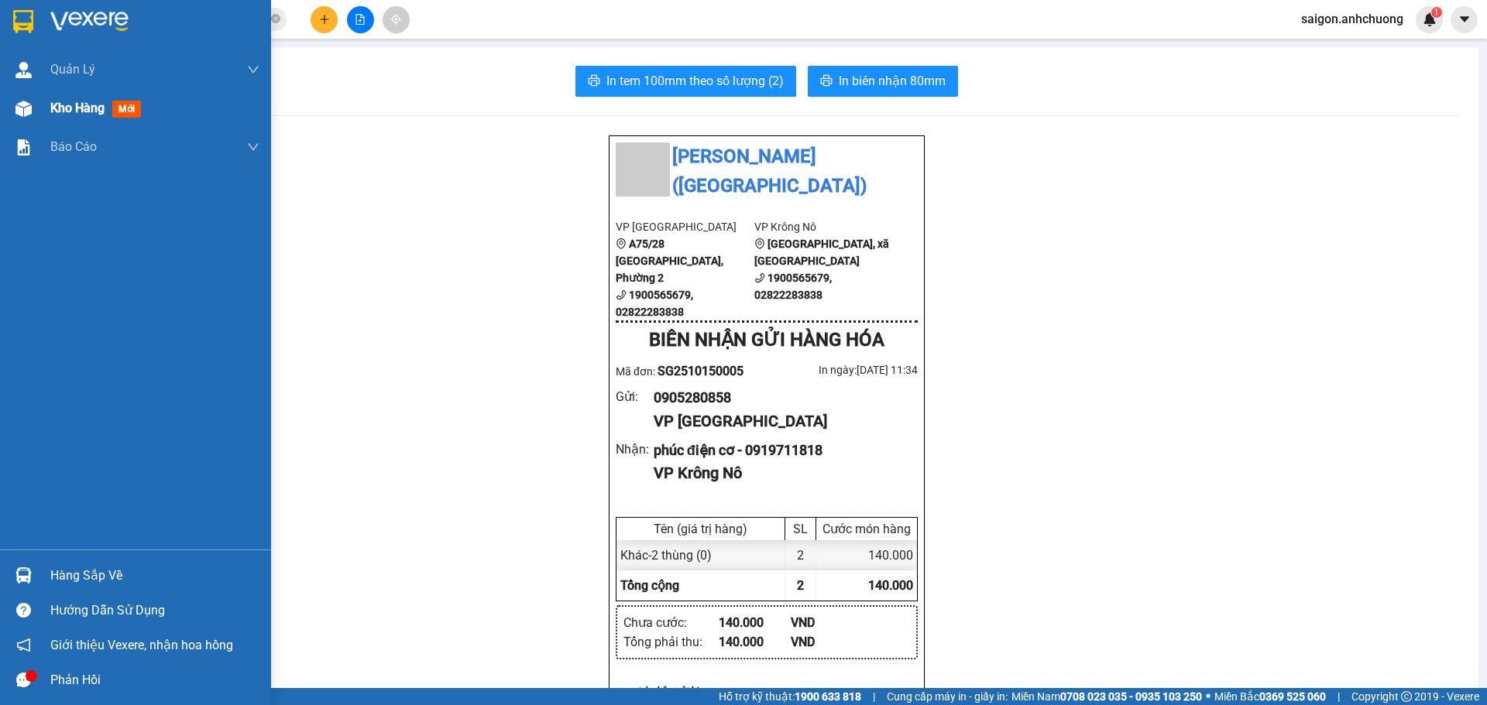
click at [95, 107] on span "Kho hàng" at bounding box center [77, 108] width 54 height 15
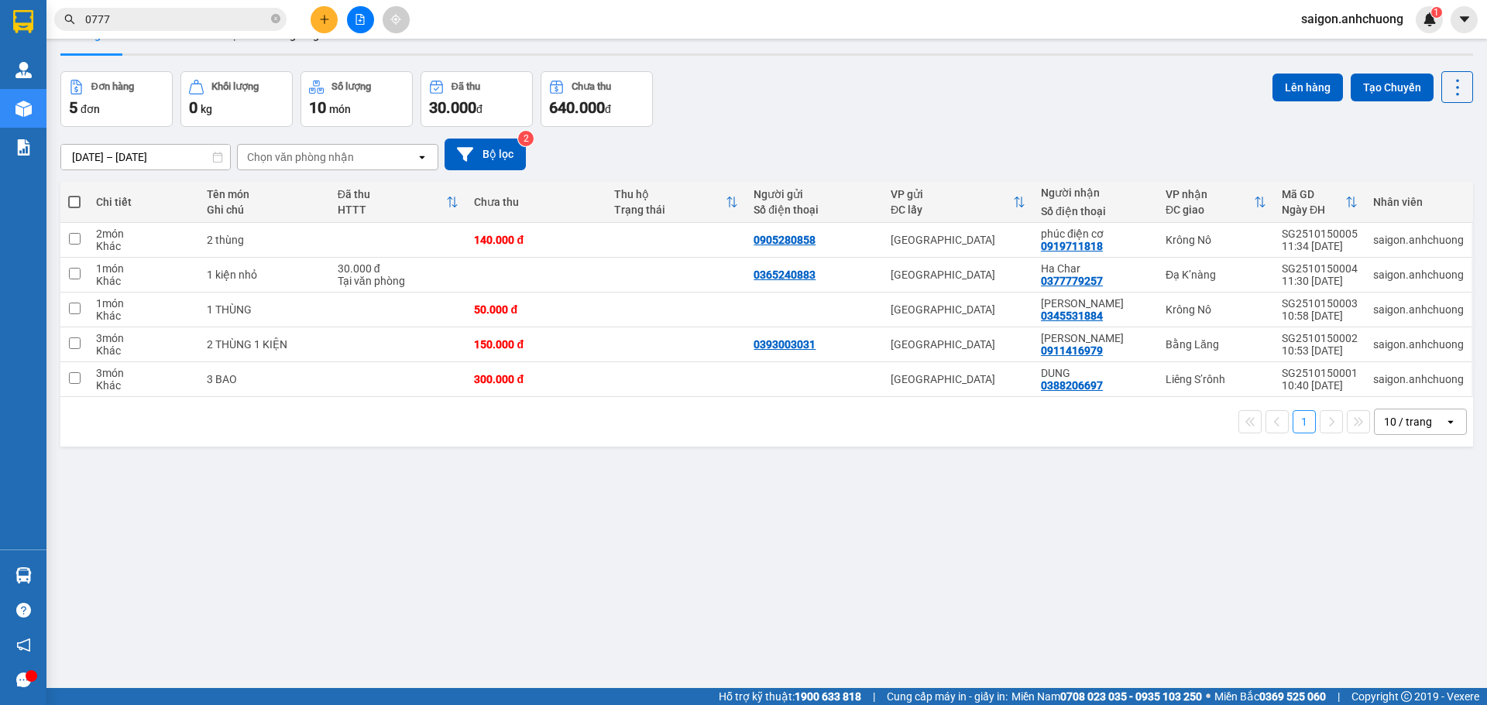
scroll to position [71, 0]
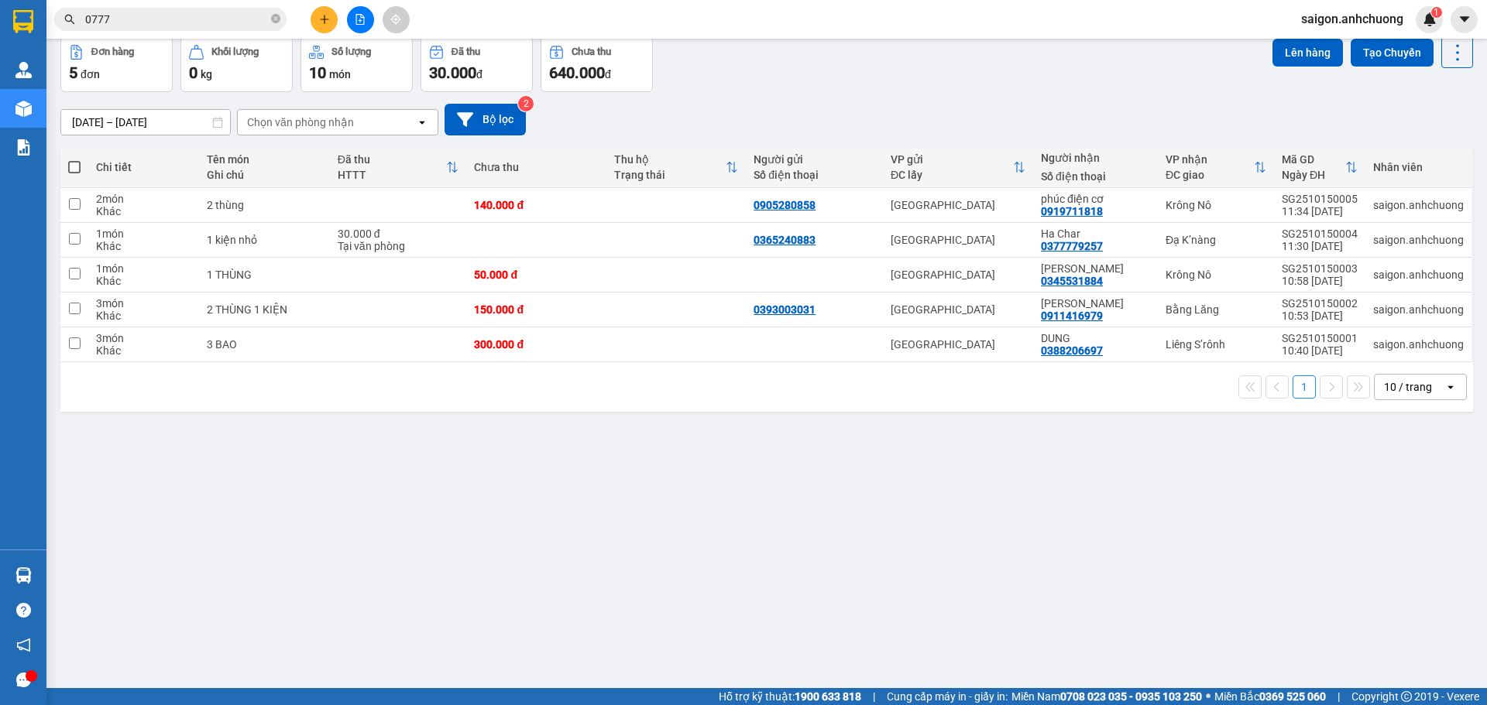
click at [335, 10] on div at bounding box center [360, 19] width 116 height 27
click at [329, 13] on button at bounding box center [324, 19] width 27 height 27
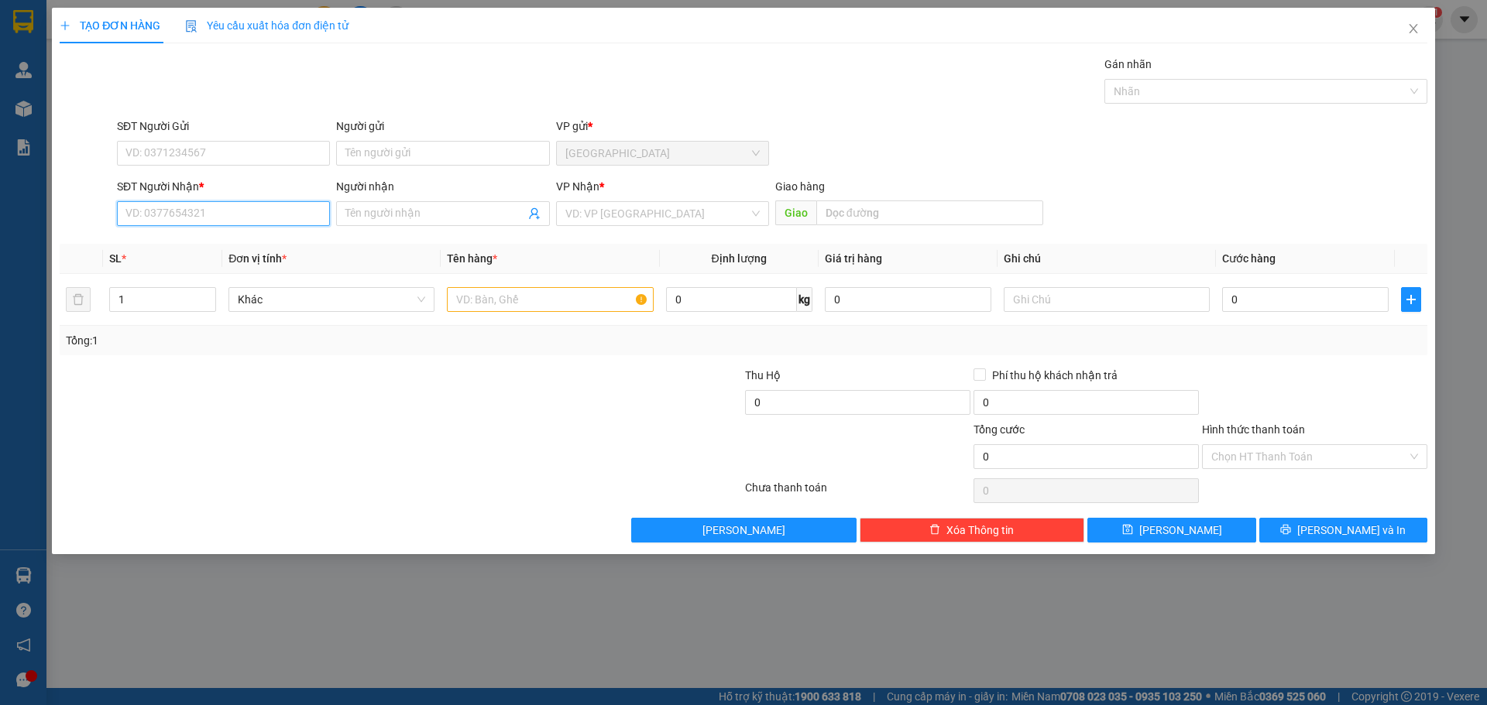
click at [242, 216] on input "SĐT Người Nhận *" at bounding box center [223, 213] width 213 height 25
type input "0984382009"
click at [227, 248] on div "0984382009 - [PERSON_NAME]" at bounding box center [223, 244] width 194 height 17
type input "quang hoa"
type input "0984382009"
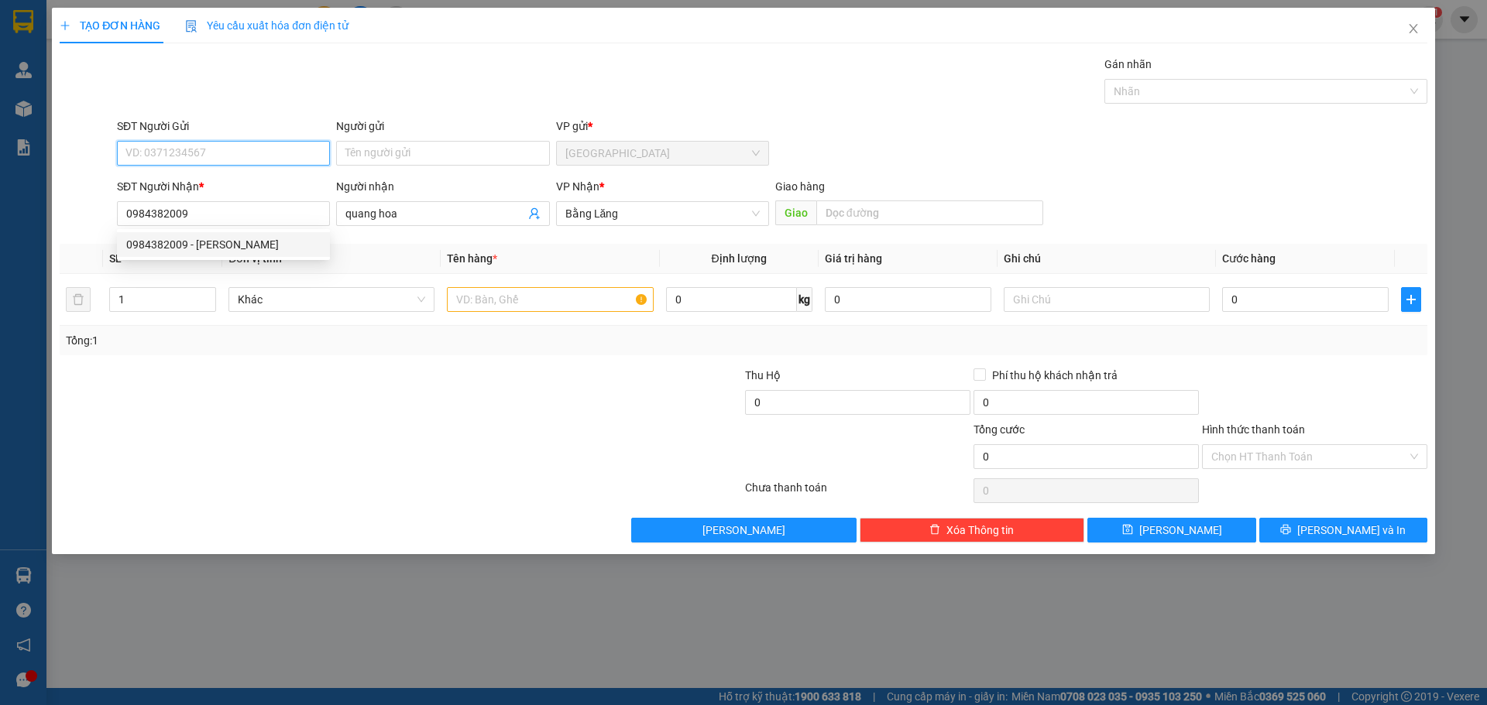
click at [229, 163] on input "SĐT Người Gửi" at bounding box center [223, 153] width 213 height 25
type input "0911242242"
click at [516, 308] on input "text" at bounding box center [550, 299] width 206 height 25
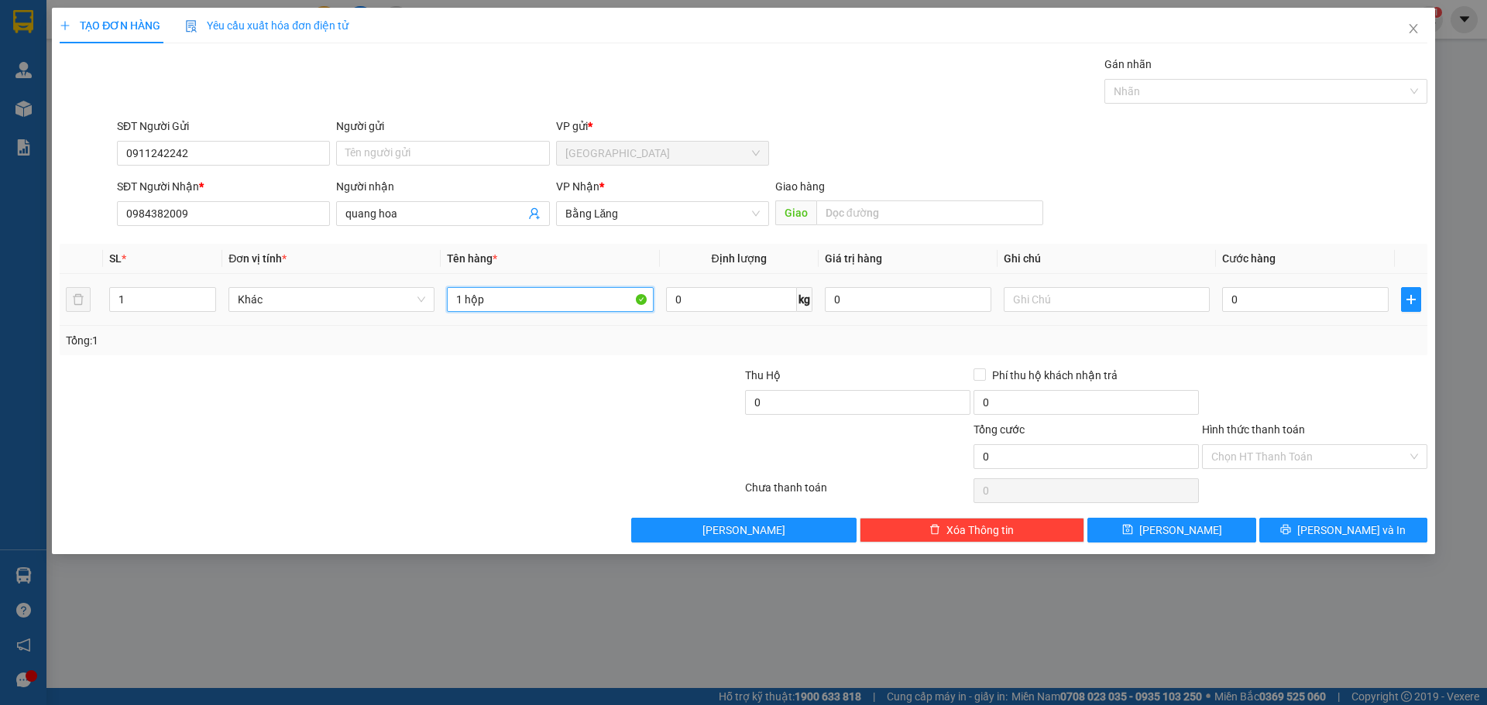
type input "1 hộp"
type input "4"
type input "40"
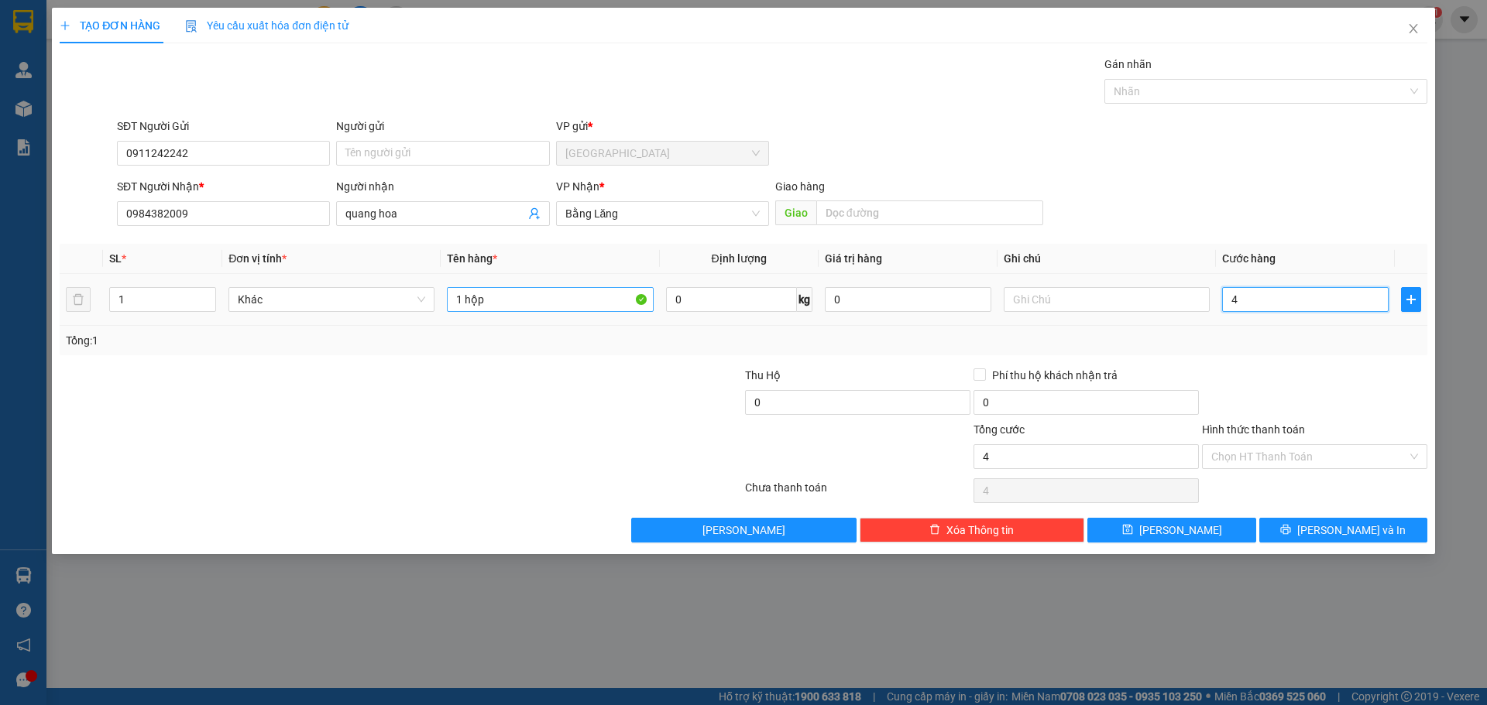
type input "40"
type input "40.000"
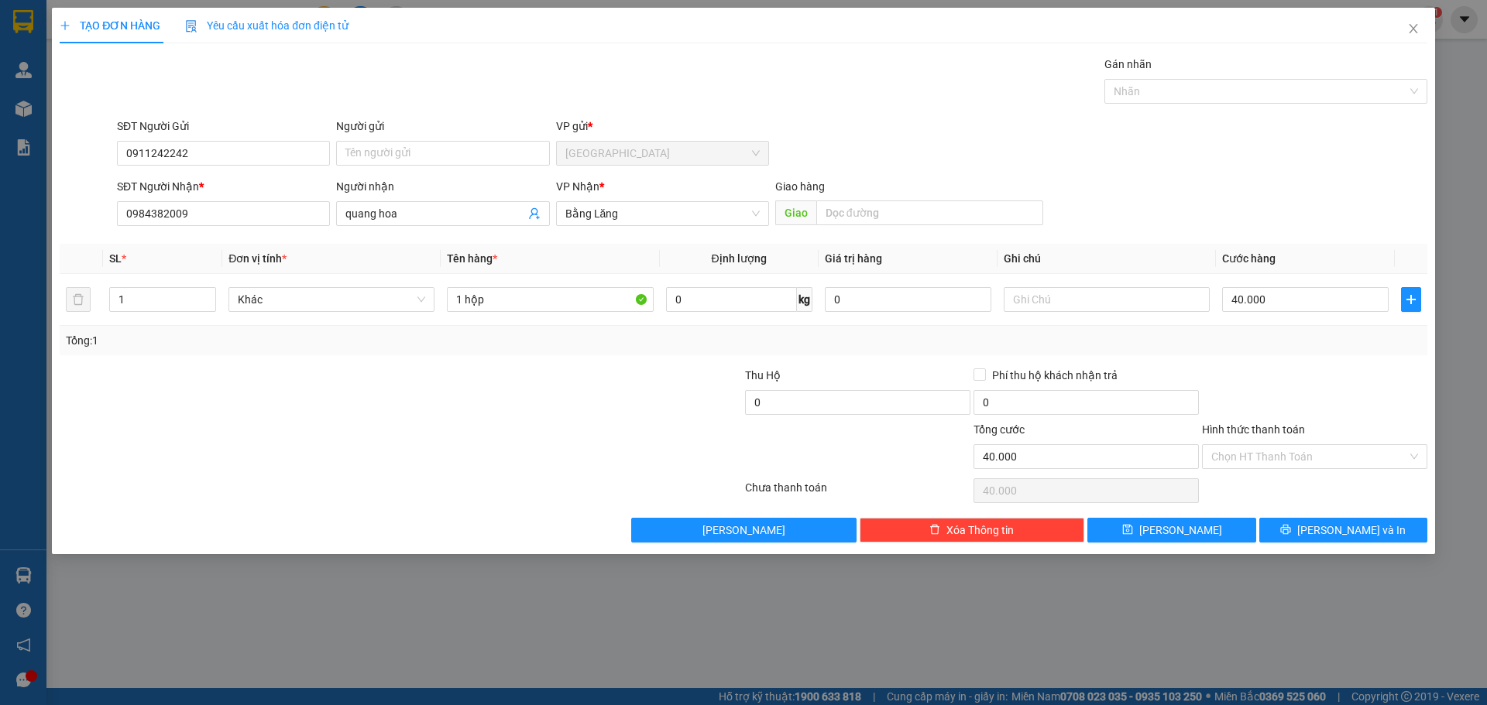
click at [1138, 224] on div "SĐT Người Nhận * 0984382009 Người nhận quang hoa VP Nhận * Bằng Lăng Giao hàng …" at bounding box center [772, 205] width 1316 height 54
click at [1337, 535] on span "[PERSON_NAME] và In" at bounding box center [1351, 530] width 108 height 17
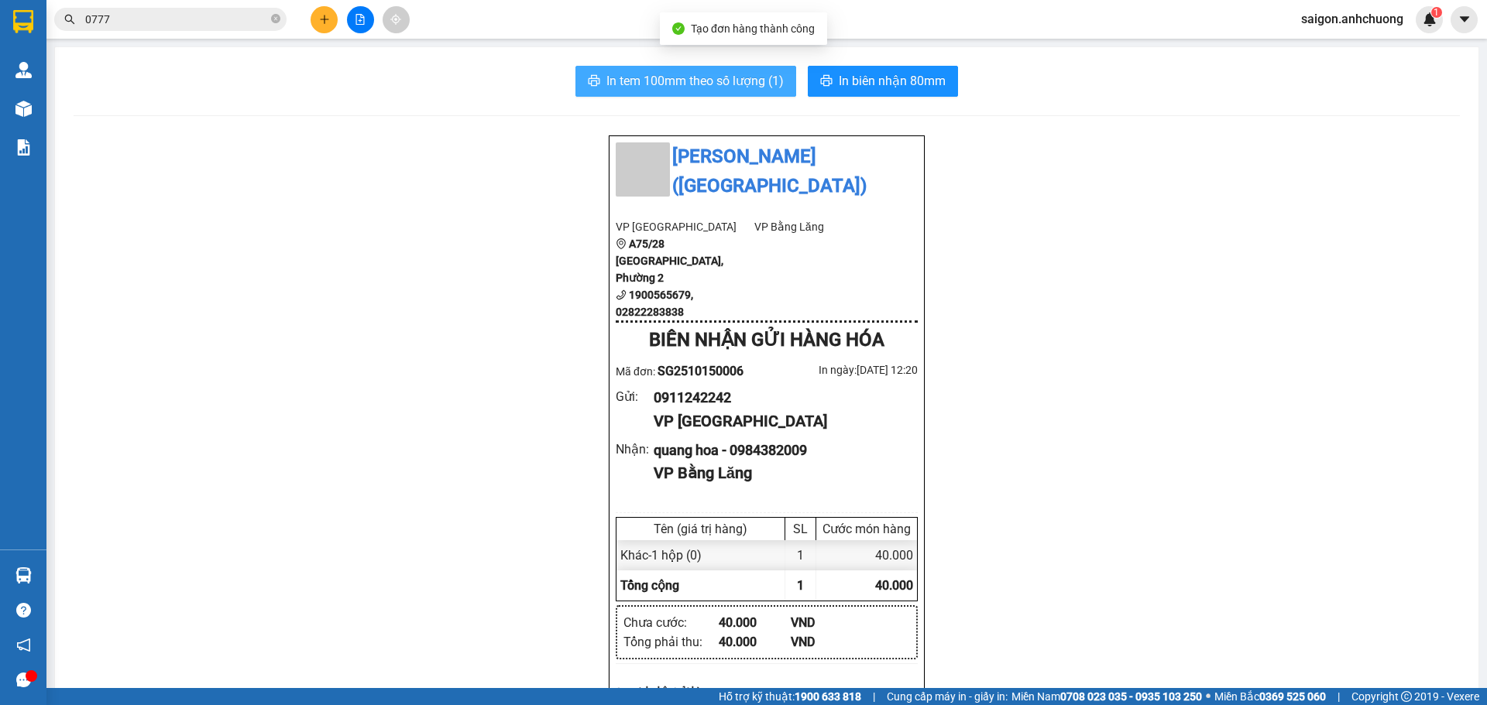
click at [722, 77] on span "In tem 100mm theo số lượng (1)" at bounding box center [694, 80] width 177 height 19
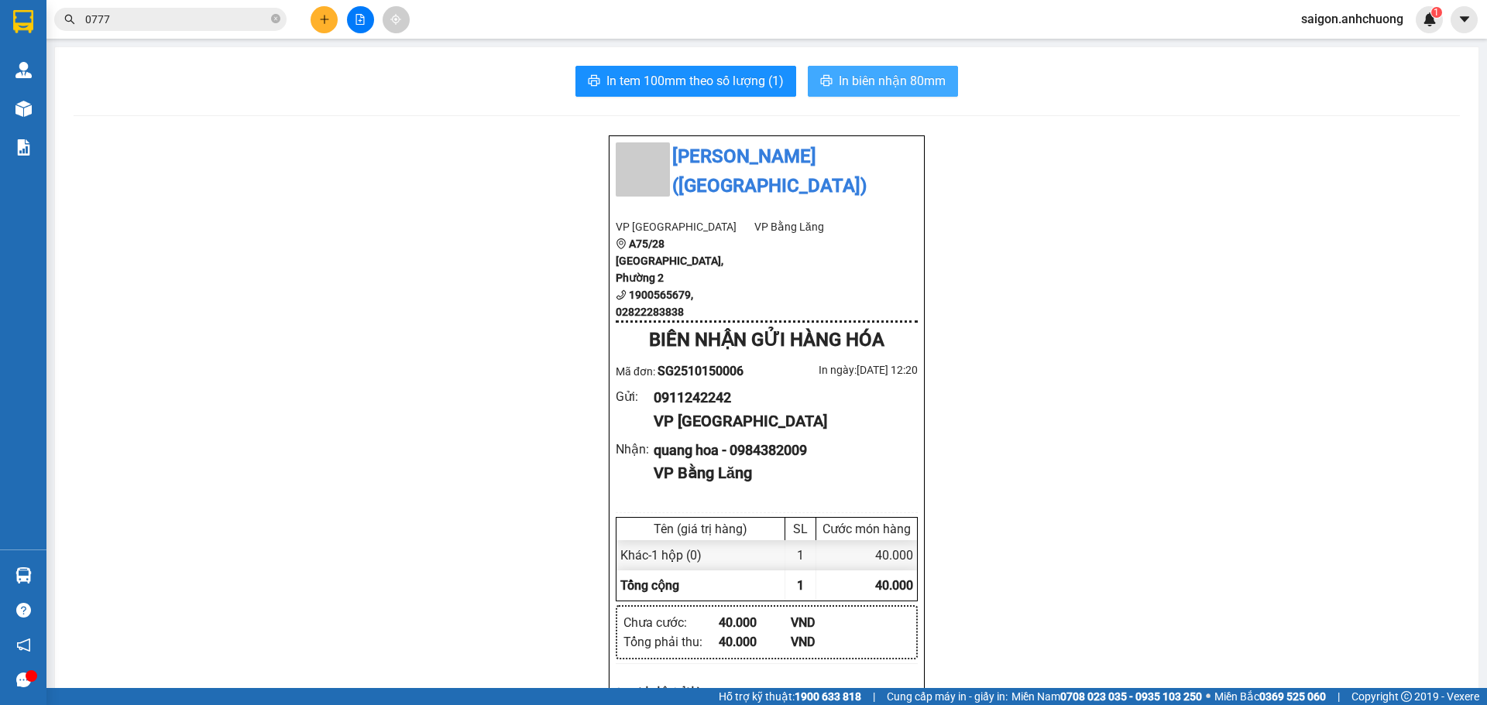
click at [877, 84] on span "In biên nhận 80mm" at bounding box center [892, 80] width 107 height 19
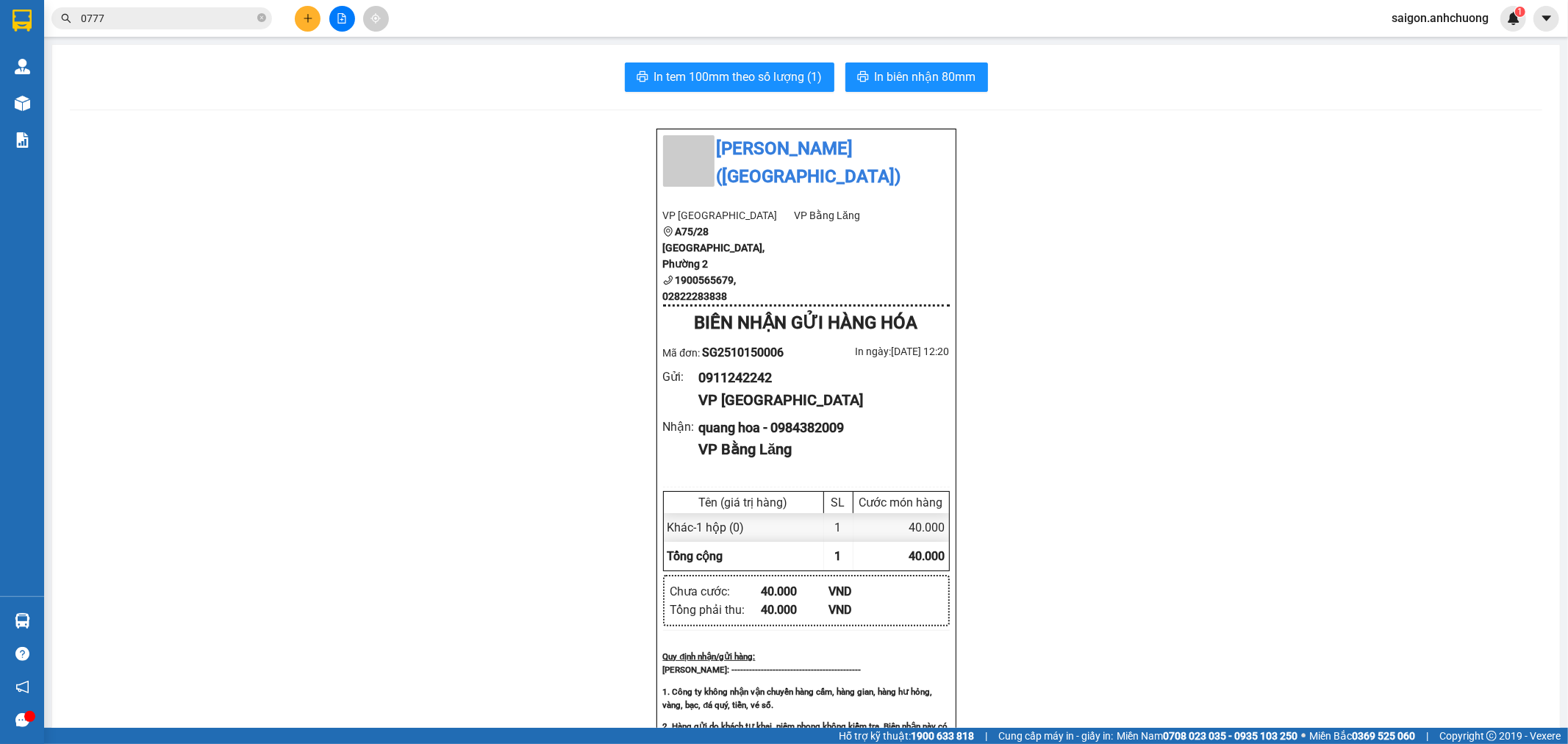
click at [159, 31] on div "Kết quả tìm kiếm ( 15 ) Bộ lọc Ngày tạo đơn gần nhất Mã ĐH Trạng thái Món hàng …" at bounding box center [143, 18] width 287 height 26
click at [157, 29] on div "Kết quả tìm kiếm ( 15 ) Bộ lọc Ngày tạo đơn gần nhất Mã ĐH Trạng thái Món hàng …" at bounding box center [143, 18] width 287 height 26
click at [153, 24] on input "0777" at bounding box center [167, 18] width 174 height 16
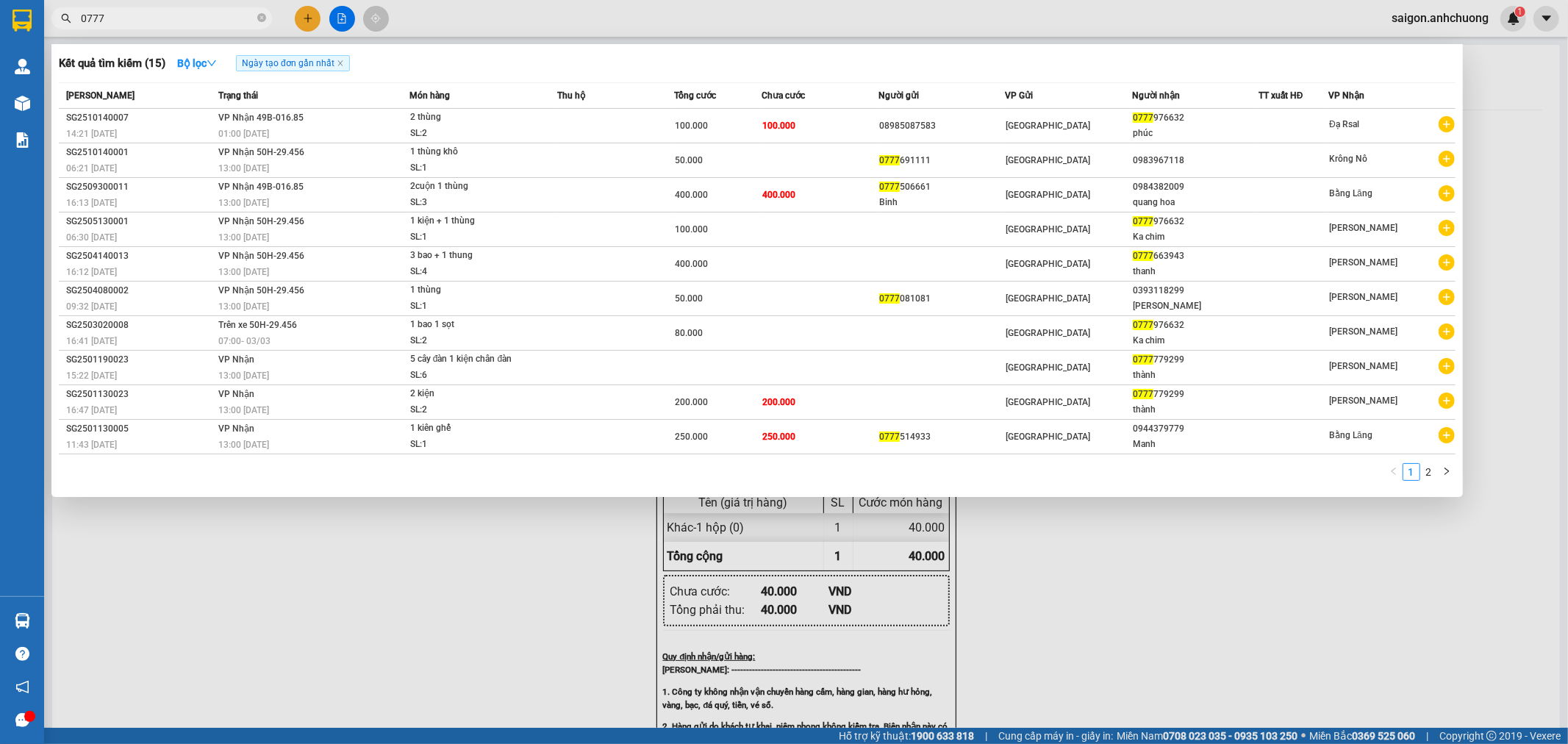
click at [153, 24] on input "0777" at bounding box center [167, 18] width 174 height 16
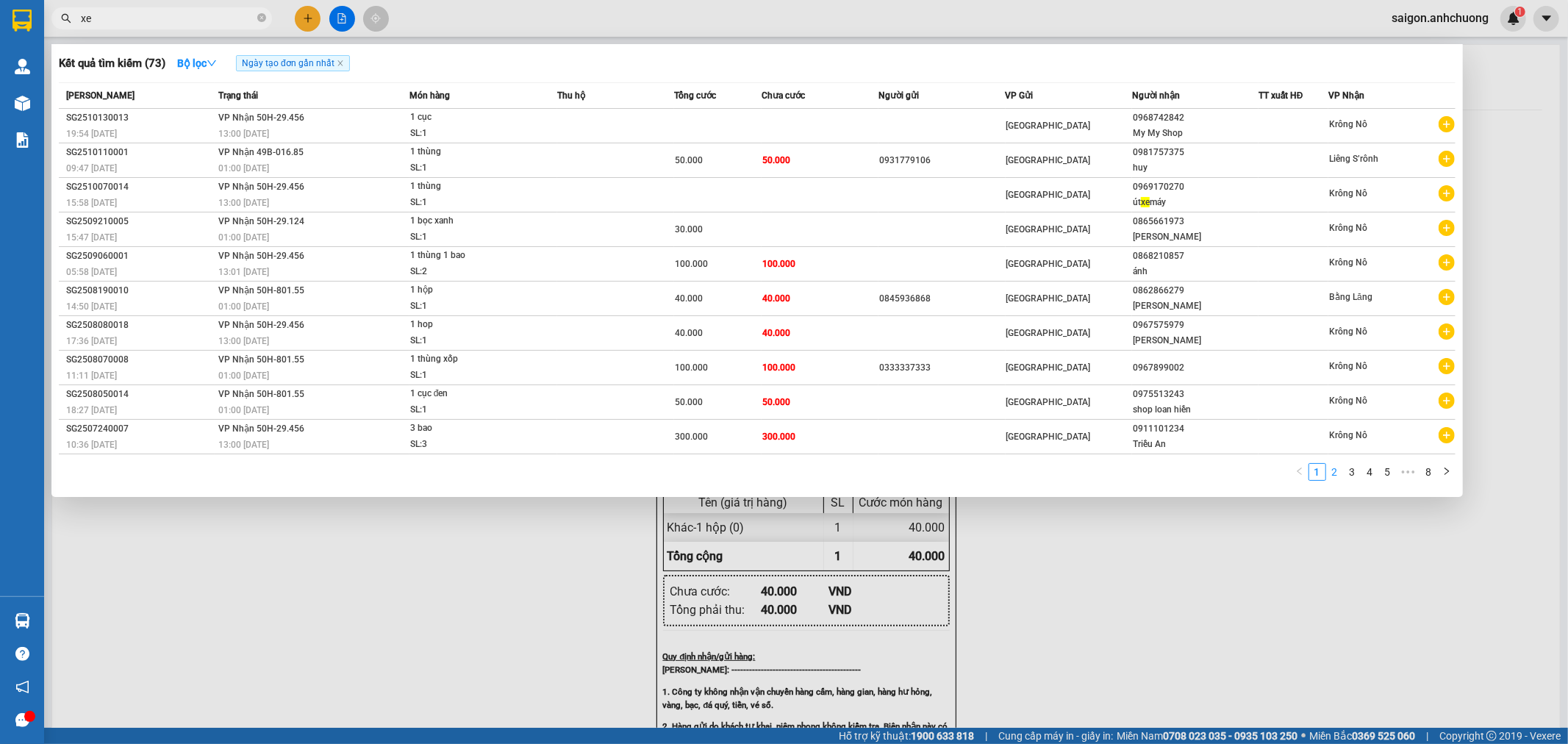
type input "xe"
click at [1340, 474] on link "2" at bounding box center [1335, 472] width 16 height 16
